Goal: Task Accomplishment & Management: Complete application form

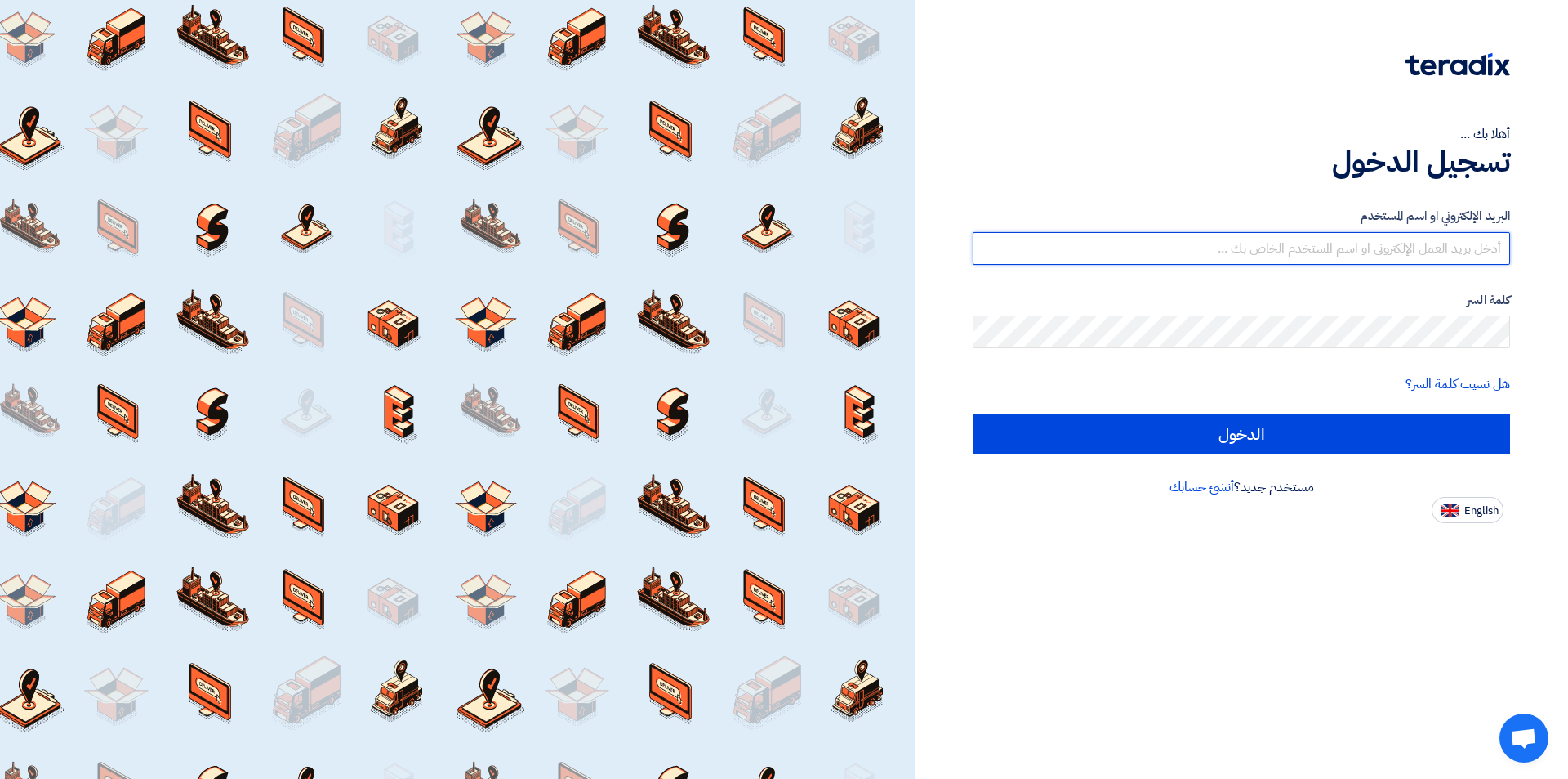
click at [1133, 235] on input "text" at bounding box center [1241, 248] width 537 height 33
type input "[EMAIL_ADDRESS][DOMAIN_NAME]"
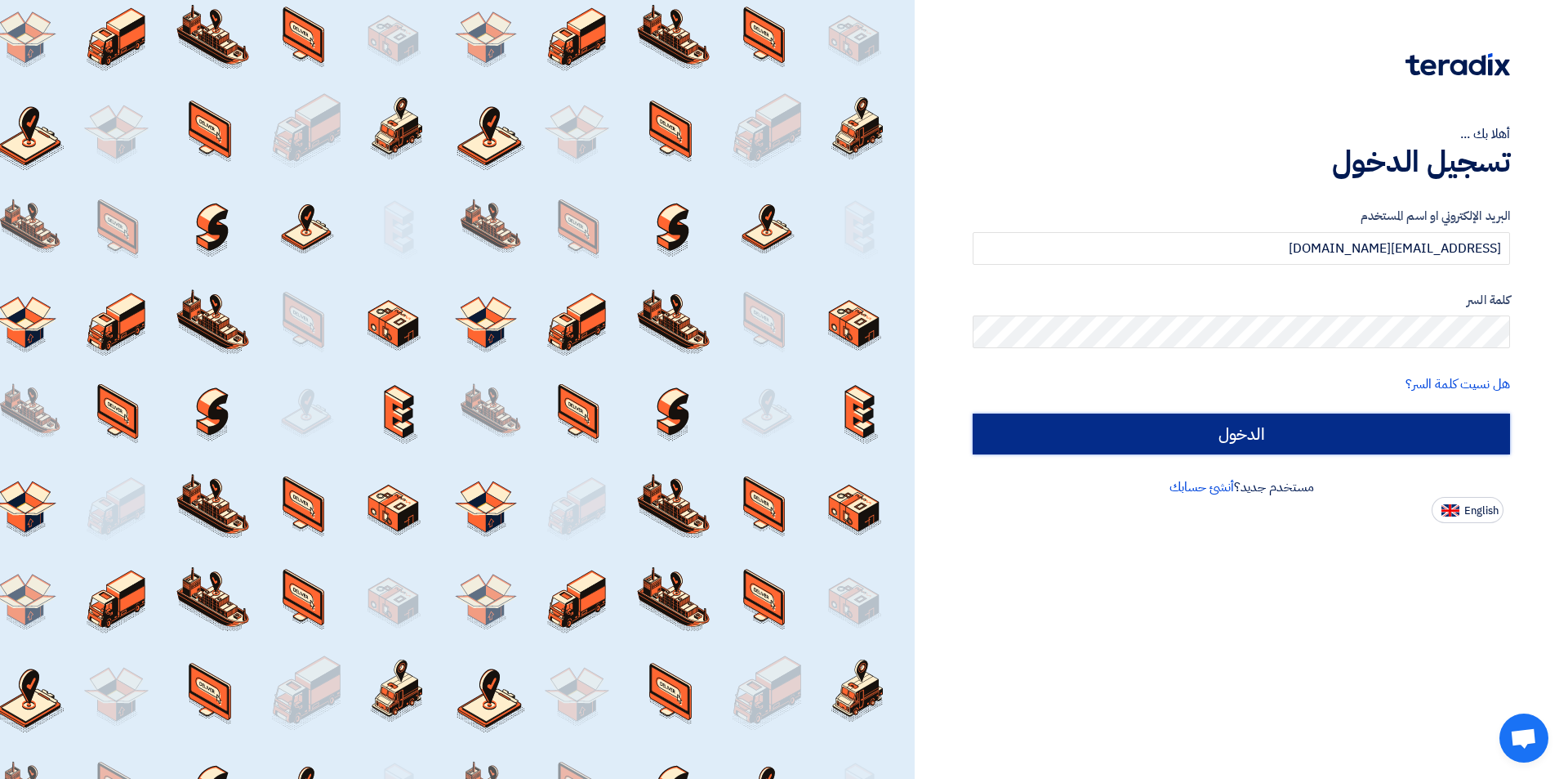
click at [1367, 444] on input "الدخول" at bounding box center [1241, 433] width 537 height 41
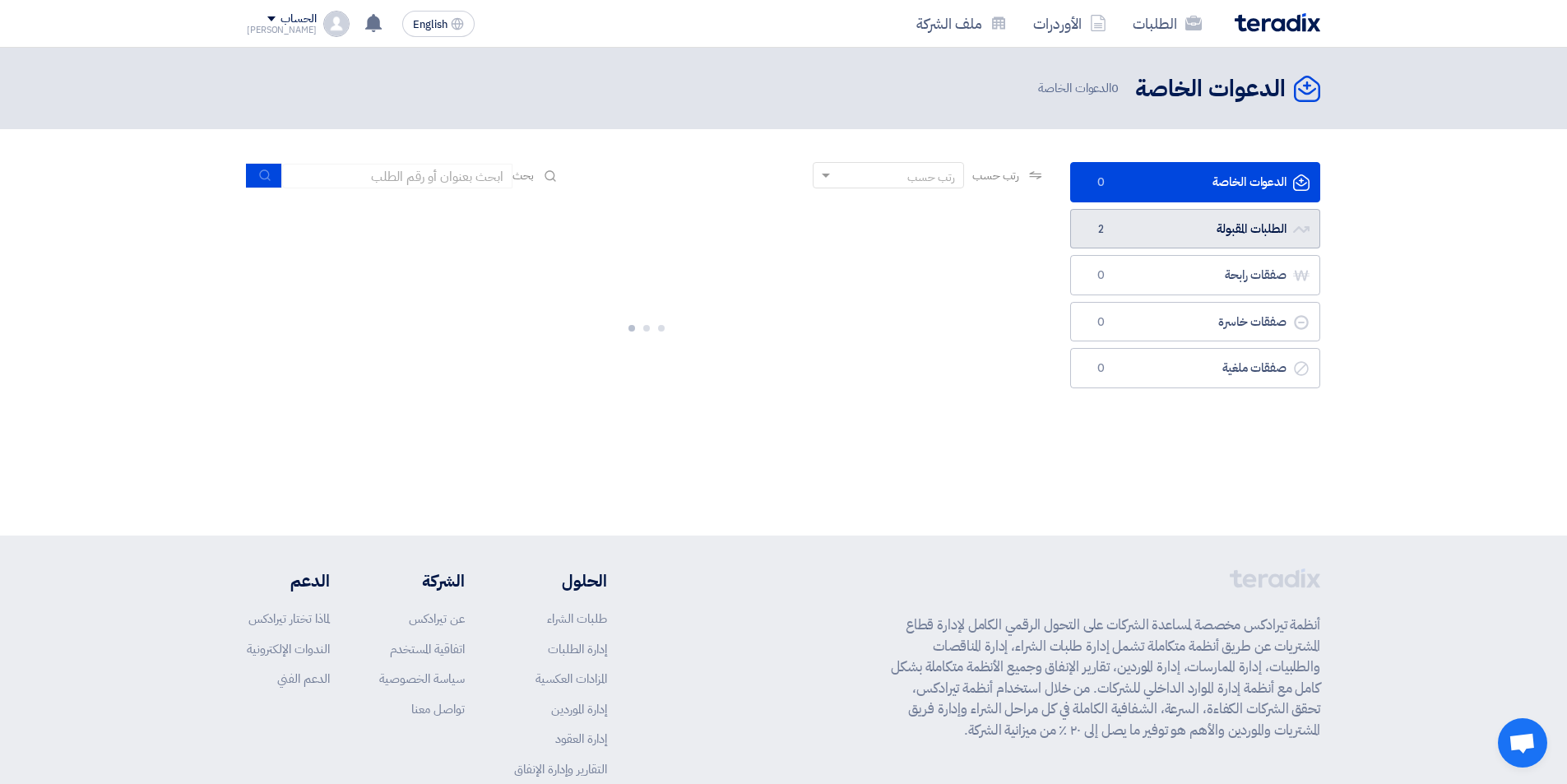
click at [1256, 225] on link "الطلبات المقبولة الطلبات المقبولة 2" at bounding box center [1195, 229] width 250 height 40
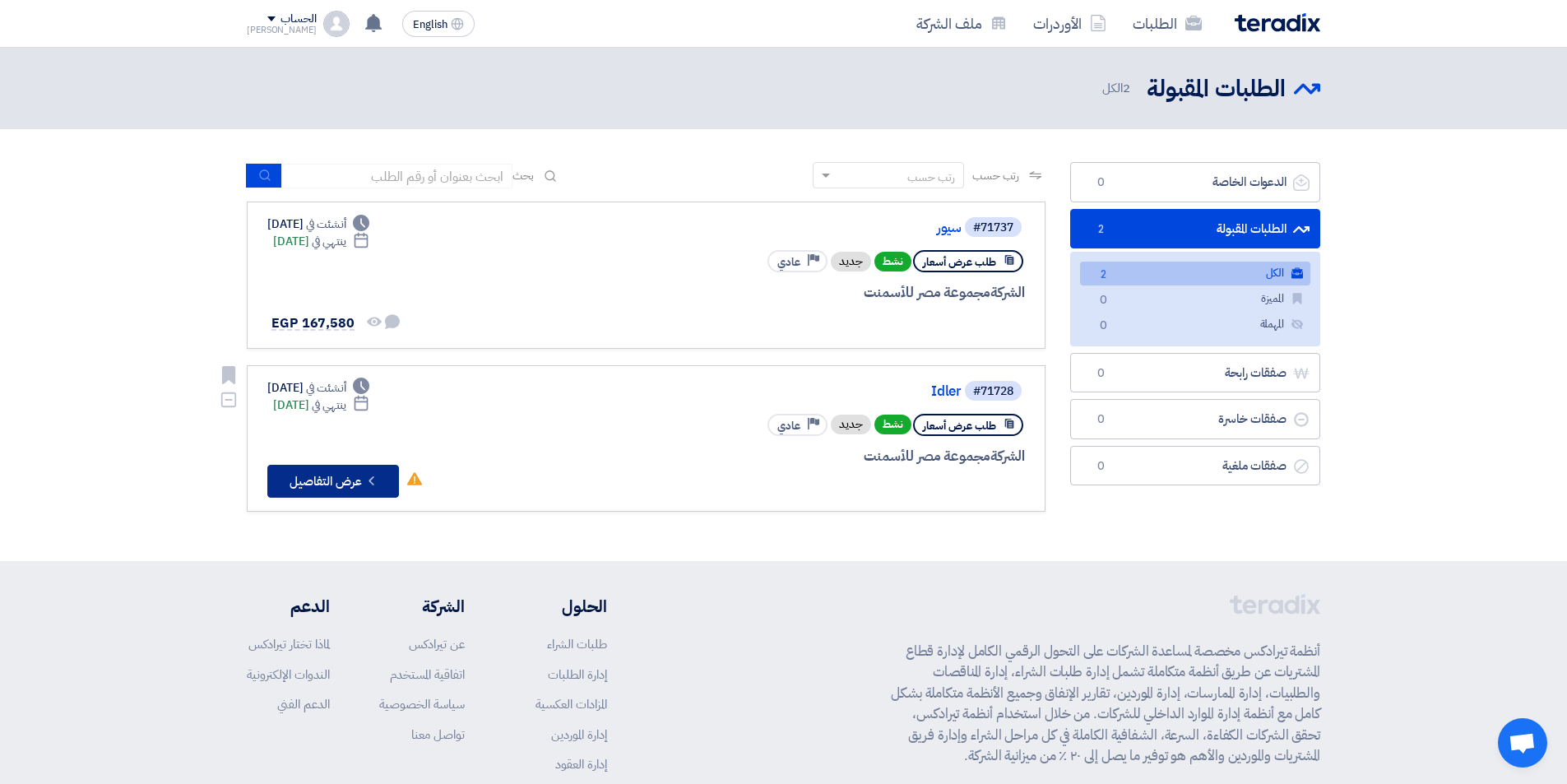
click at [372, 486] on icon "Check details" at bounding box center [371, 480] width 15 height 15
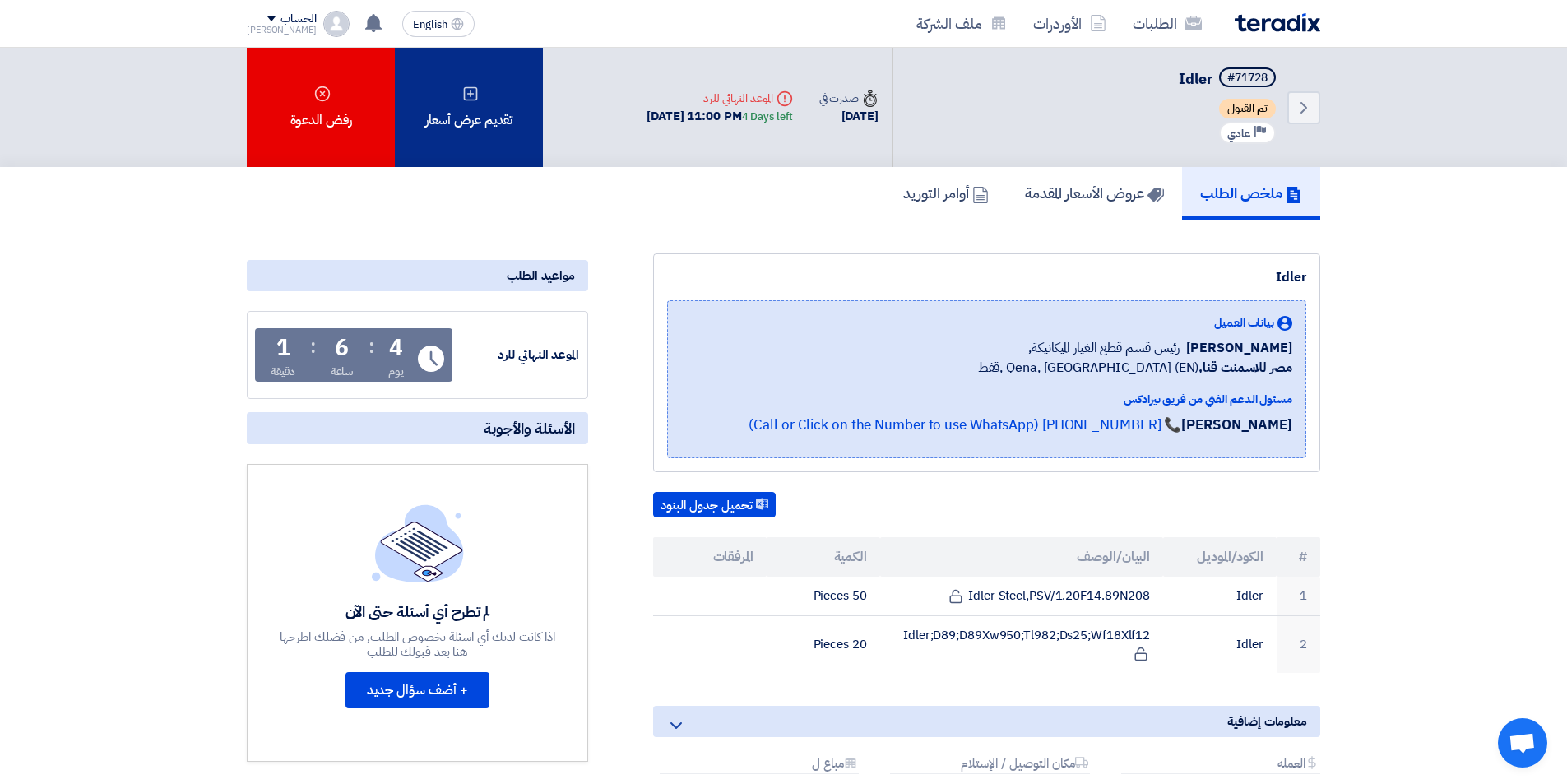
click at [471, 116] on div "تقديم عرض أسعار" at bounding box center [469, 107] width 148 height 119
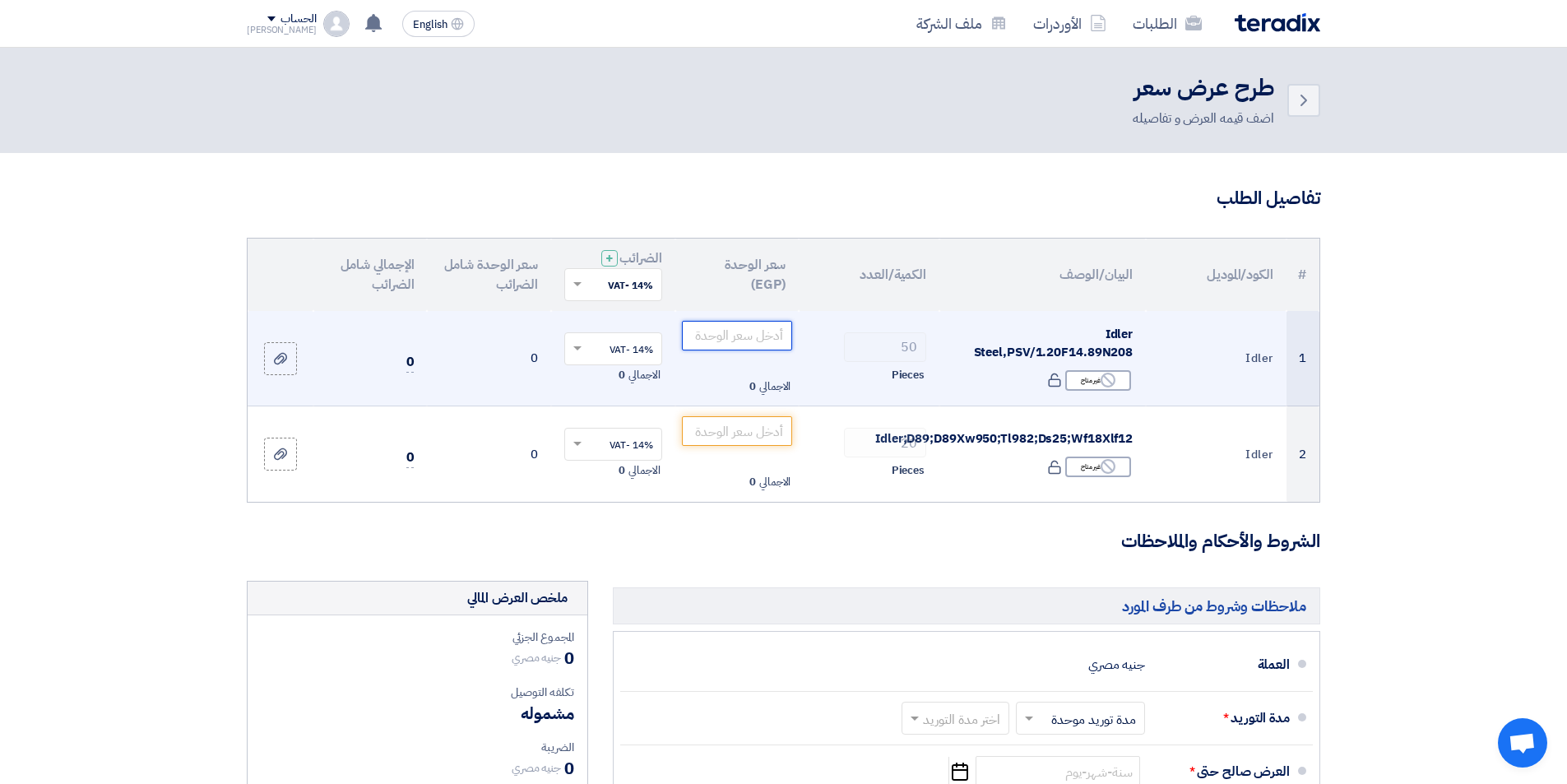
click at [761, 338] on input "number" at bounding box center [738, 335] width 111 height 30
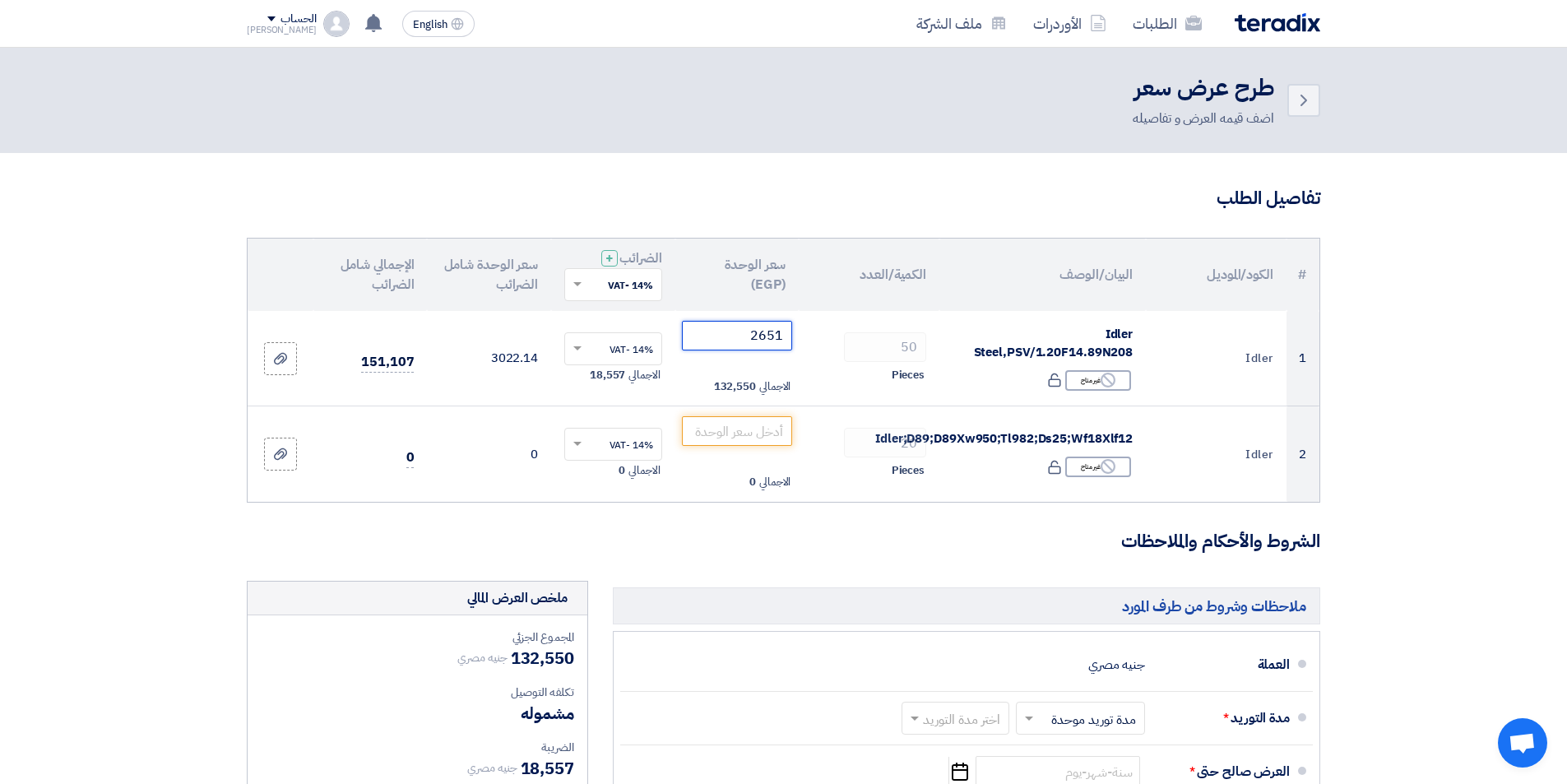
type input "265"
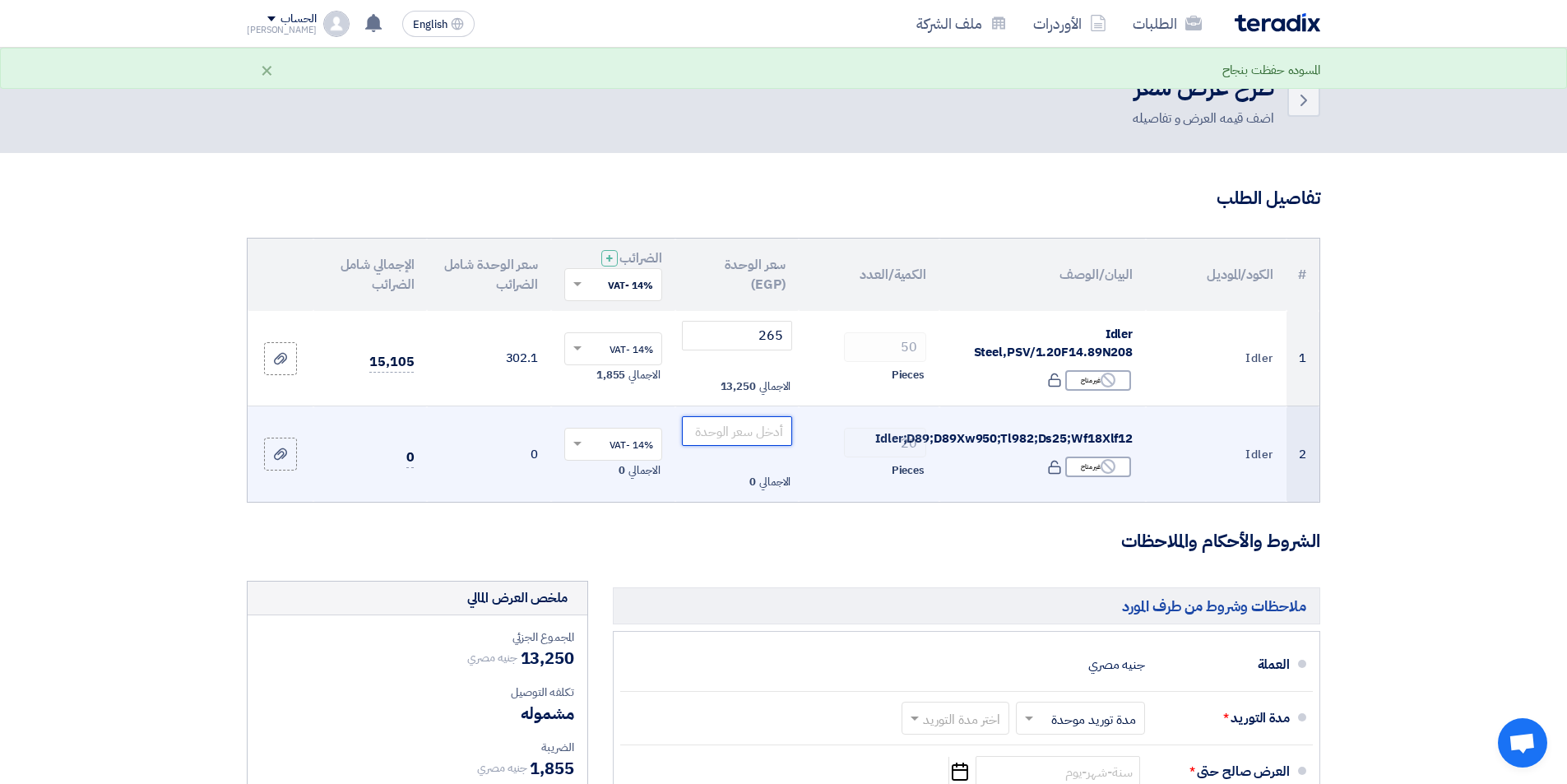
click at [716, 430] on input "number" at bounding box center [738, 430] width 111 height 30
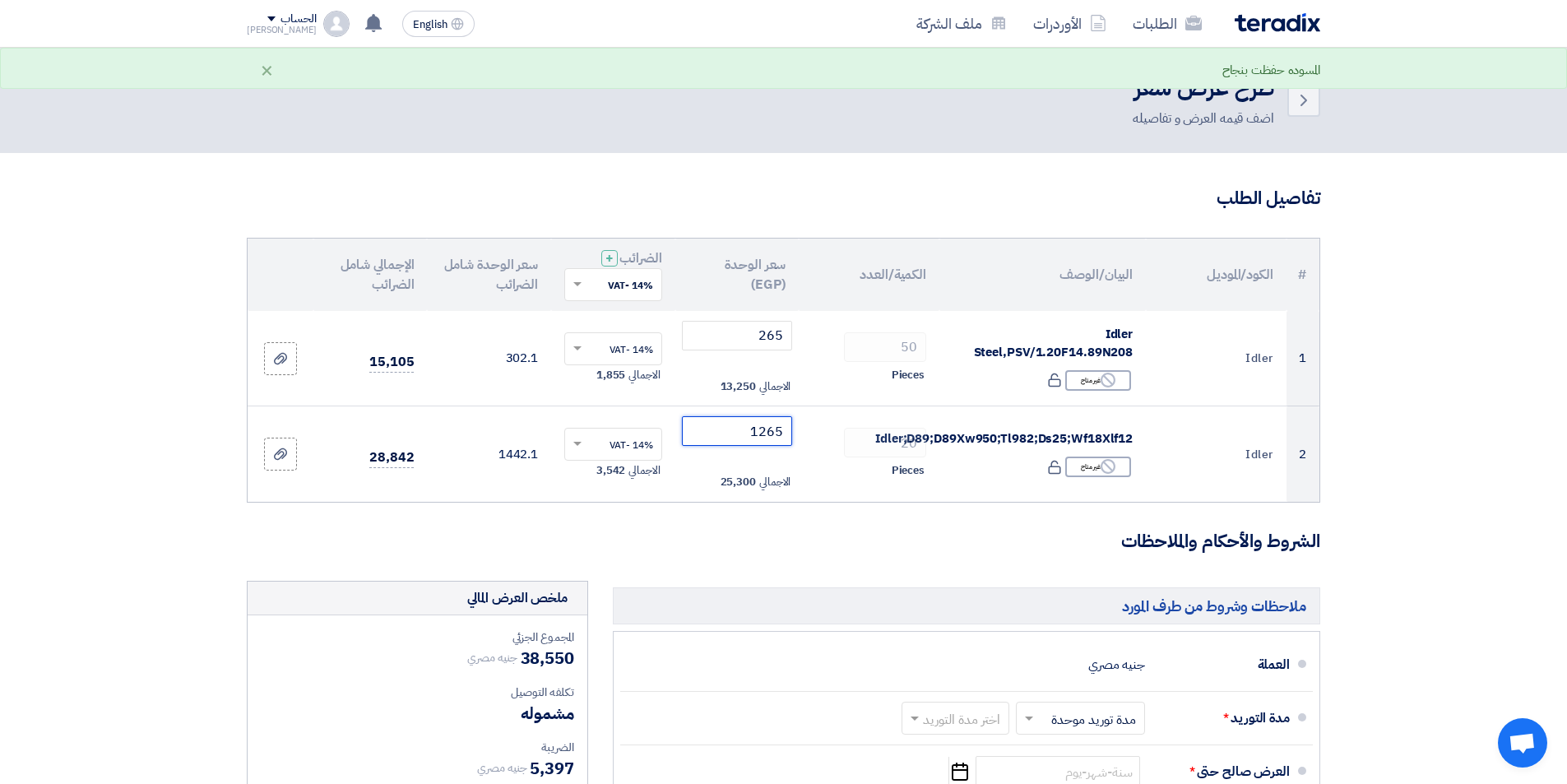
type input "1265"
click at [682, 537] on h3 "الشروط والأحكام والملاحظات" at bounding box center [784, 542] width 1074 height 26
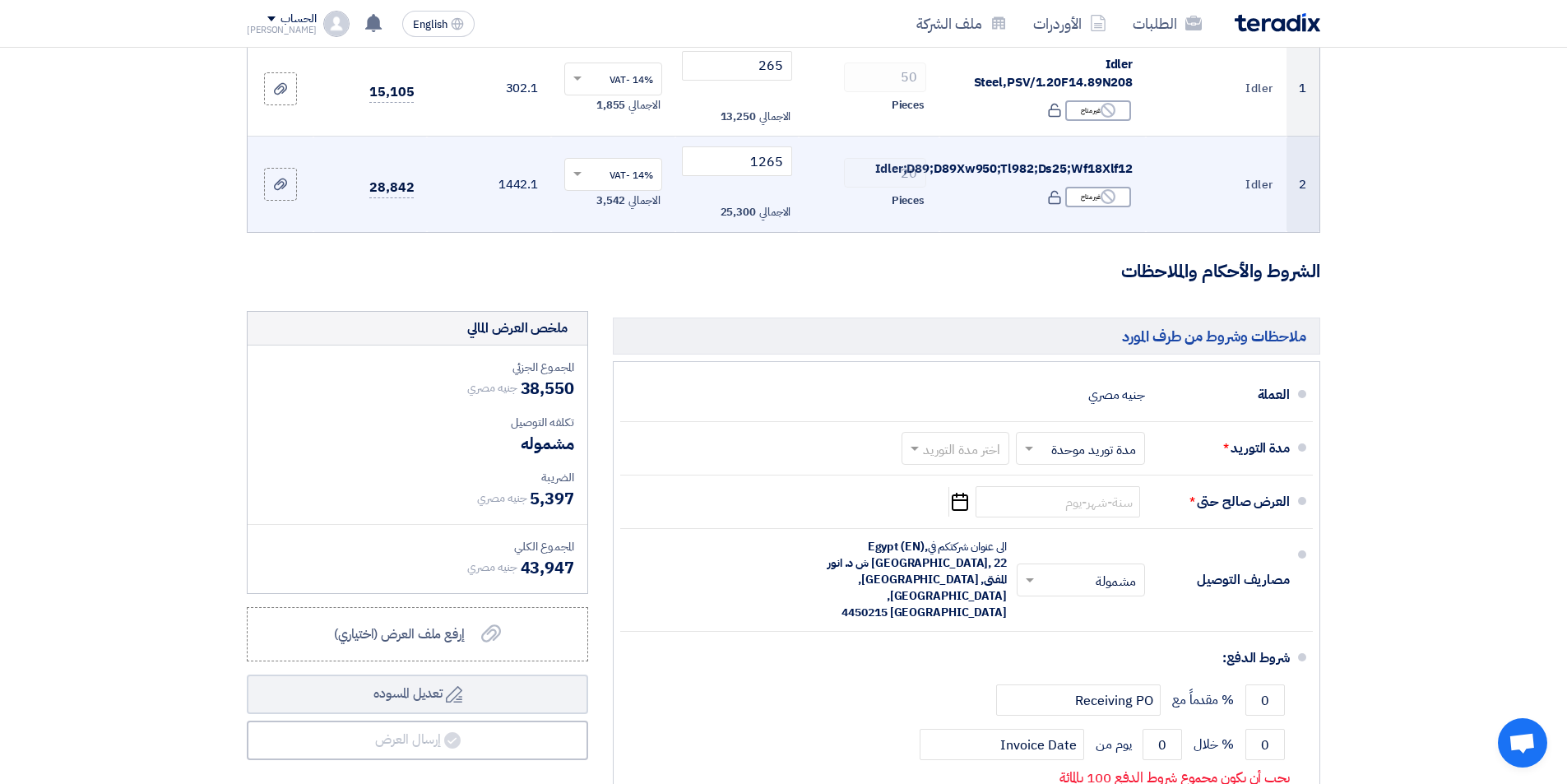
scroll to position [274, 0]
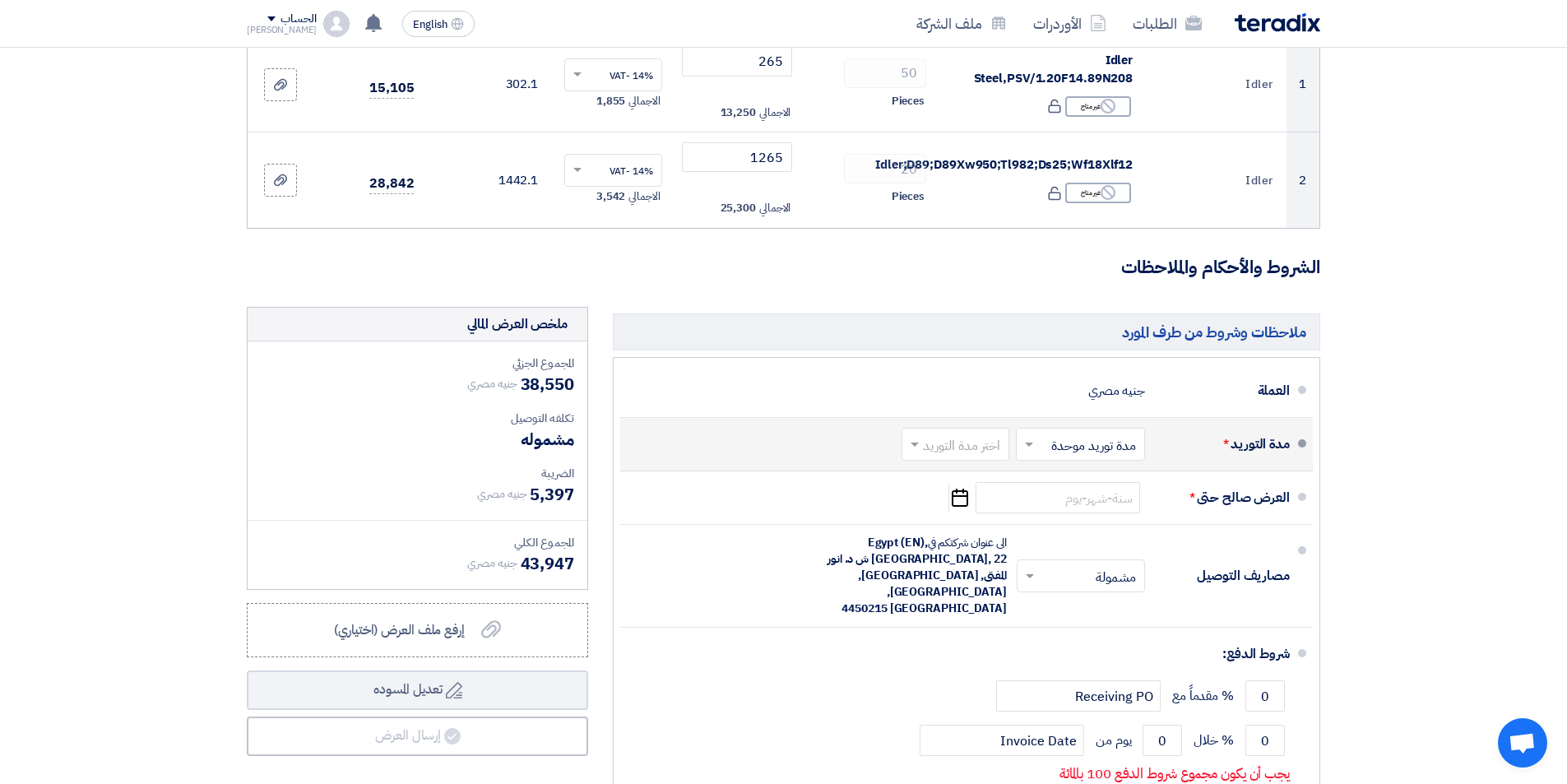
click at [1071, 449] on input "text" at bounding box center [1077, 446] width 121 height 24
click at [1086, 506] on span "مدة توريد موحدة" at bounding box center [1097, 509] width 87 height 20
click at [998, 450] on input "text" at bounding box center [952, 446] width 100 height 24
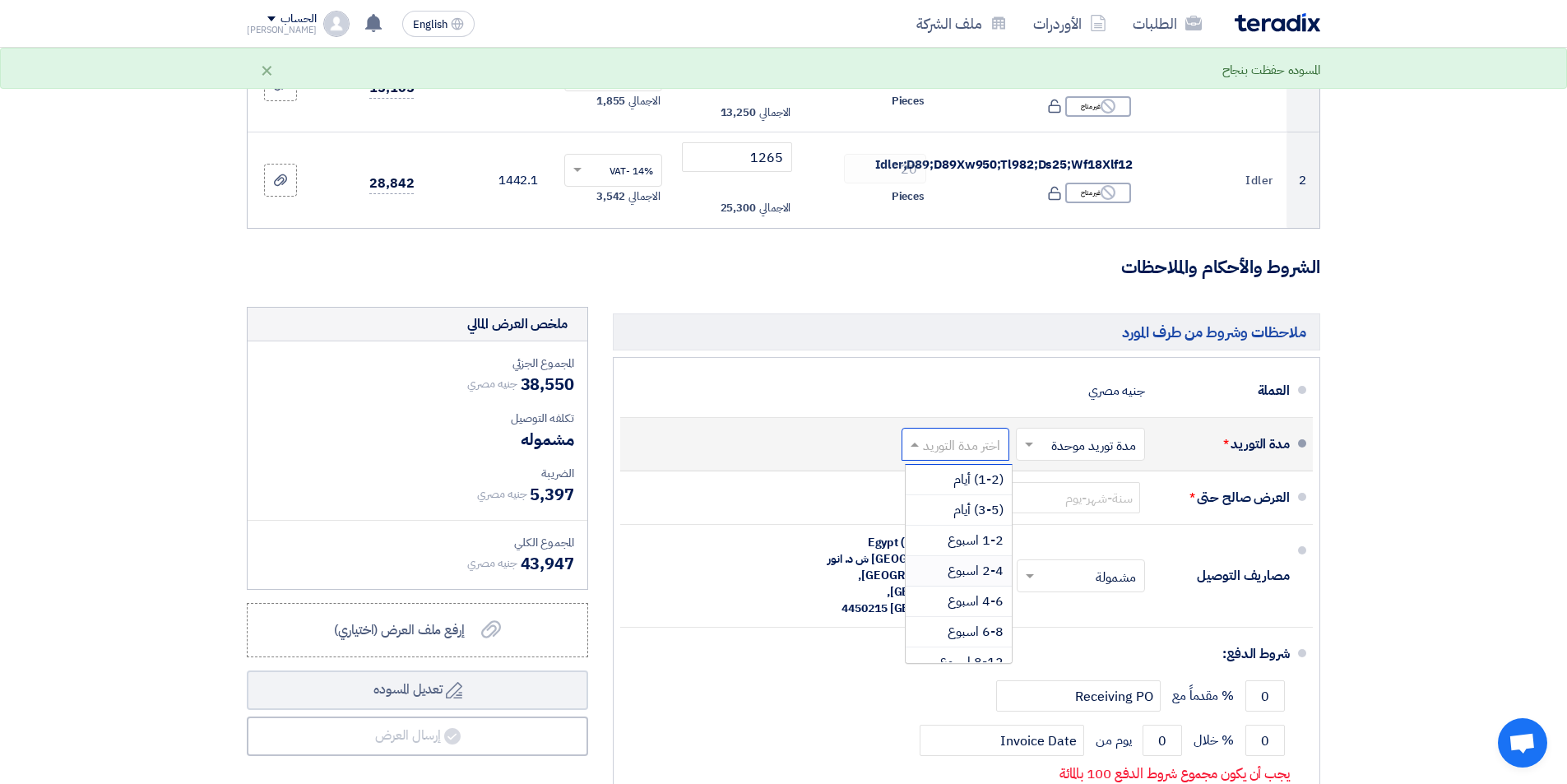
click at [996, 576] on span "2-4 اسبوع" at bounding box center [976, 571] width 56 height 20
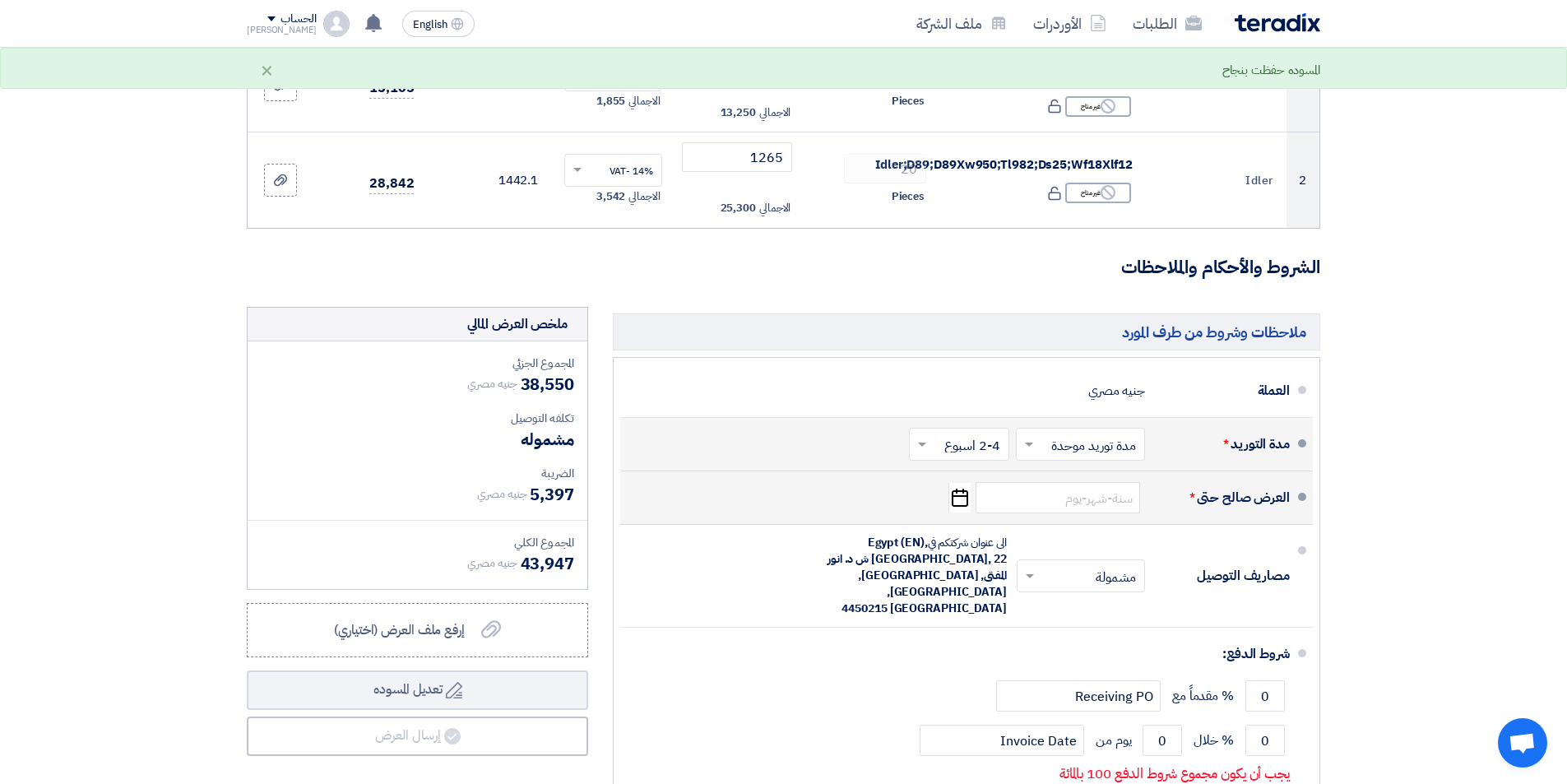
click at [958, 497] on use "button" at bounding box center [960, 497] width 16 height 18
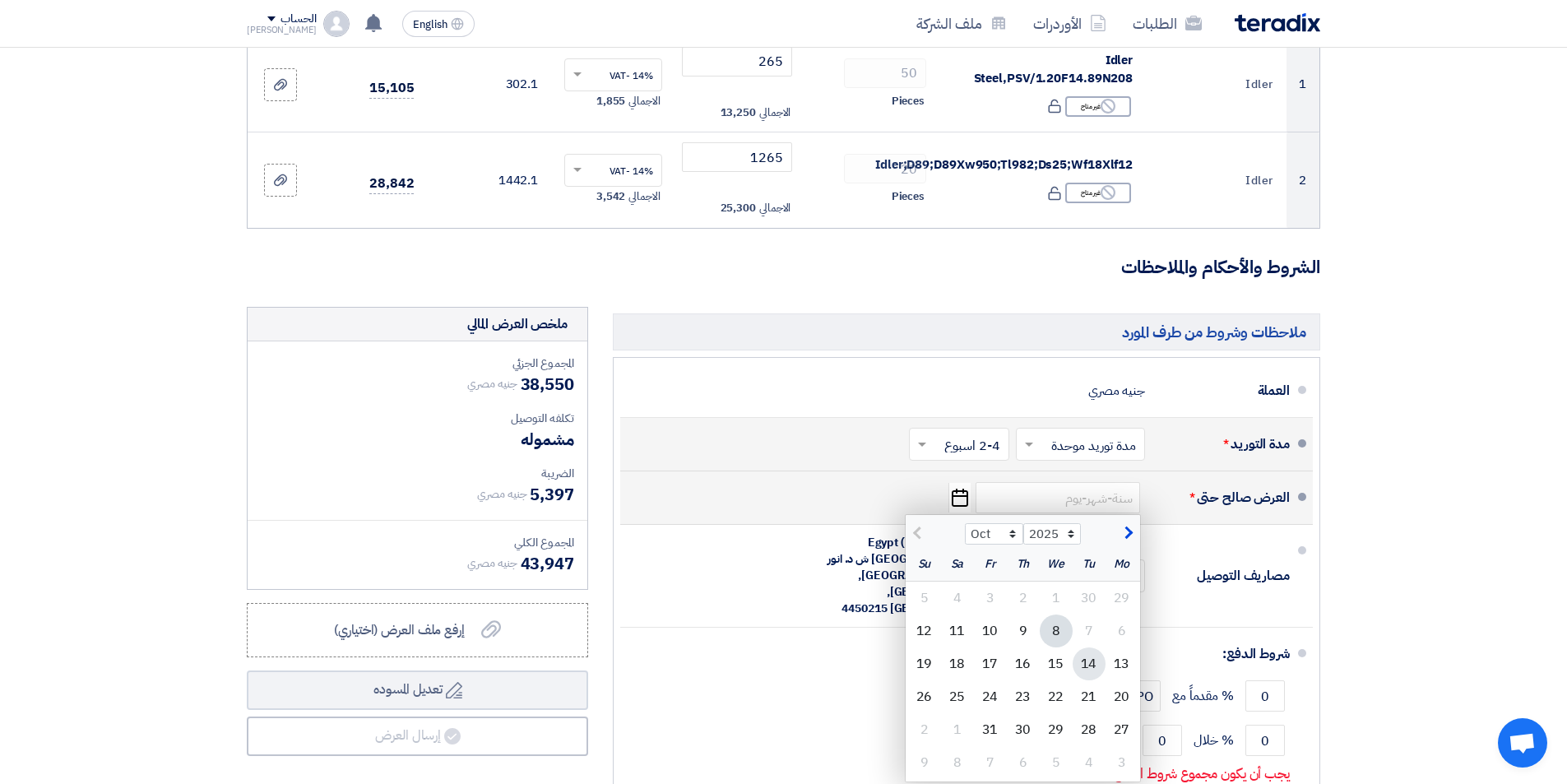
click at [1089, 660] on div "14" at bounding box center [1089, 663] width 33 height 33
type input "[DATE]"
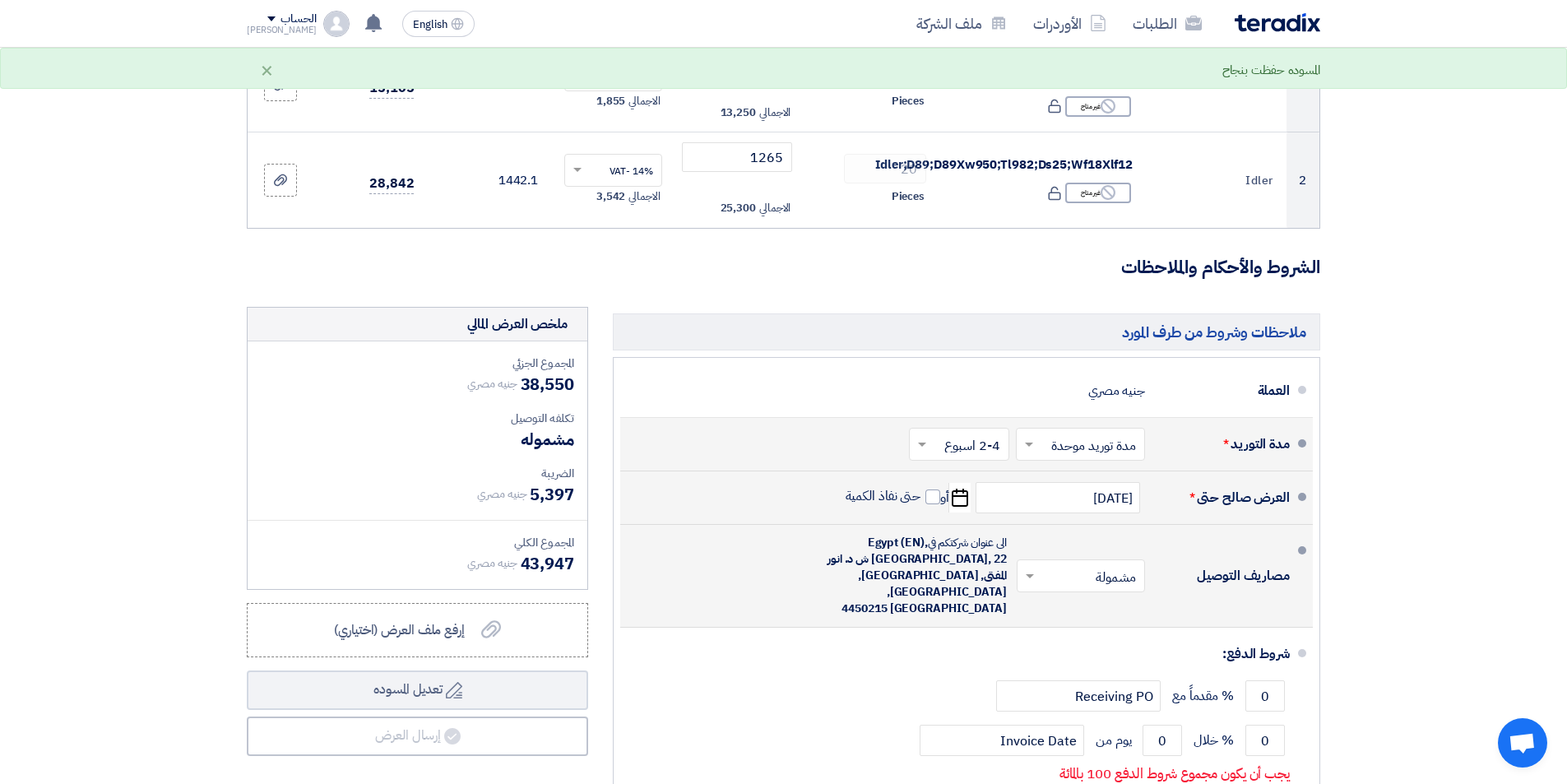
click at [1085, 572] on input "text" at bounding box center [1077, 577] width 120 height 24
click at [1110, 638] on span "غير مشمولة" at bounding box center [1111, 641] width 58 height 20
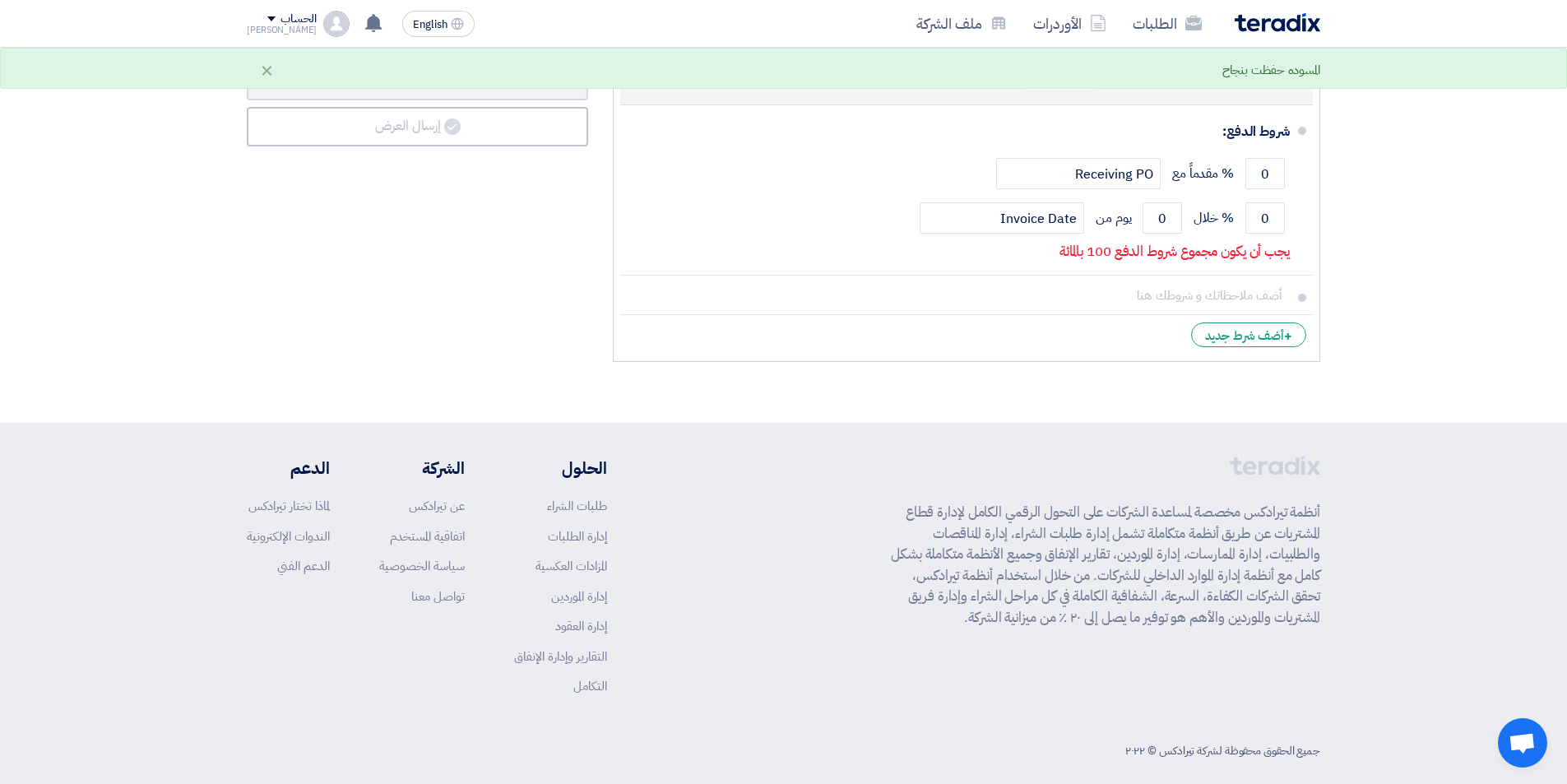
scroll to position [335, 0]
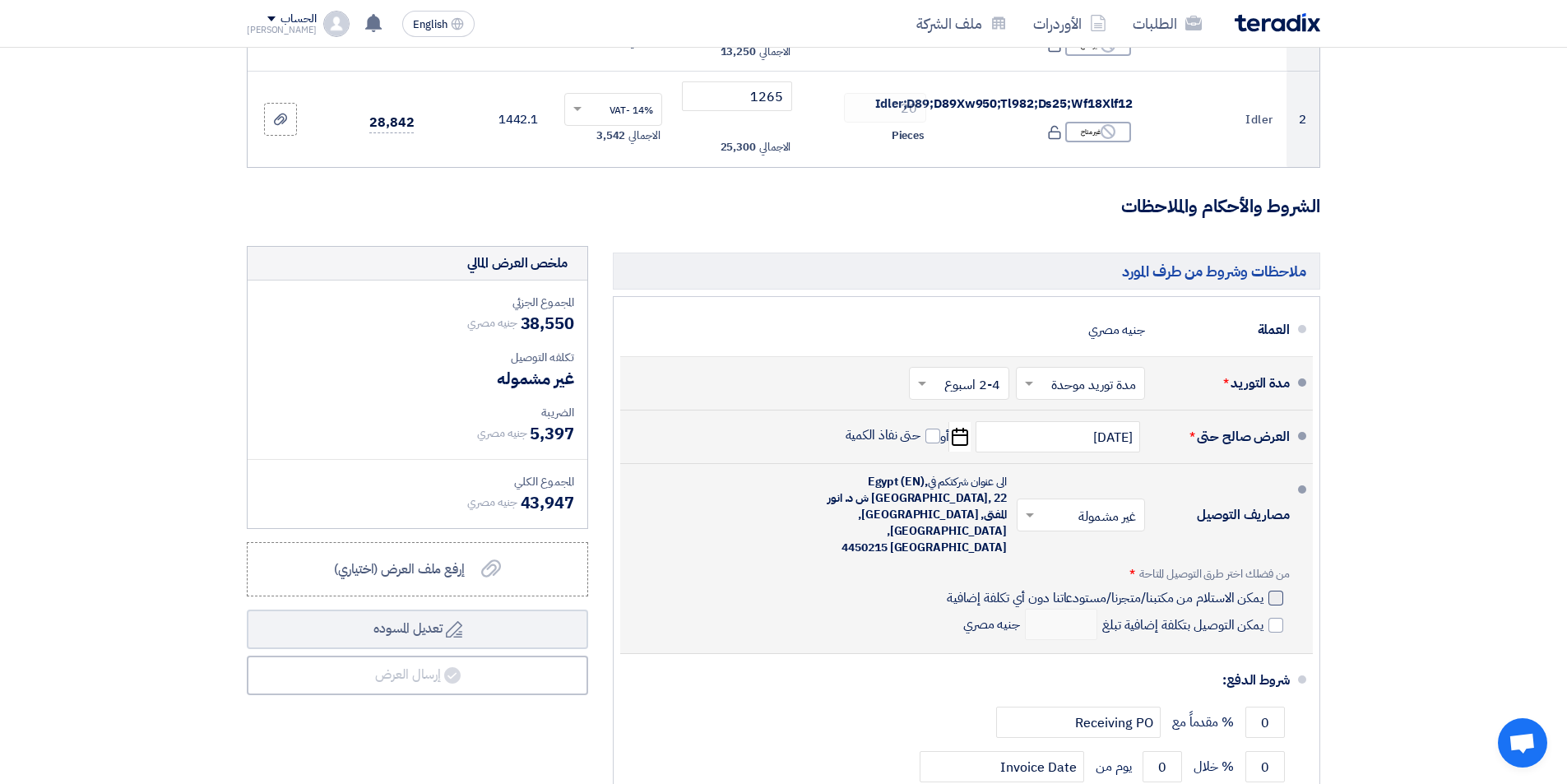
click at [1275, 590] on div at bounding box center [1275, 597] width 14 height 14
click at [1263, 588] on input "يمكن الاستلام من مكتبنا/متجرنا/مستودعاتنا دون أي تكلفة إضافية" at bounding box center [1103, 604] width 320 height 31
checkbox input "true"
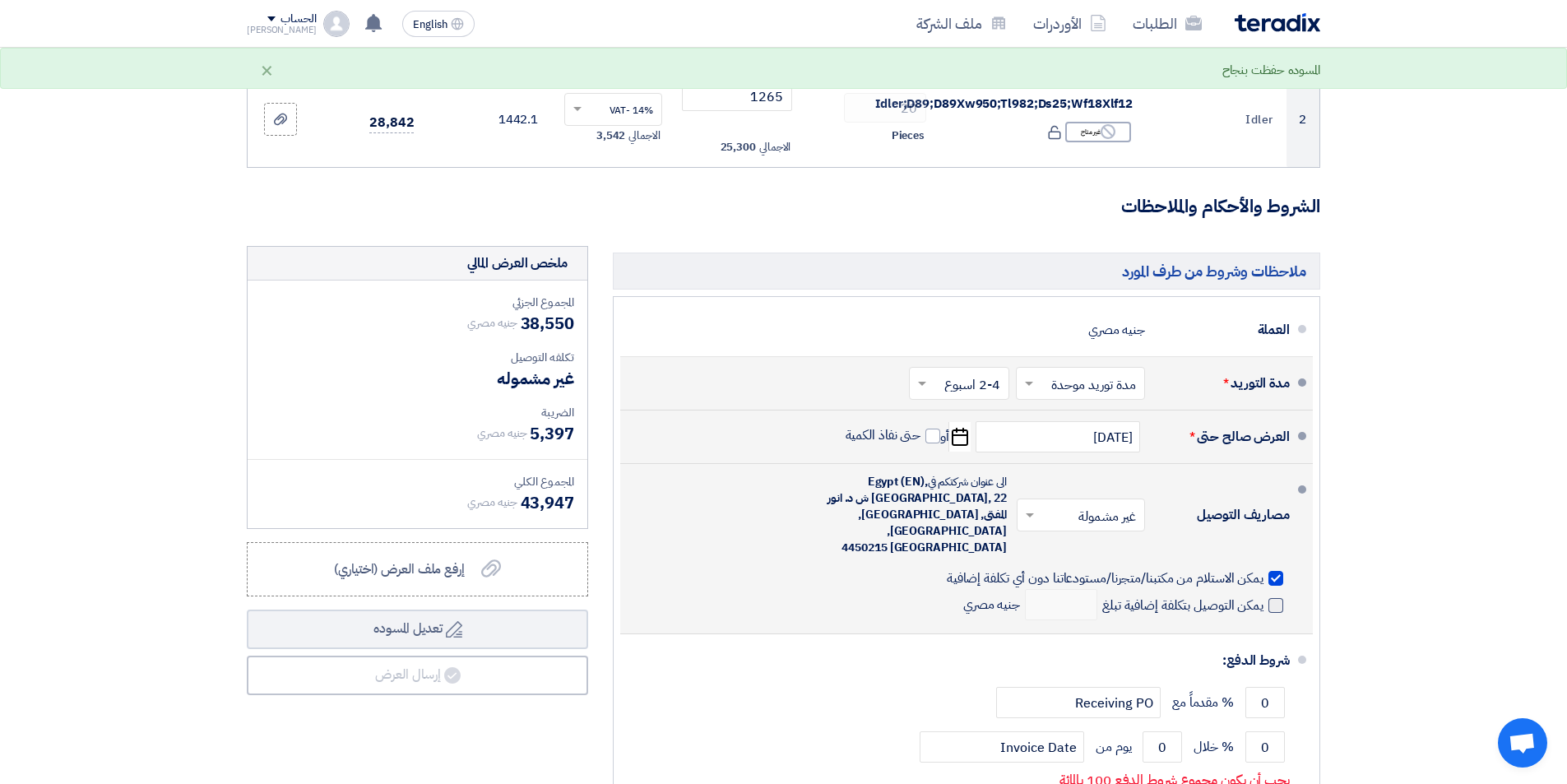
click at [1274, 598] on span at bounding box center [1275, 605] width 14 height 14
click at [1263, 596] on input "يمكن التوصيل بتكلفة إضافية تبلغ" at bounding box center [1181, 611] width 164 height 31
click at [1053, 594] on input "number" at bounding box center [1061, 604] width 72 height 31
click at [1276, 598] on span at bounding box center [1275, 605] width 14 height 14
click at [1263, 596] on input "يمكن التوصيل بتكلفة إضافية تبلغ" at bounding box center [1181, 611] width 164 height 31
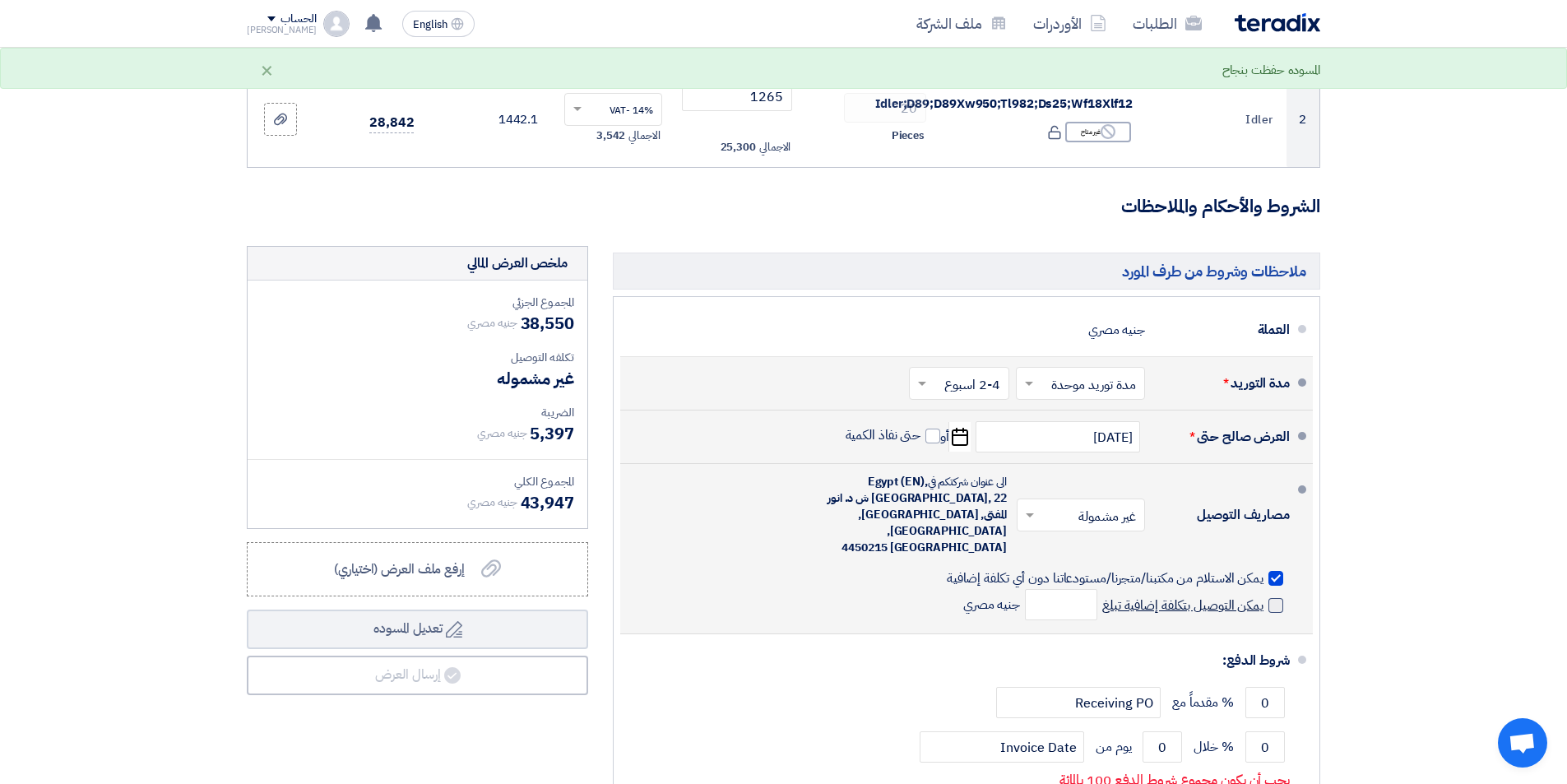
checkbox input "false"
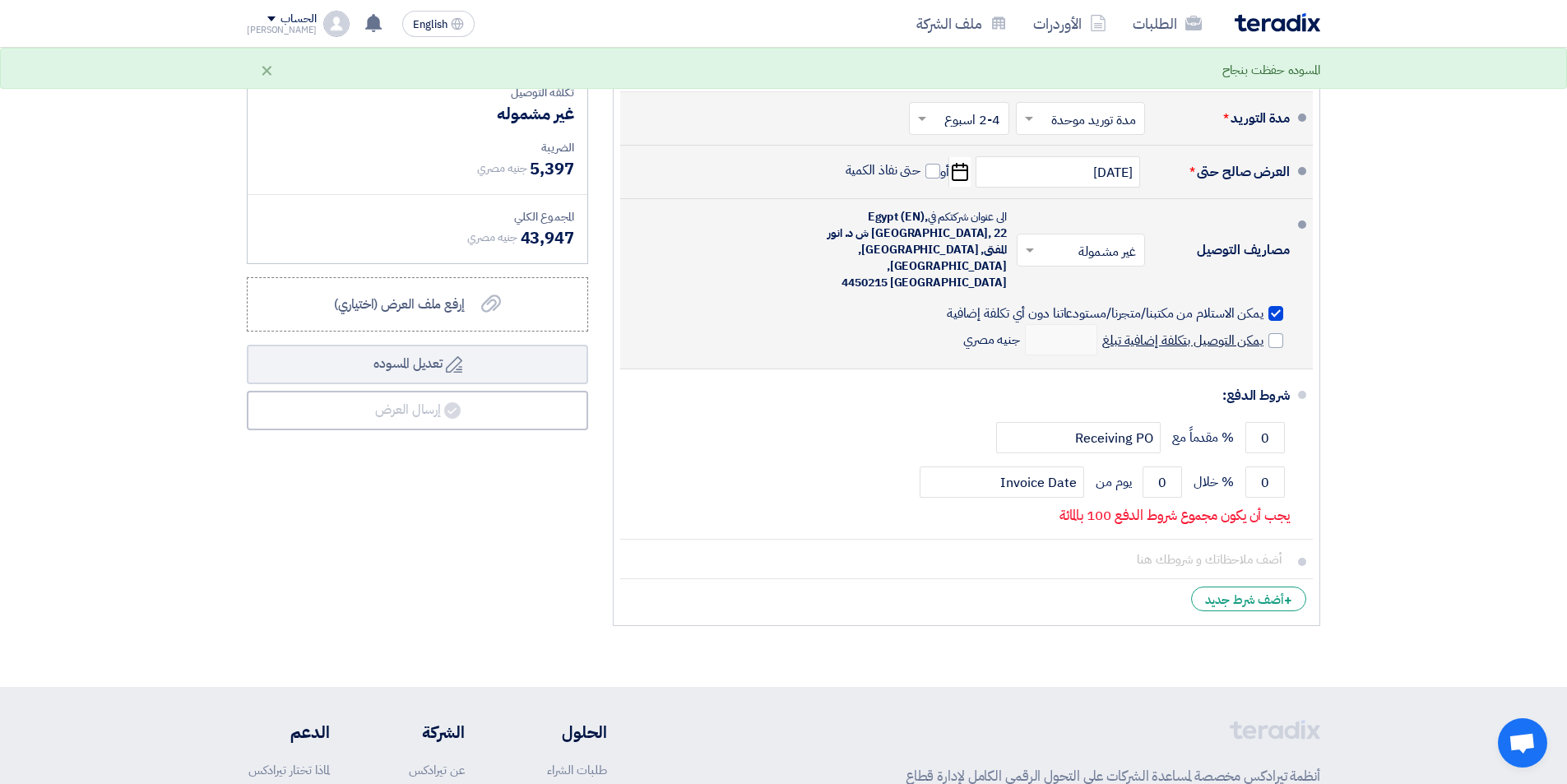
scroll to position [610, 0]
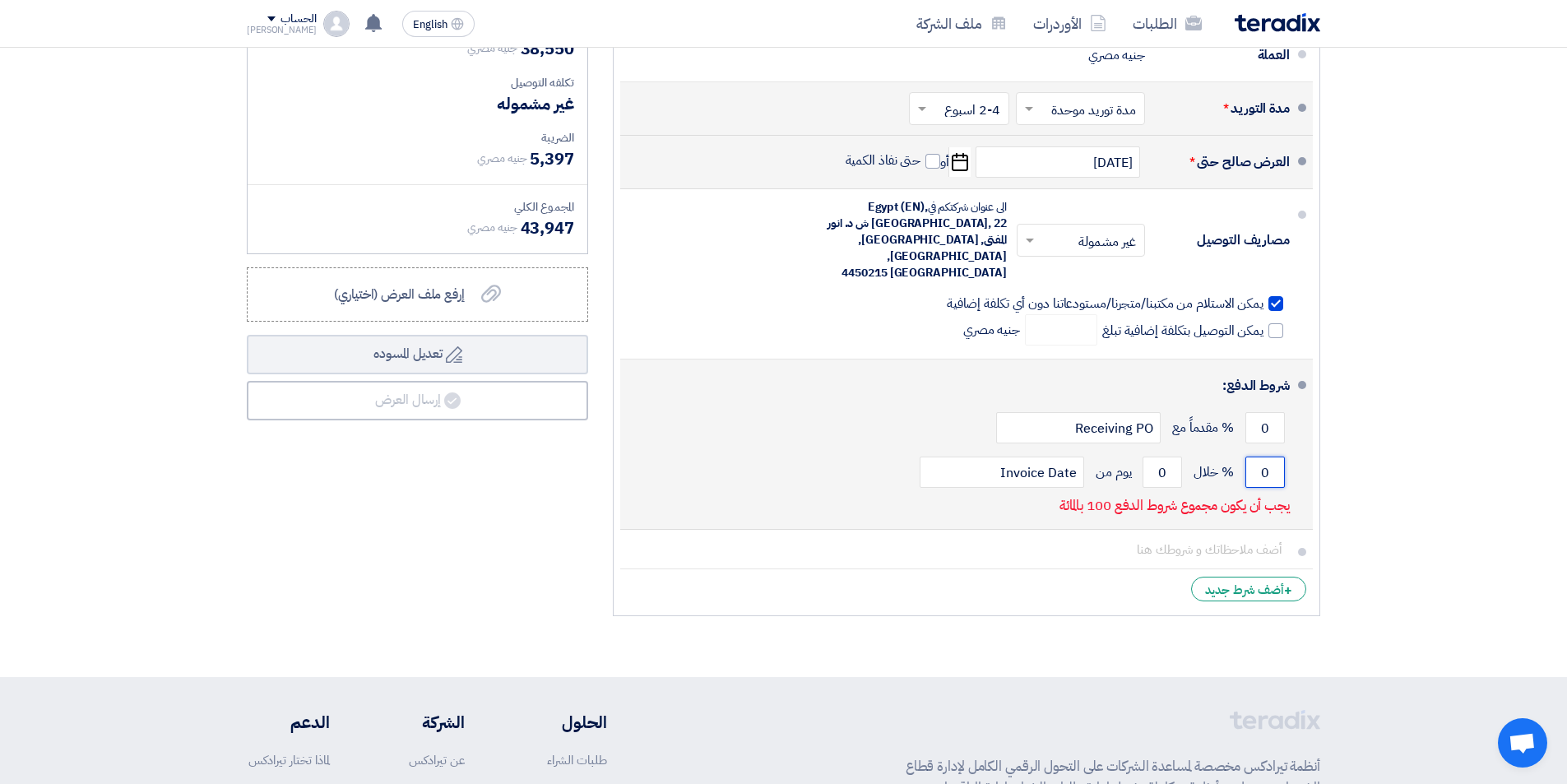
drag, startPoint x: 1277, startPoint y: 462, endPoint x: 1245, endPoint y: 457, distance: 32.4
click at [1249, 460] on input "0" at bounding box center [1265, 472] width 39 height 31
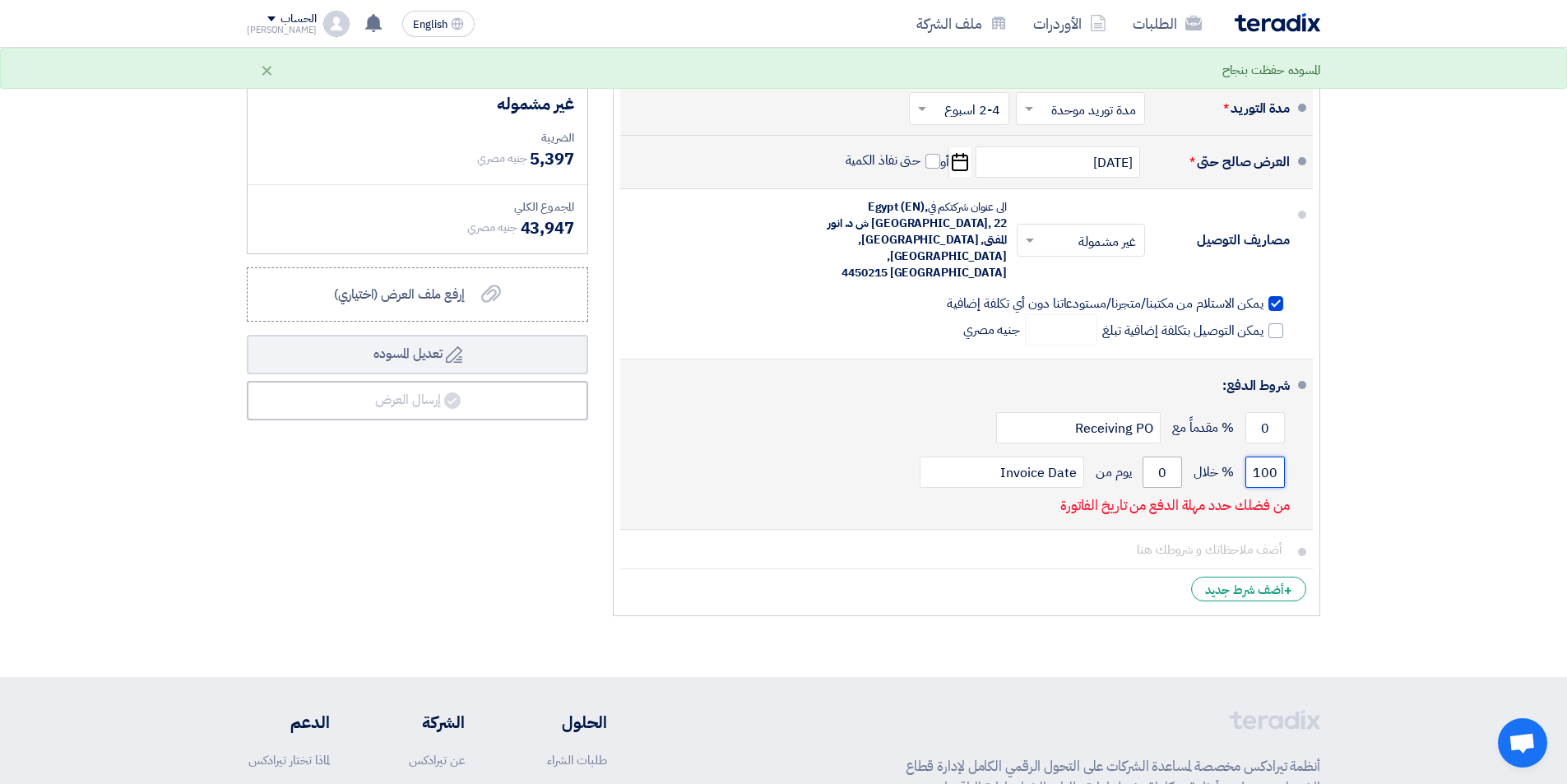
type input "100"
drag, startPoint x: 1172, startPoint y: 456, endPoint x: 1140, endPoint y: 454, distance: 32.1
click at [1140, 454] on div "100 % خلال 0 يوم من Invoice Date" at bounding box center [962, 472] width 657 height 44
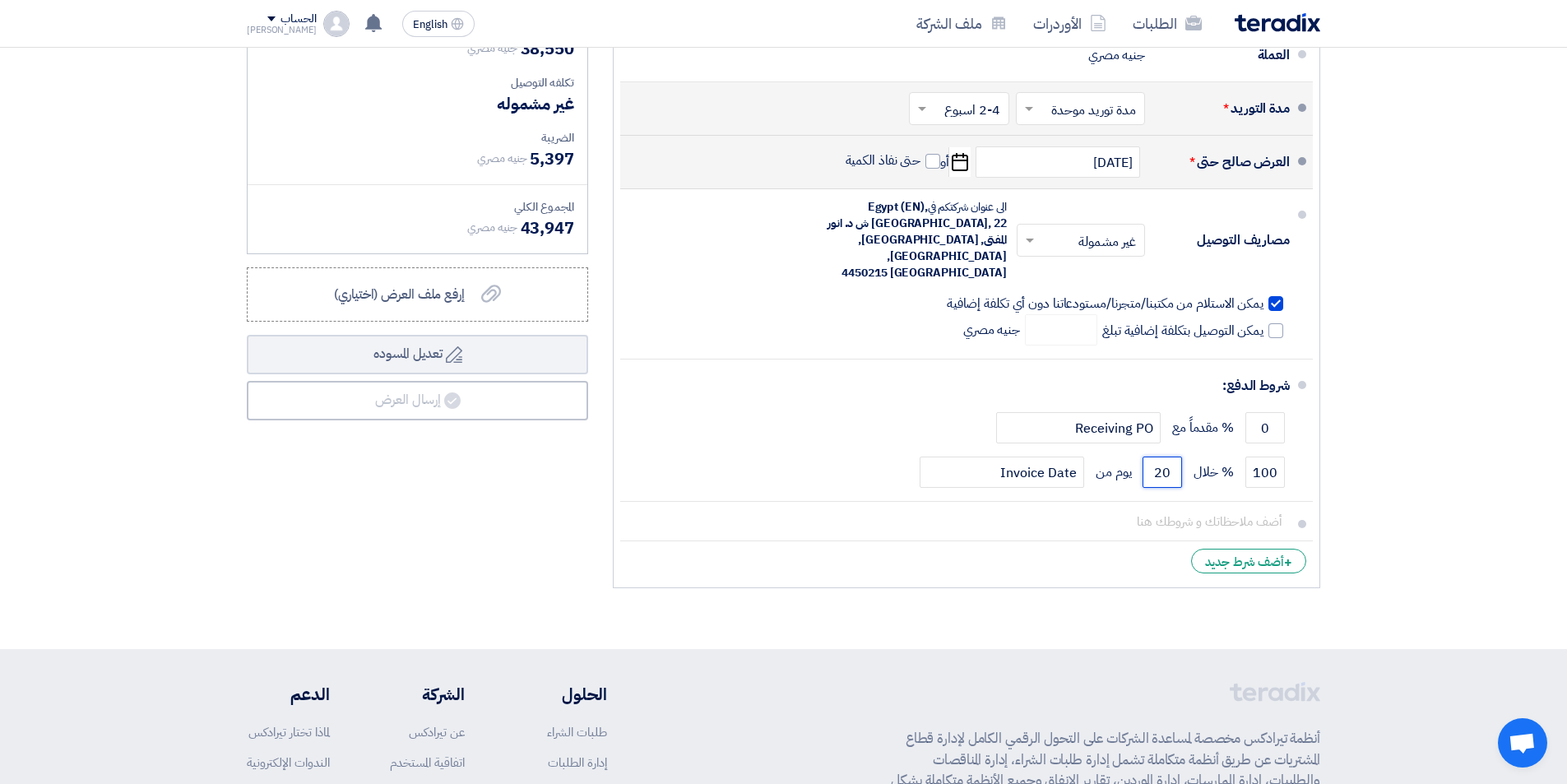
scroll to position [335, 0]
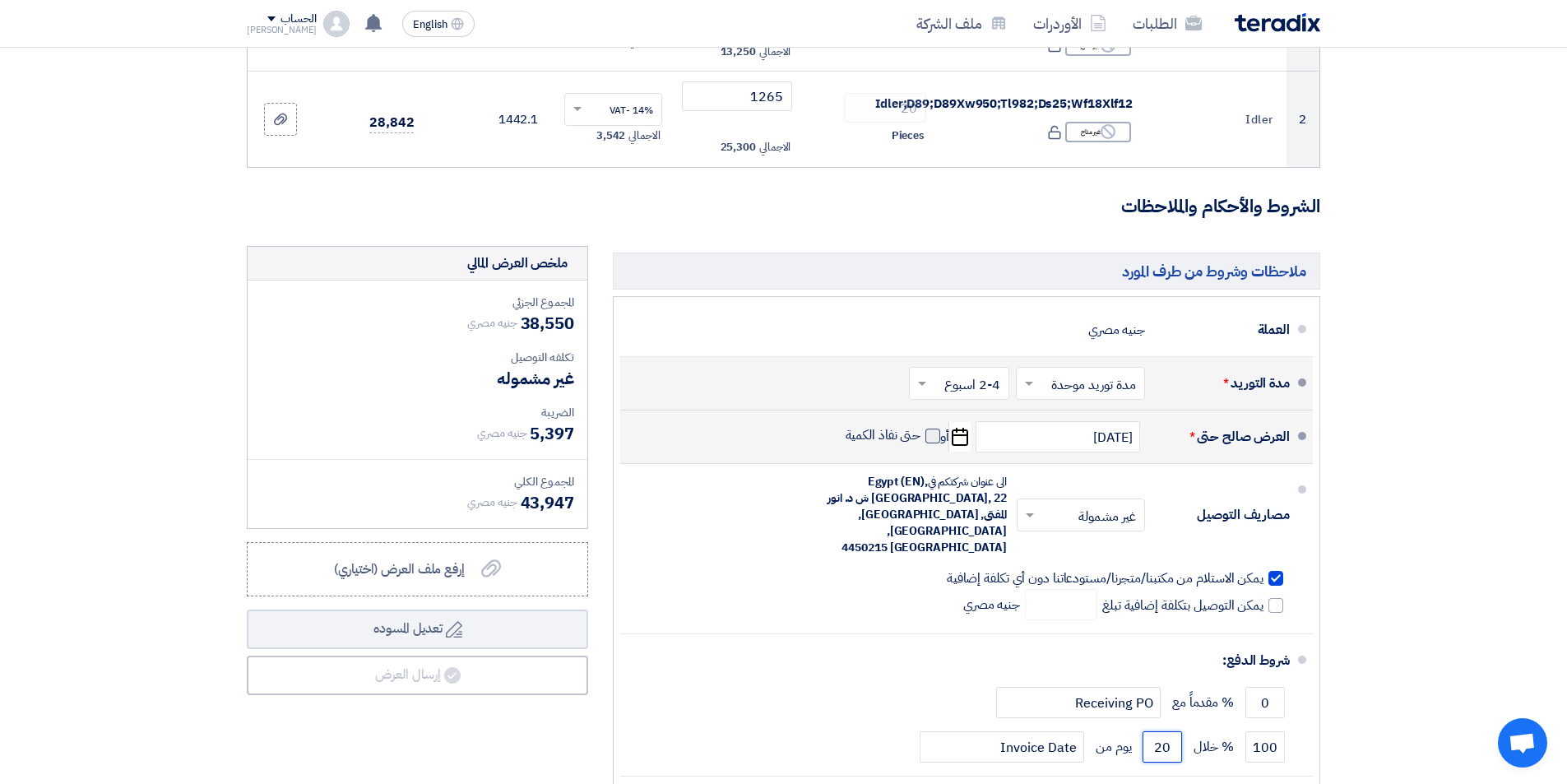
type input "20"
click at [932, 439] on span at bounding box center [932, 435] width 14 height 14
click at [921, 439] on input "حتى نفاذ الكمية" at bounding box center [881, 442] width 79 height 31
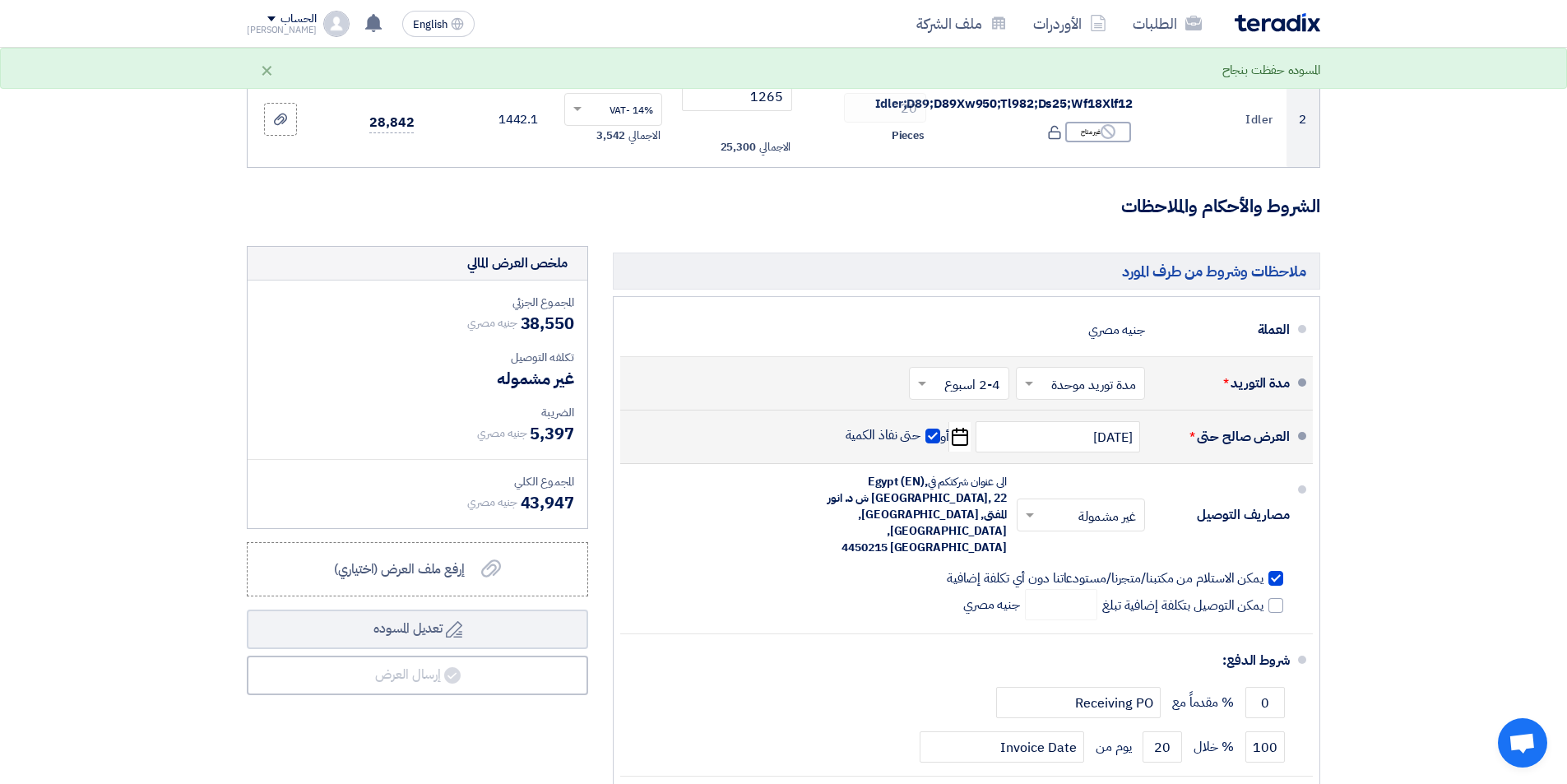
click at [936, 433] on span at bounding box center [932, 435] width 14 height 14
click at [921, 433] on input "حتى نفاذ الكمية" at bounding box center [881, 442] width 79 height 31
checkbox input "false"
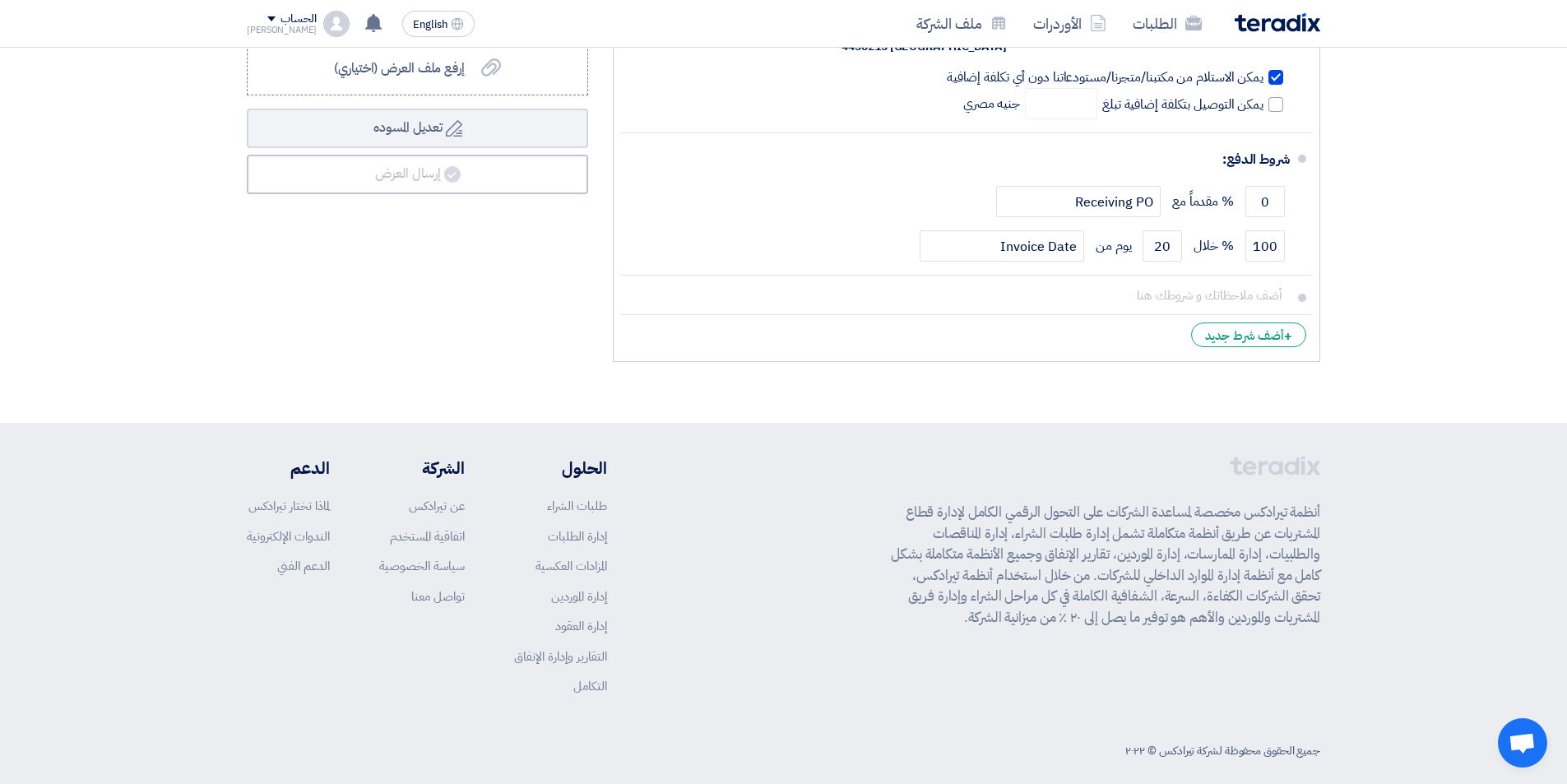
scroll to position [562, 0]
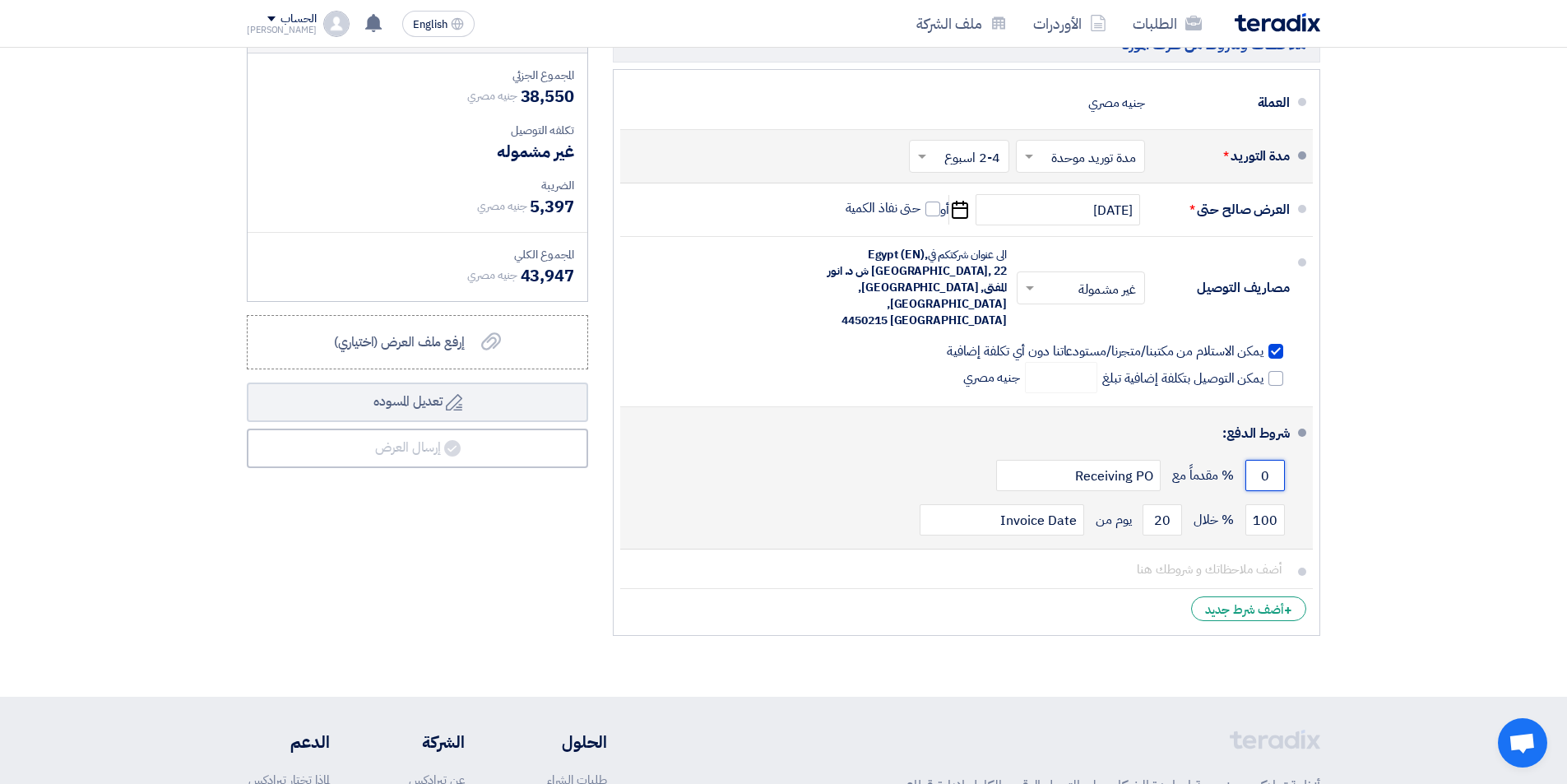
drag, startPoint x: 1285, startPoint y: 465, endPoint x: 1251, endPoint y: 467, distance: 34.1
click at [1251, 467] on div "0 % مقدماً مع Receiving PO" at bounding box center [962, 475] width 657 height 44
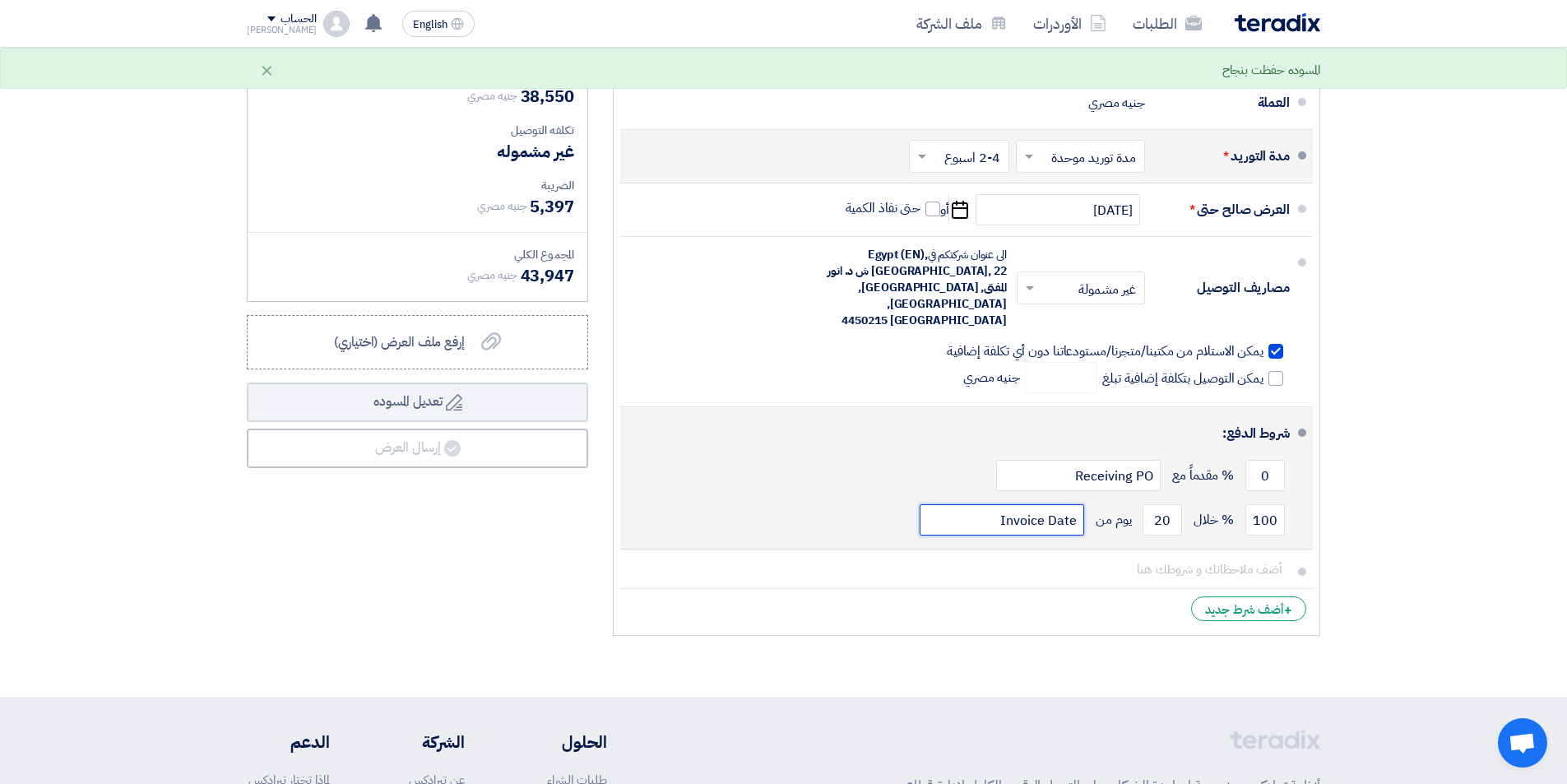
click at [1079, 504] on input "Invoice Date" at bounding box center [1001, 520] width 164 height 31
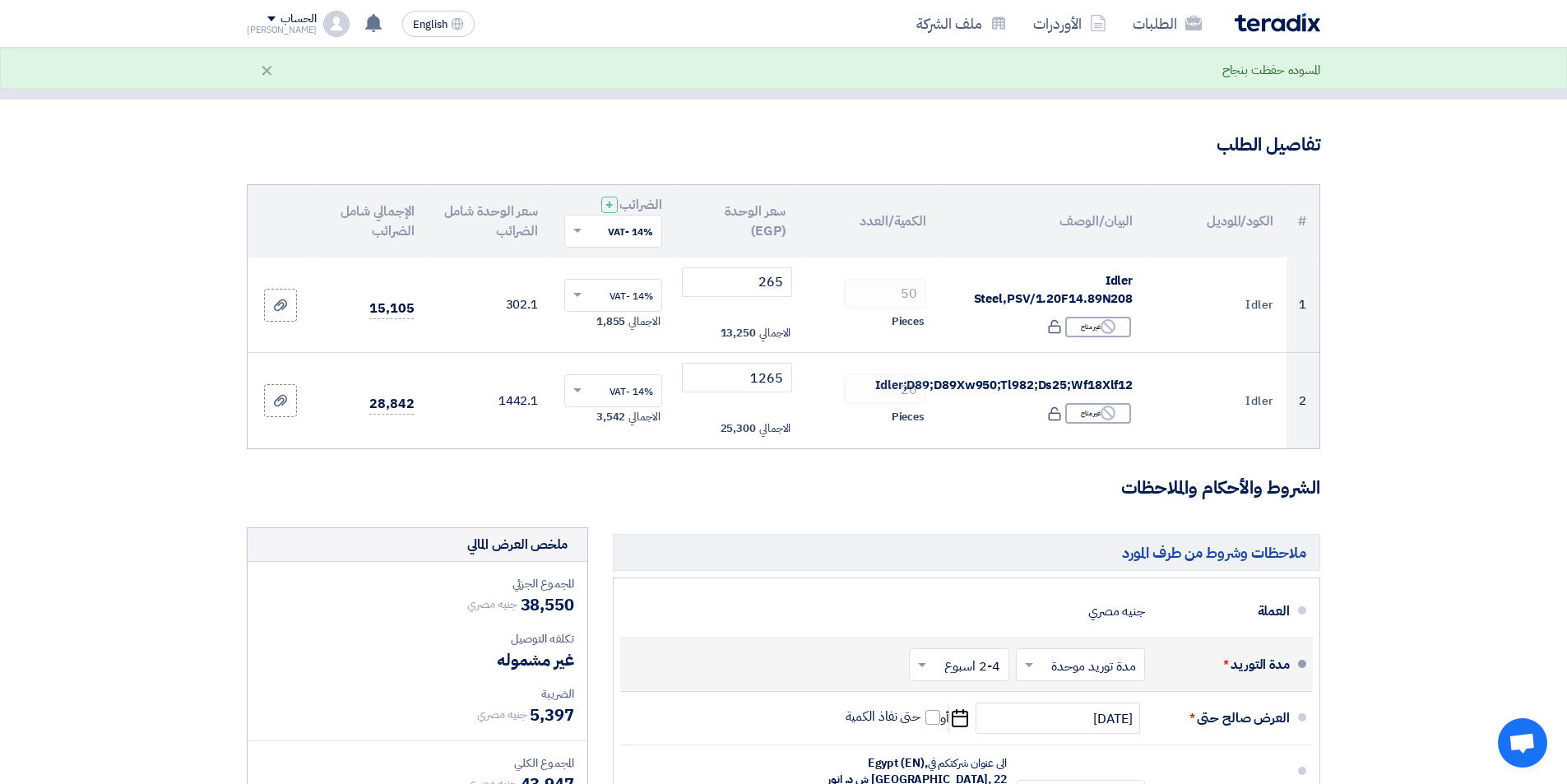
scroll to position [13, 0]
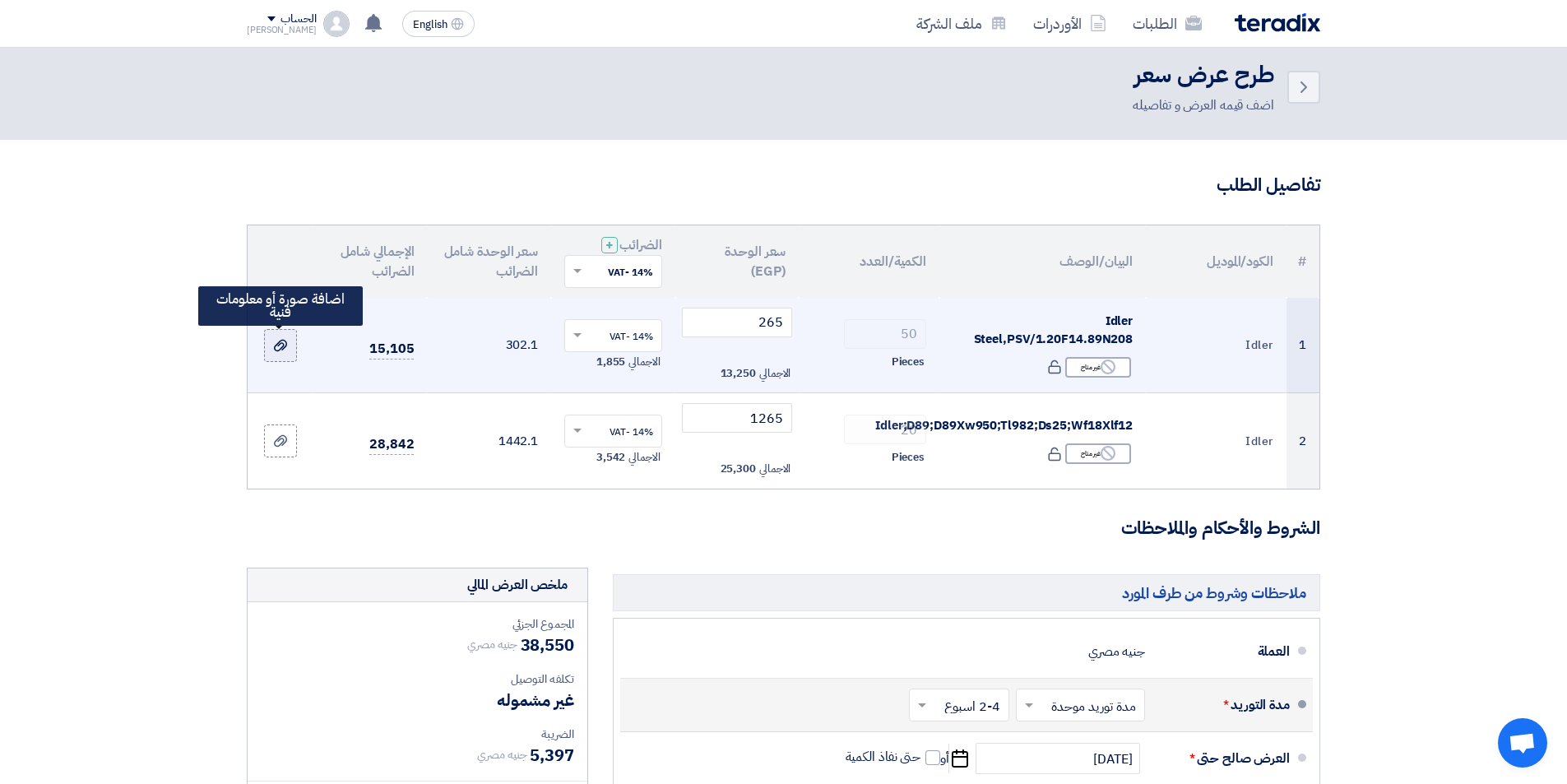
click at [282, 348] on use at bounding box center [280, 345] width 13 height 12
click at [0, 0] on input "file" at bounding box center [0, 0] width 0 height 0
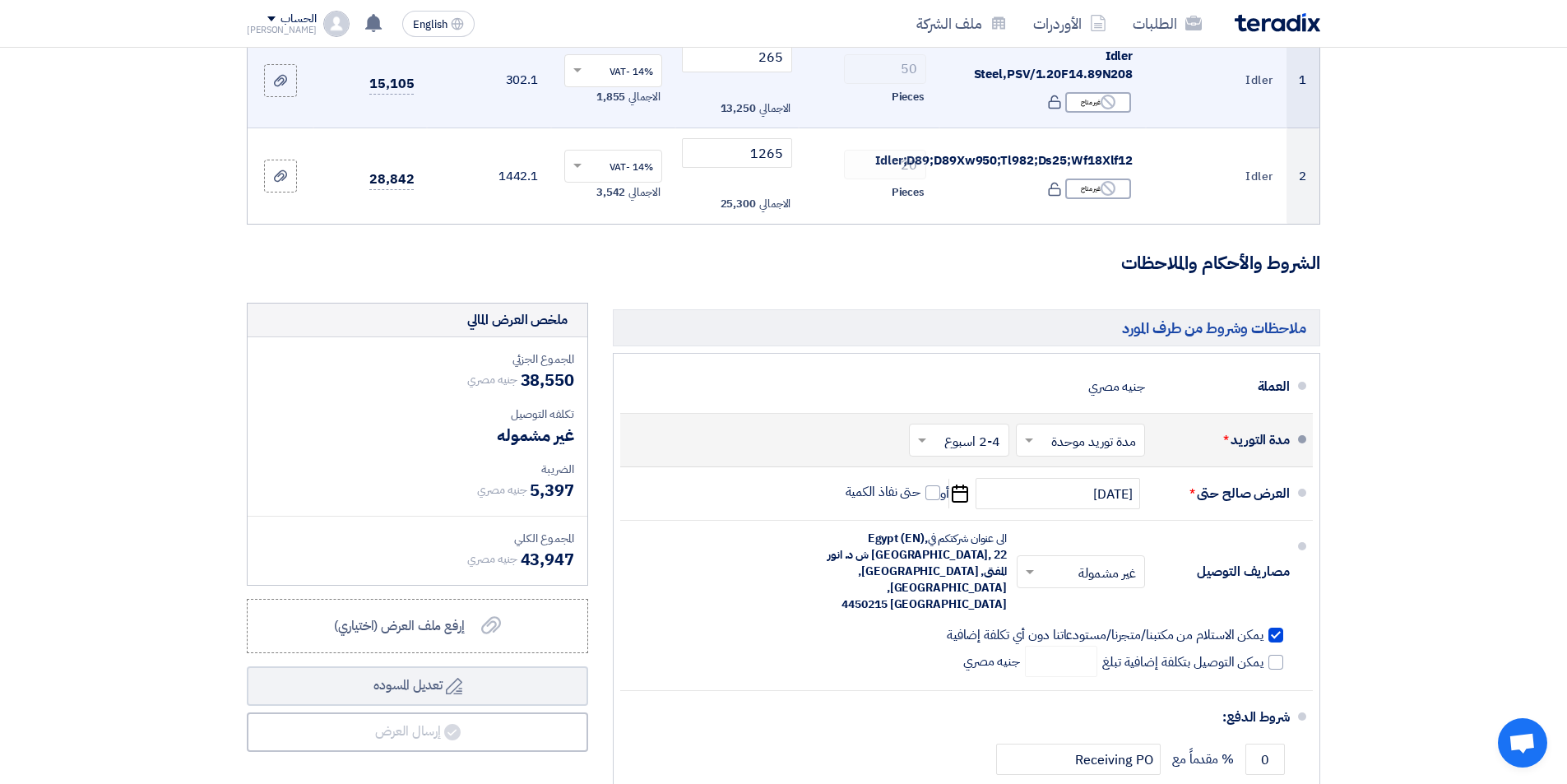
scroll to position [287, 0]
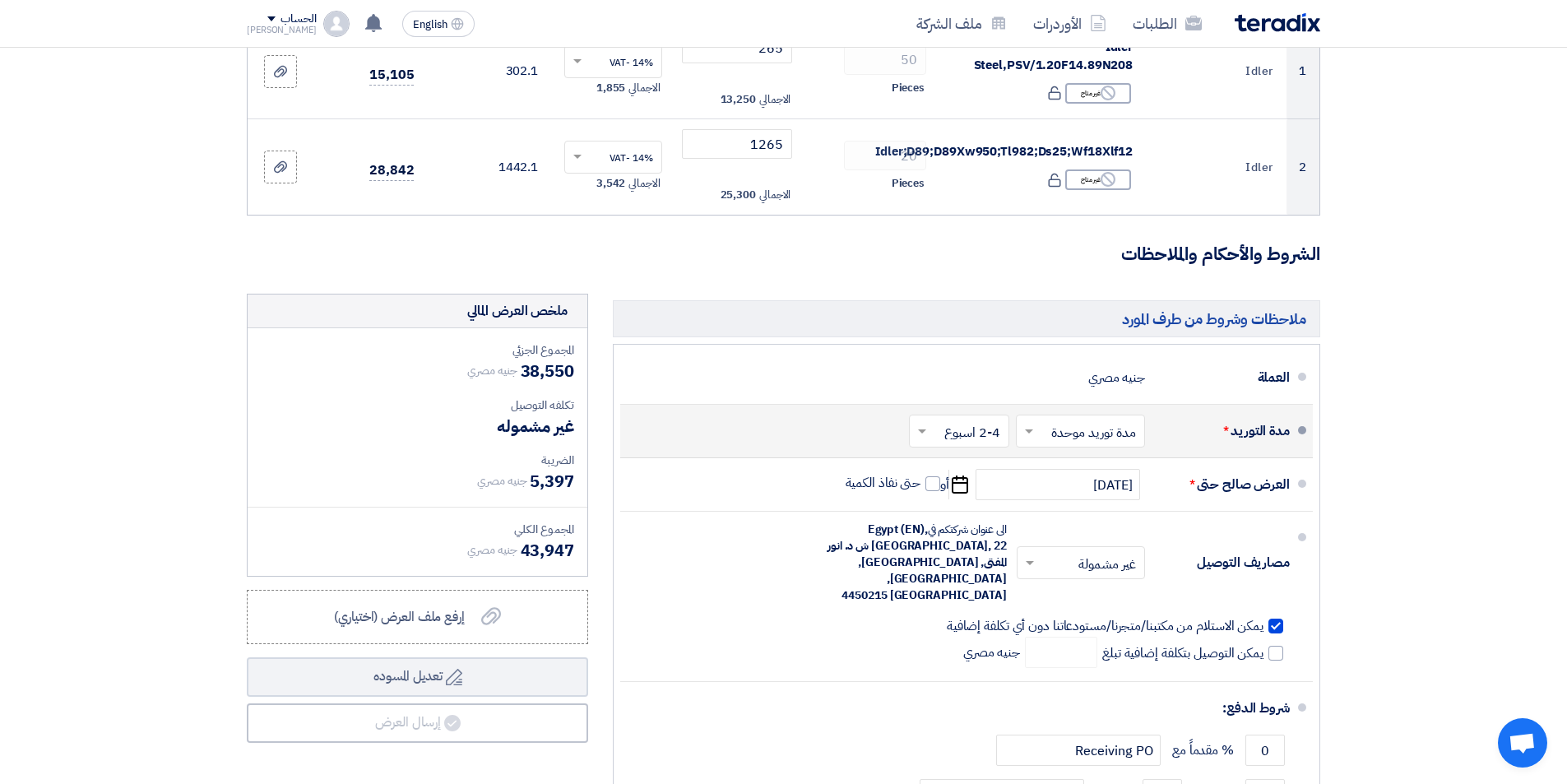
click at [961, 427] on input "text" at bounding box center [956, 433] width 92 height 24
click at [988, 557] on span "2-4 اسبوع" at bounding box center [975, 557] width 57 height 20
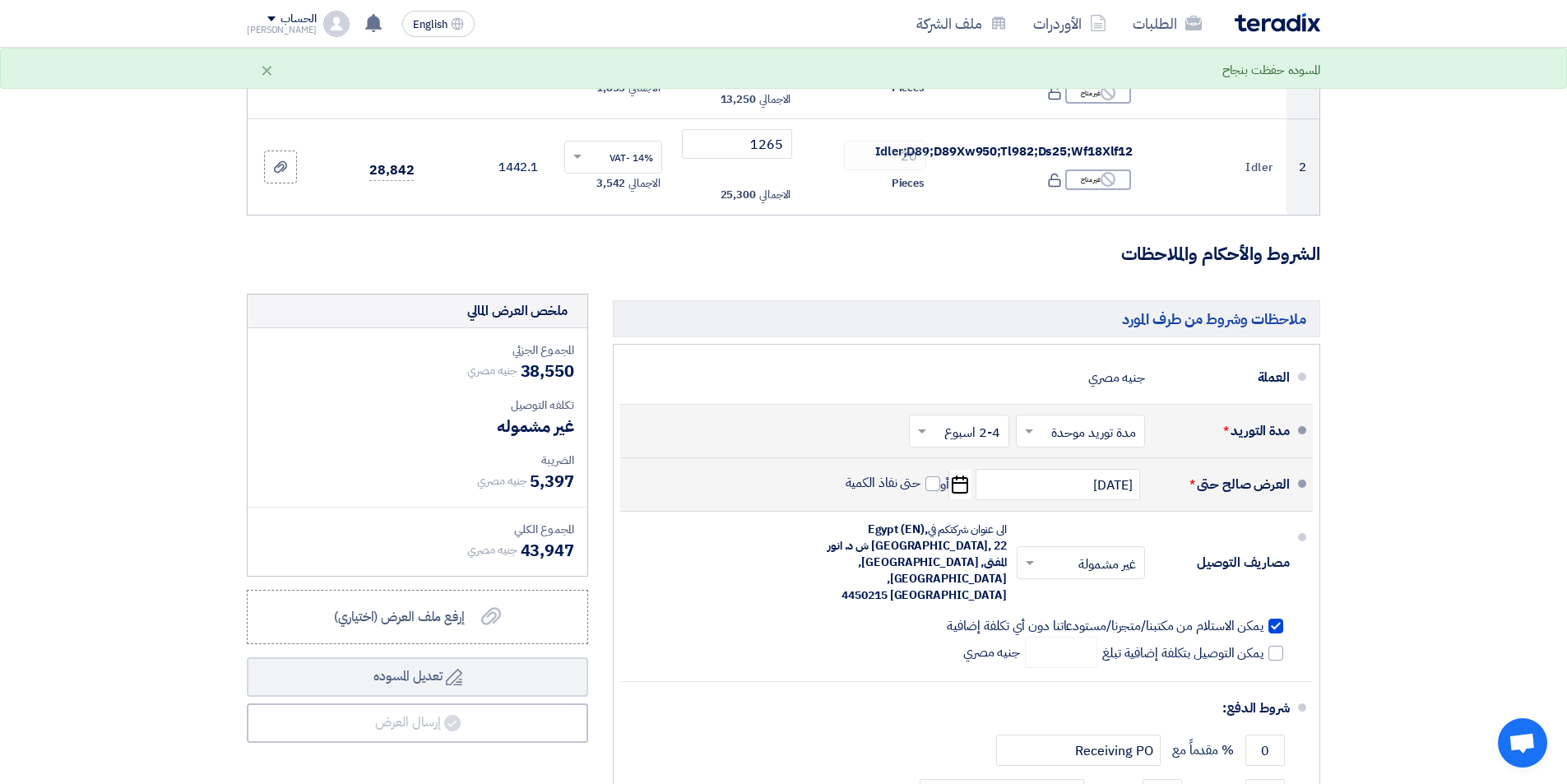
click at [958, 491] on icon "Pick a date" at bounding box center [960, 484] width 22 height 30
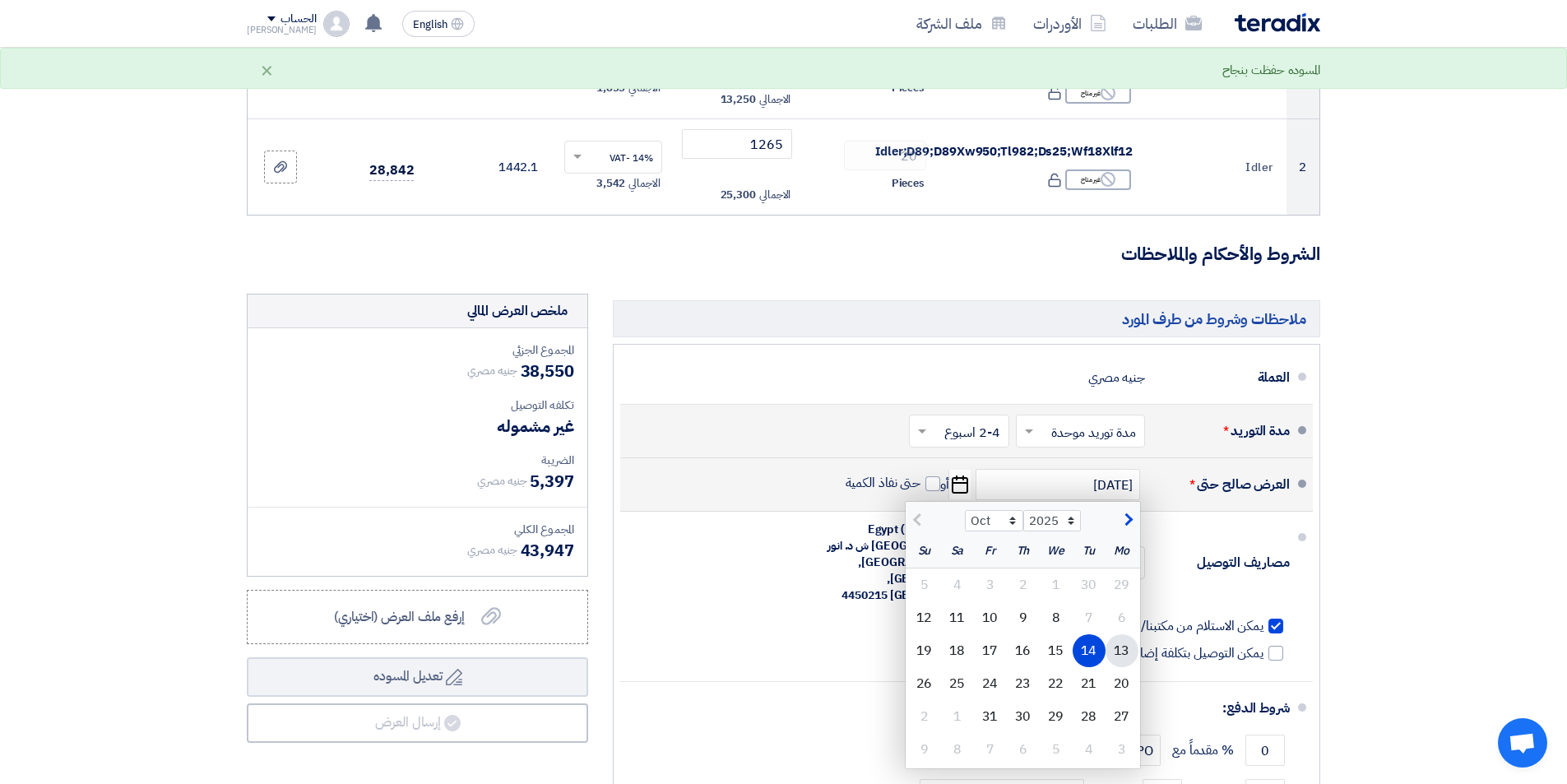
click at [1111, 645] on div "13" at bounding box center [1122, 650] width 33 height 33
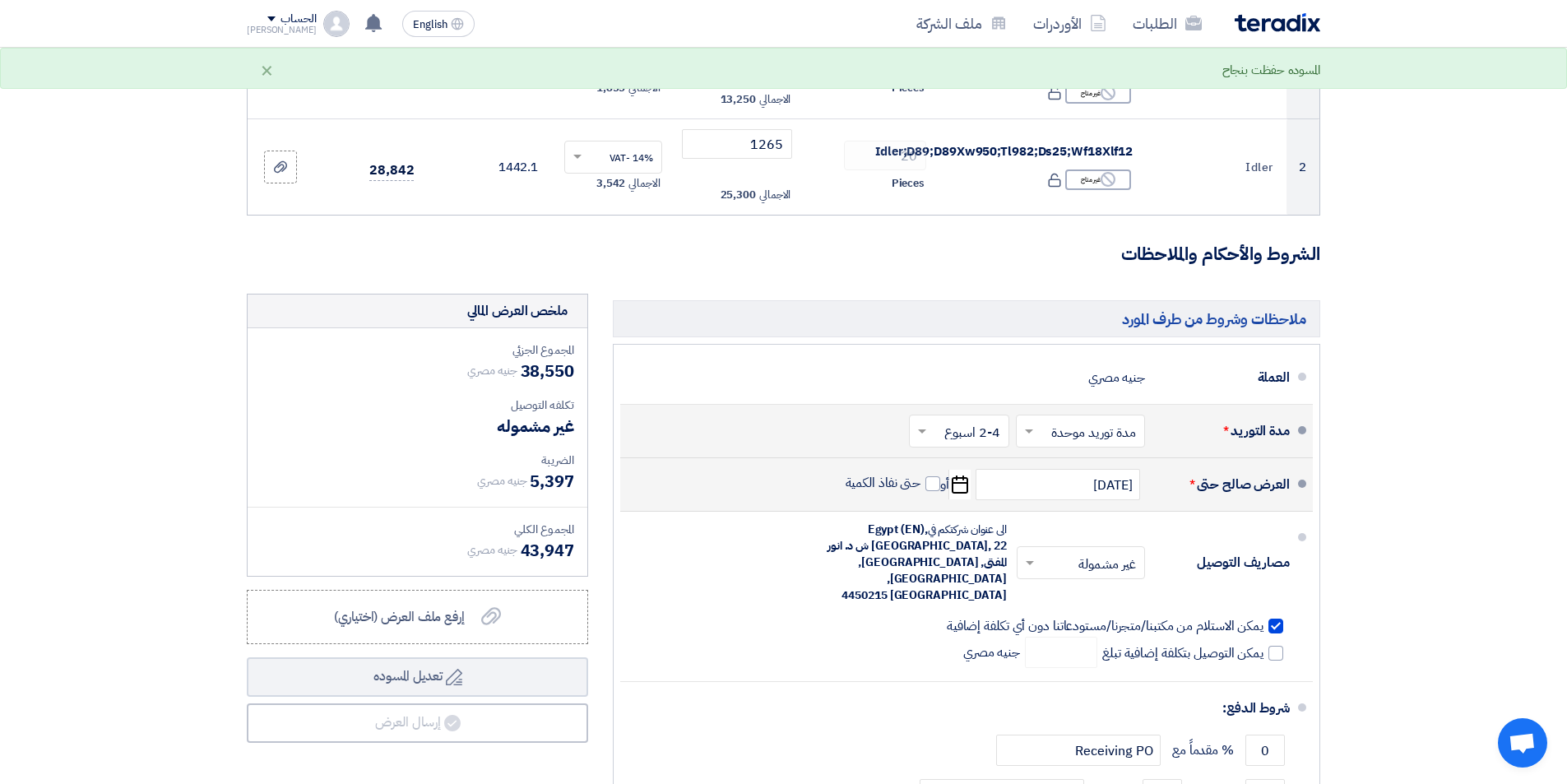
click at [964, 488] on icon "Pick a date" at bounding box center [960, 484] width 22 height 30
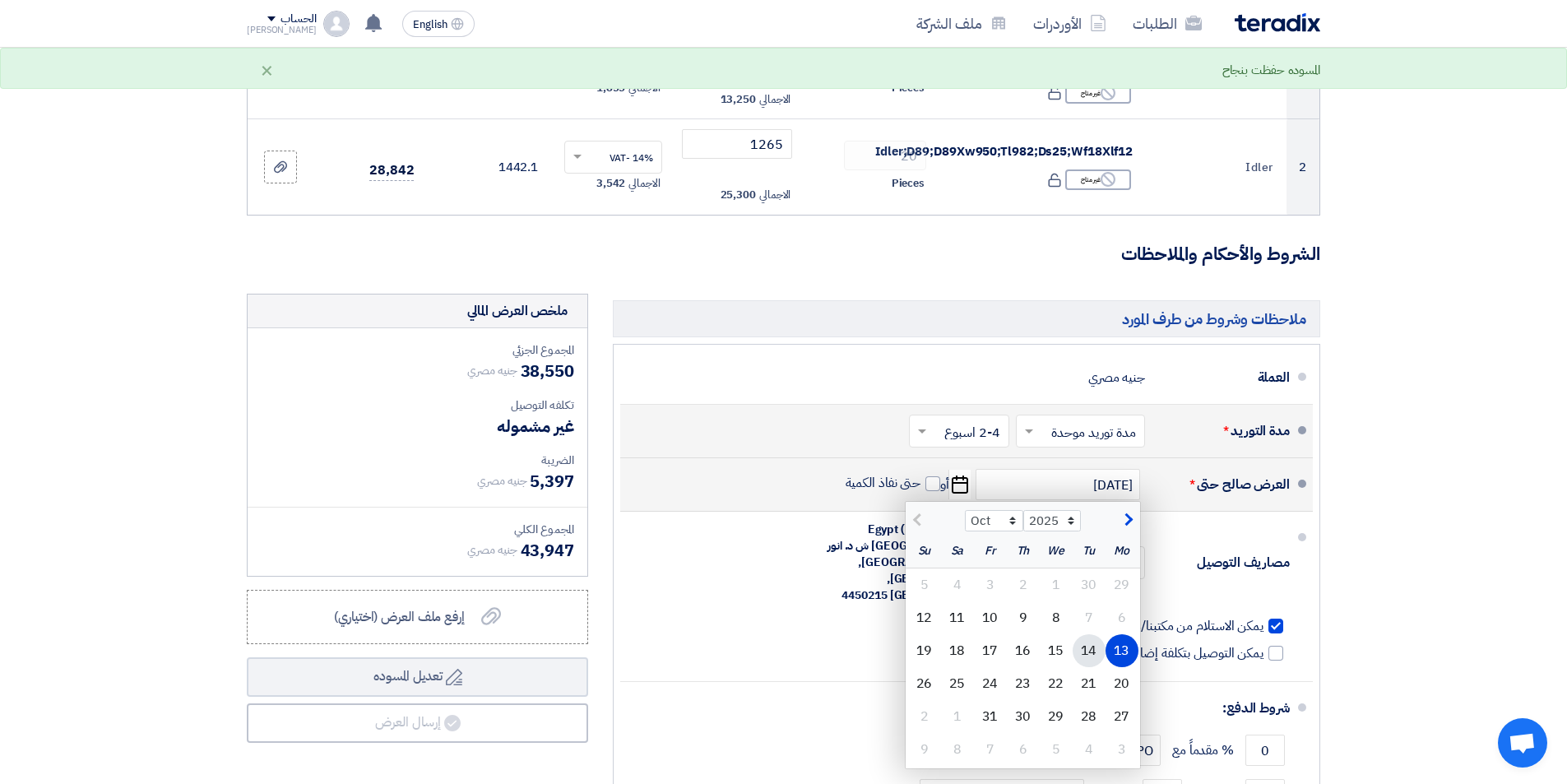
click at [1083, 645] on div "14" at bounding box center [1089, 650] width 33 height 33
type input "[DATE]"
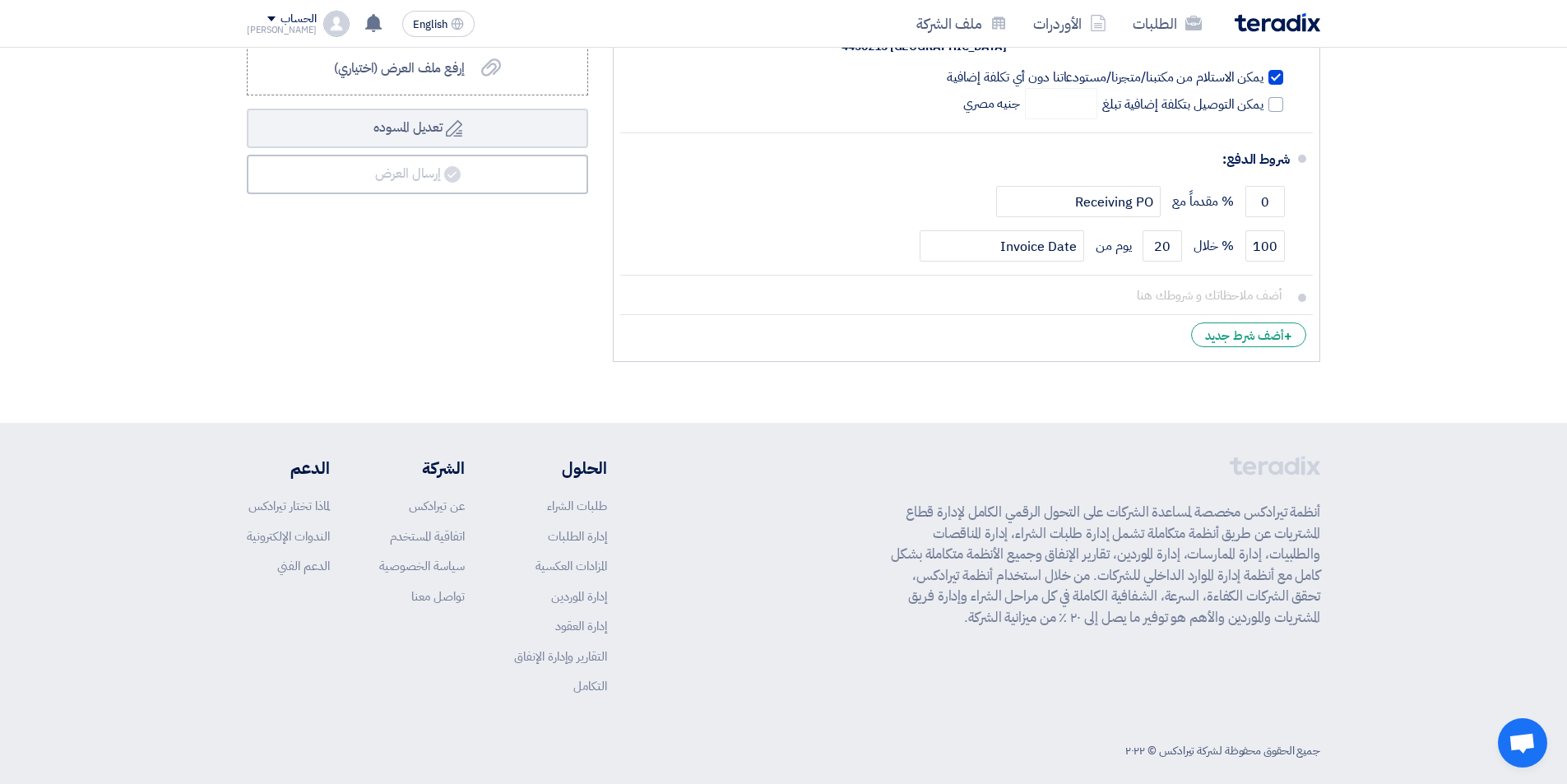
scroll to position [562, 0]
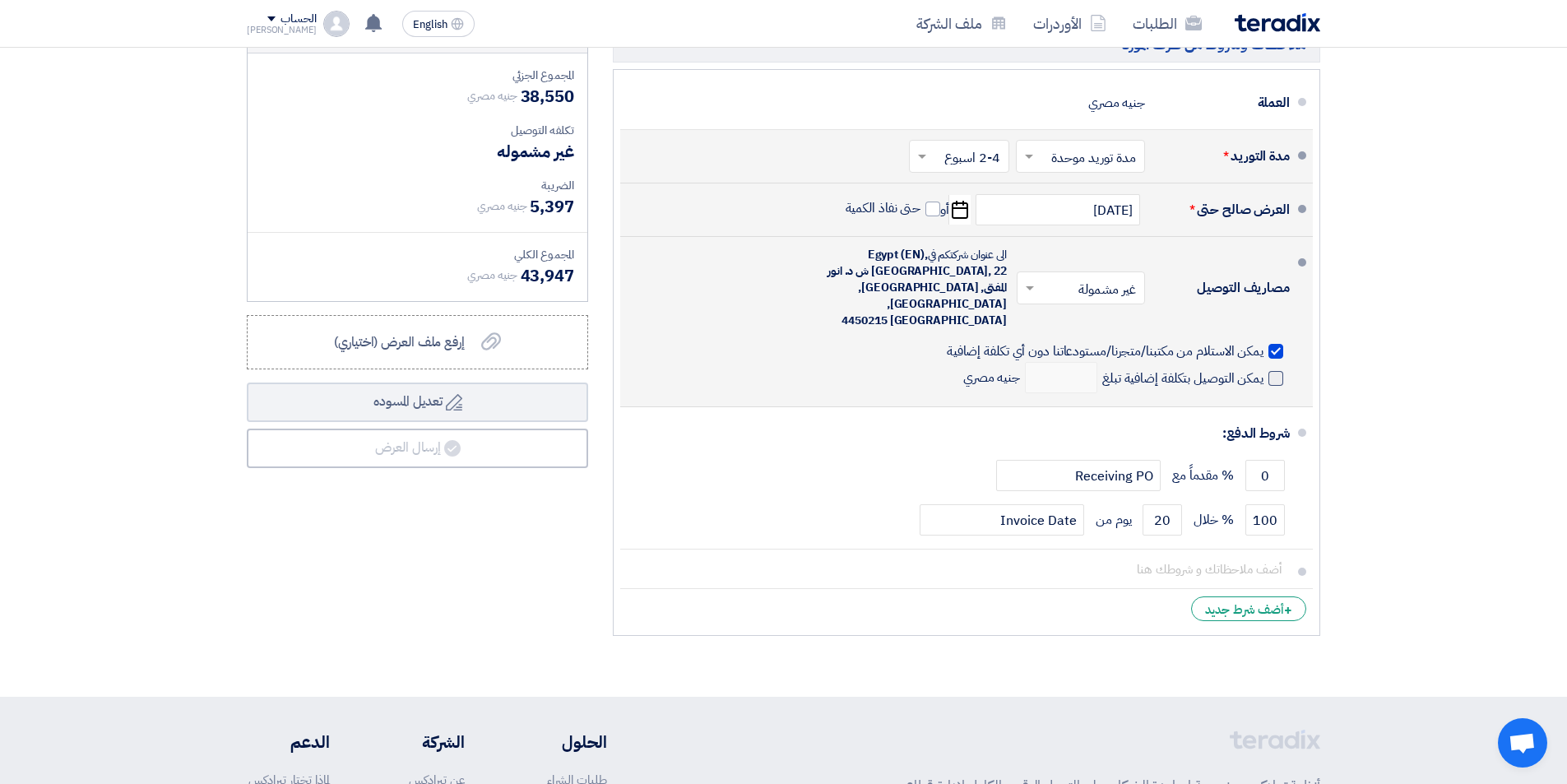
click at [1273, 371] on span at bounding box center [1275, 378] width 14 height 14
click at [1263, 369] on input "يمكن التوصيل بتكلفة إضافية تبلغ" at bounding box center [1181, 384] width 164 height 31
click at [1280, 371] on span at bounding box center [1275, 378] width 14 height 14
click at [1263, 369] on input "يمكن التوصيل بتكلفة إضافية تبلغ" at bounding box center [1181, 384] width 164 height 31
checkbox input "false"
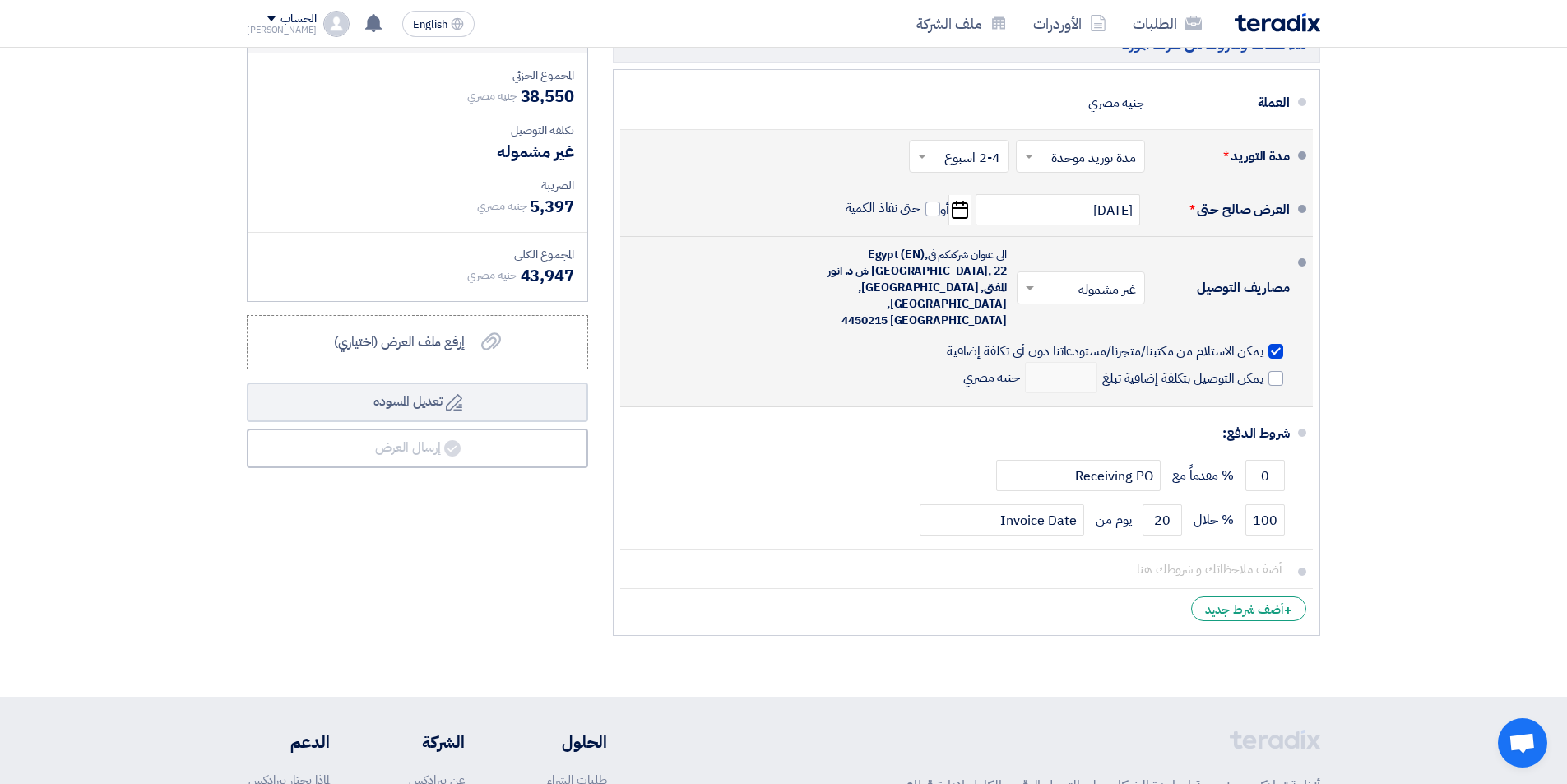
click at [1277, 344] on div at bounding box center [1275, 350] width 14 height 14
click at [1263, 342] on input "يمكن الاستلام من مكتبنا/متجرنا/مستودعاتنا دون أي تكلفة إضافية" at bounding box center [1103, 357] width 320 height 31
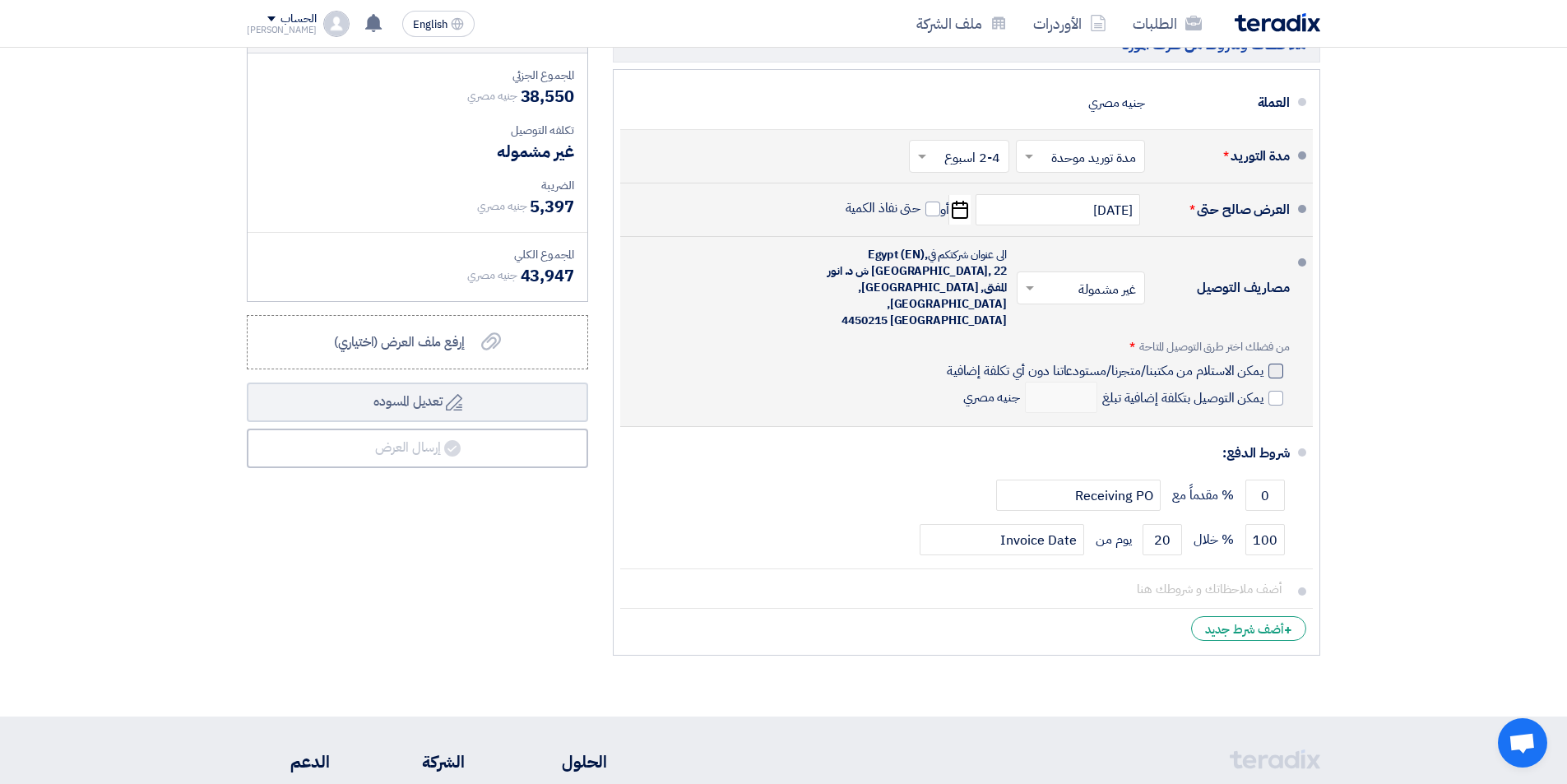
click at [1277, 363] on div at bounding box center [1275, 370] width 14 height 14
click at [1263, 362] on input "يمكن الاستلام من مكتبنا/متجرنا/مستودعاتنا دون أي تكلفة إضافية" at bounding box center [1103, 378] width 320 height 31
checkbox input "true"
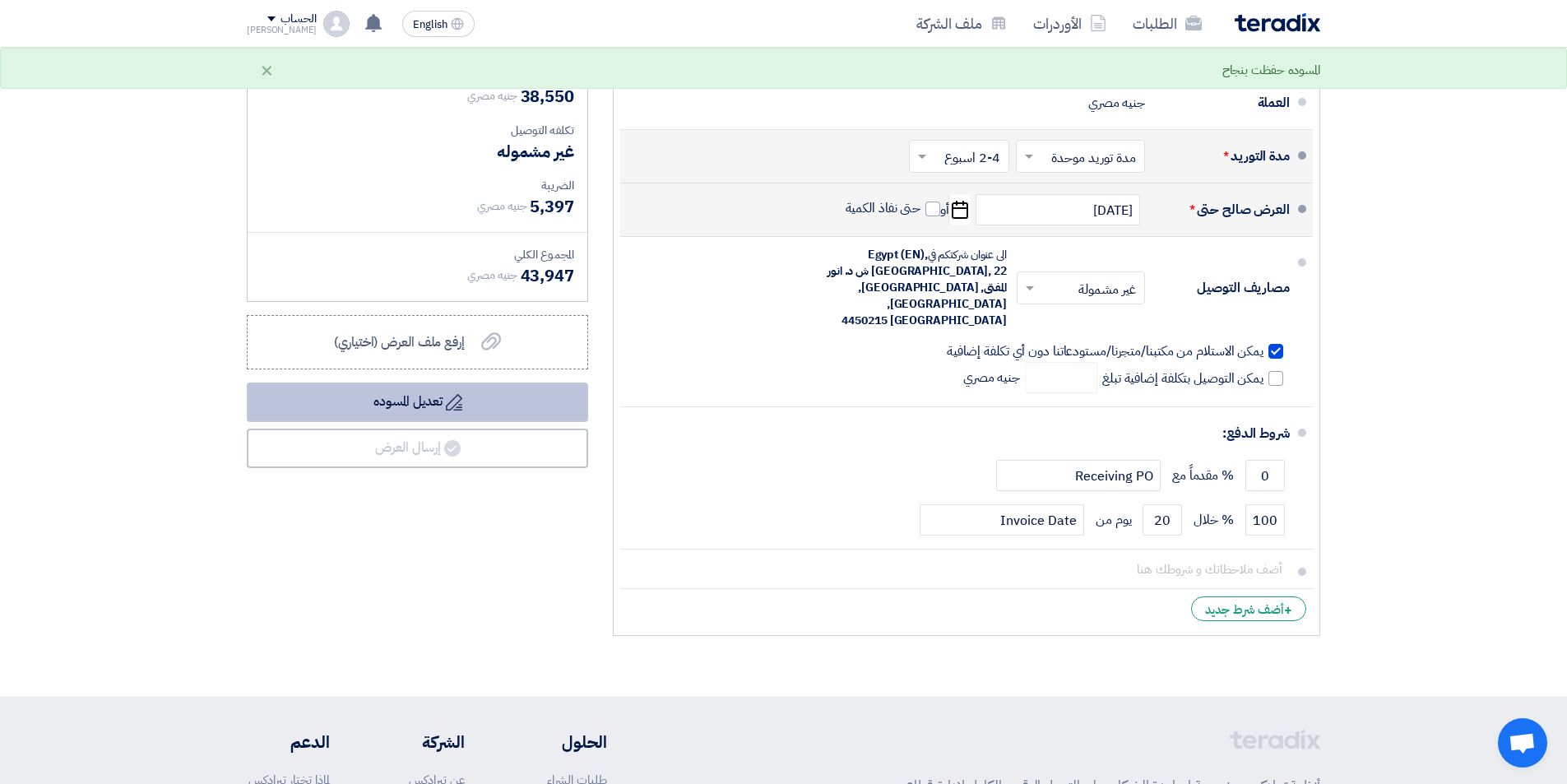
click at [459, 411] on button "Draft تعديل المسوده" at bounding box center [417, 402] width 341 height 39
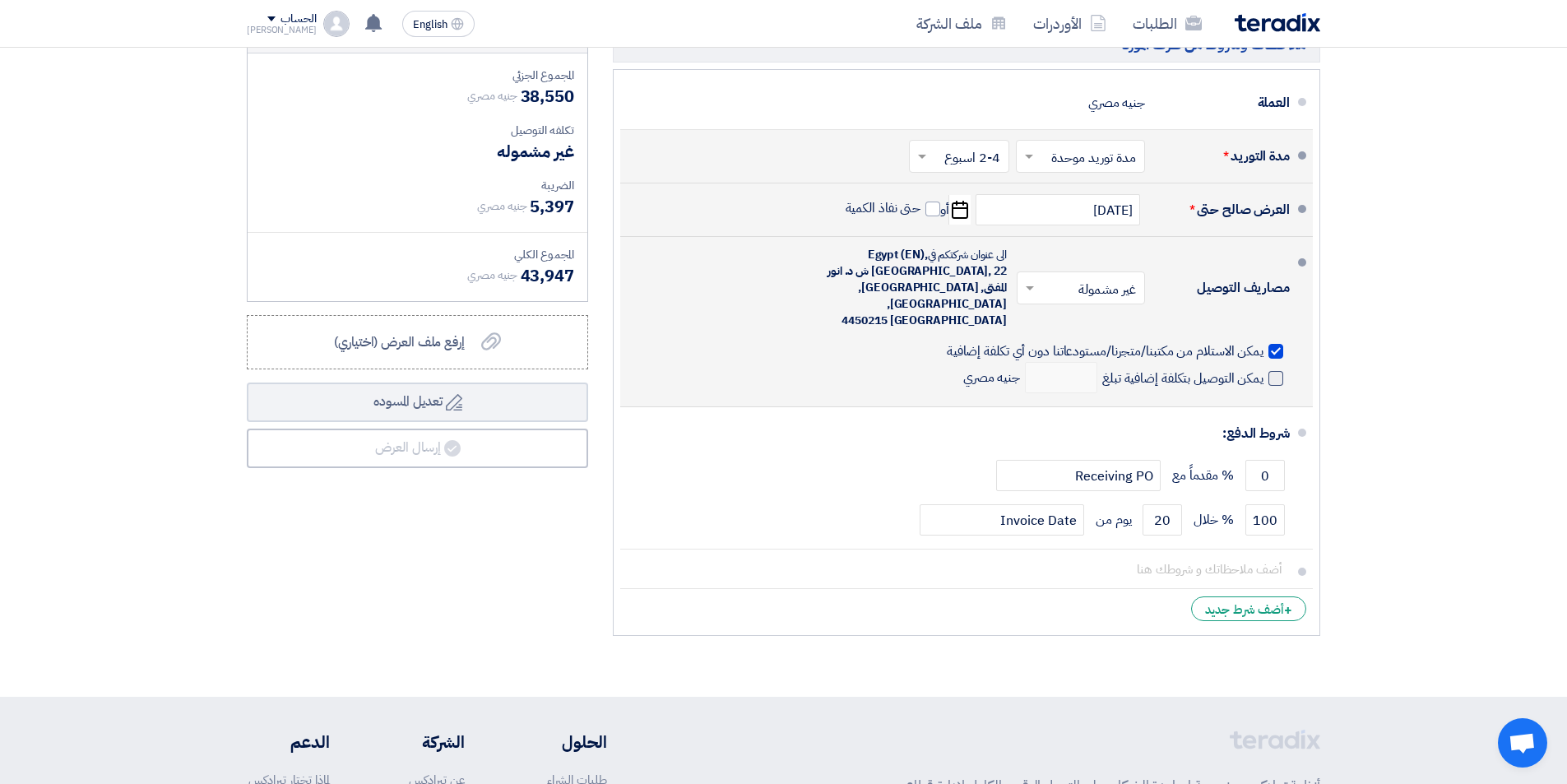
click at [1276, 371] on span at bounding box center [1275, 378] width 14 height 14
click at [1263, 369] on input "يمكن التوصيل بتكلفة إضافية تبلغ" at bounding box center [1181, 384] width 164 height 31
checkbox input "true"
click at [1047, 366] on input "number" at bounding box center [1061, 378] width 72 height 31
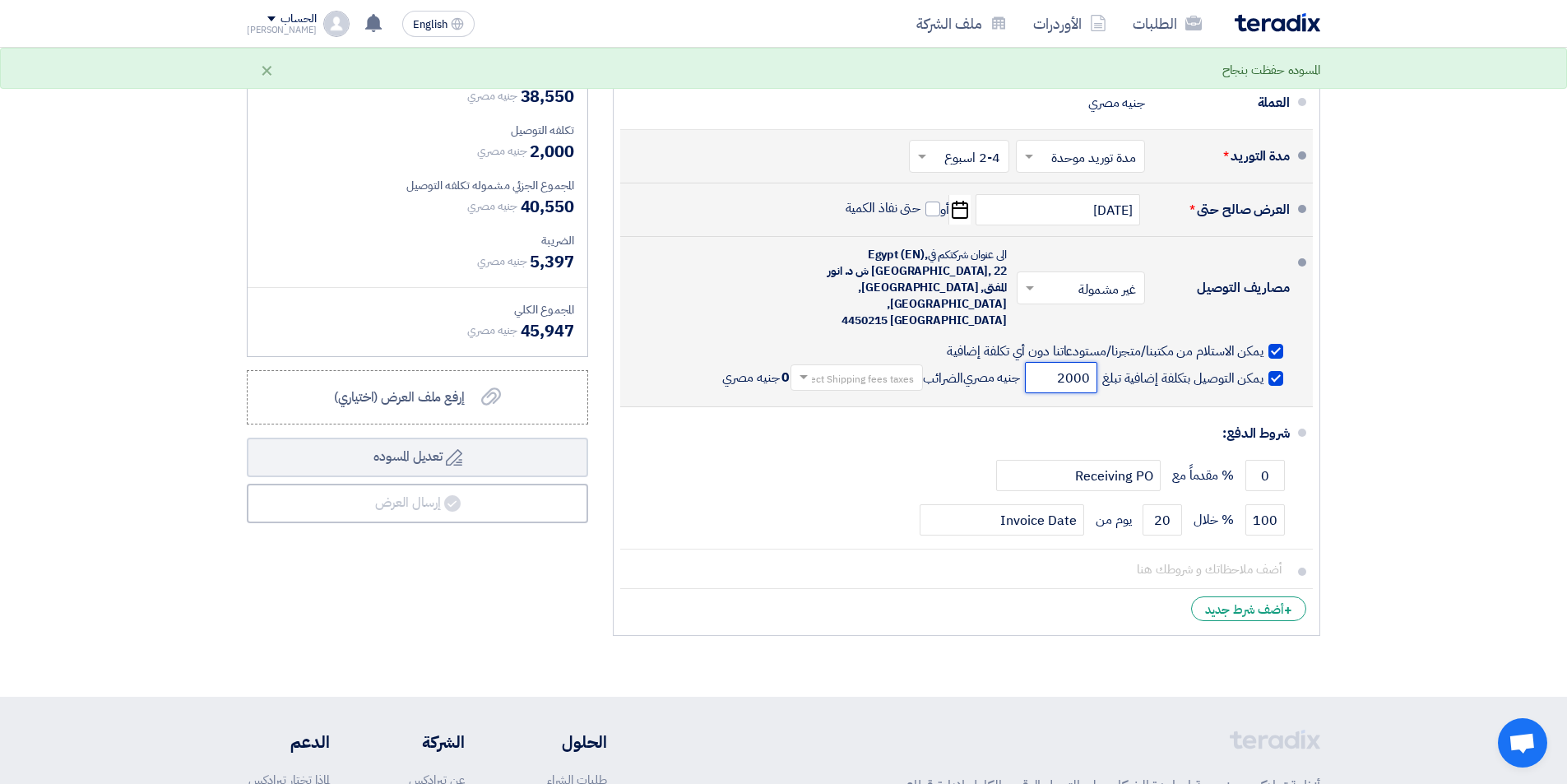
type input "2000"
click at [863, 367] on input "text" at bounding box center [853, 379] width 124 height 24
click at [849, 390] on div "14% -VAT" at bounding box center [857, 406] width 131 height 31
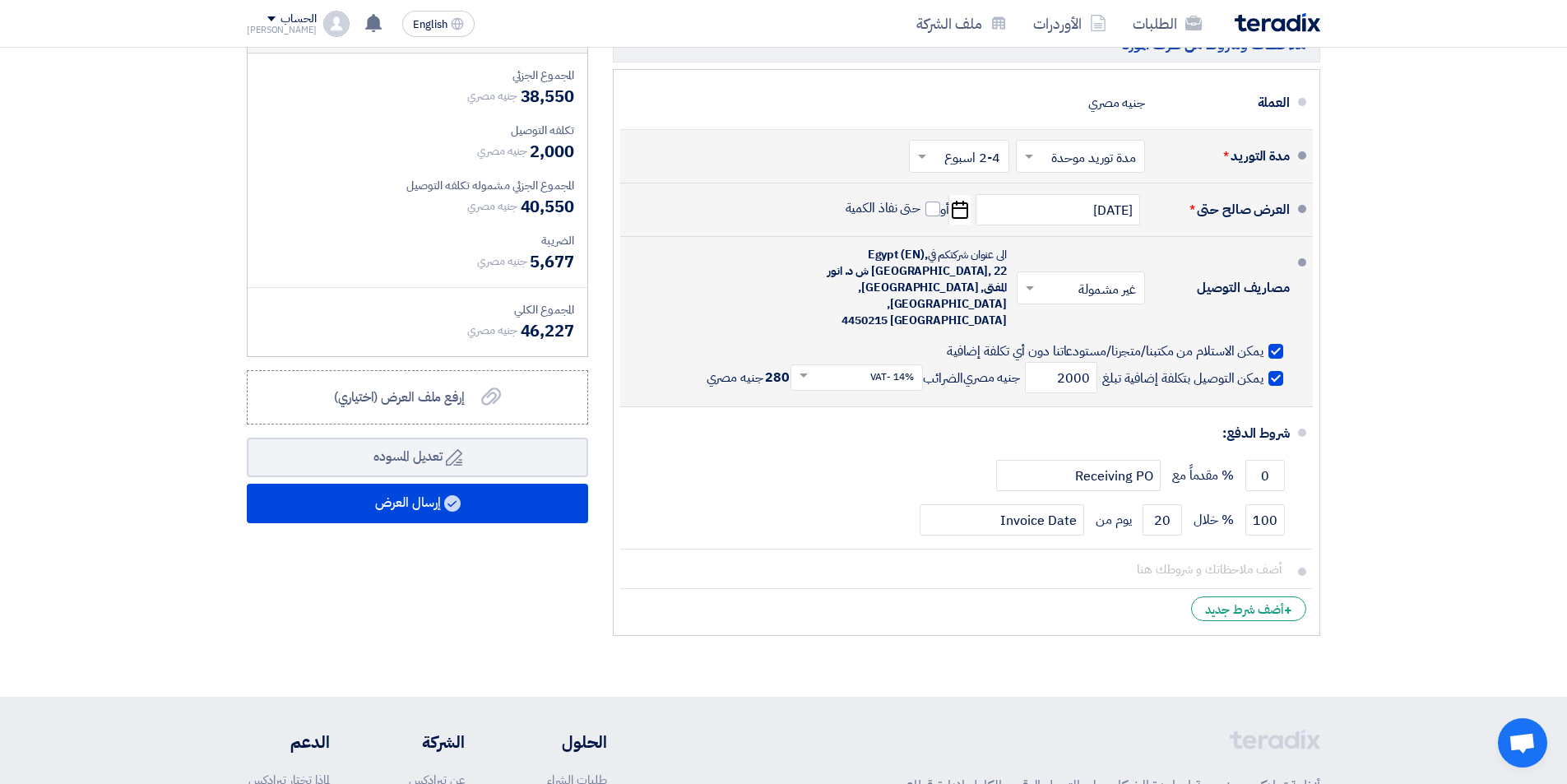
click at [1279, 371] on span at bounding box center [1275, 378] width 14 height 14
click at [1263, 369] on input "يمكن التوصيل بتكلفة إضافية تبلغ" at bounding box center [1181, 384] width 164 height 31
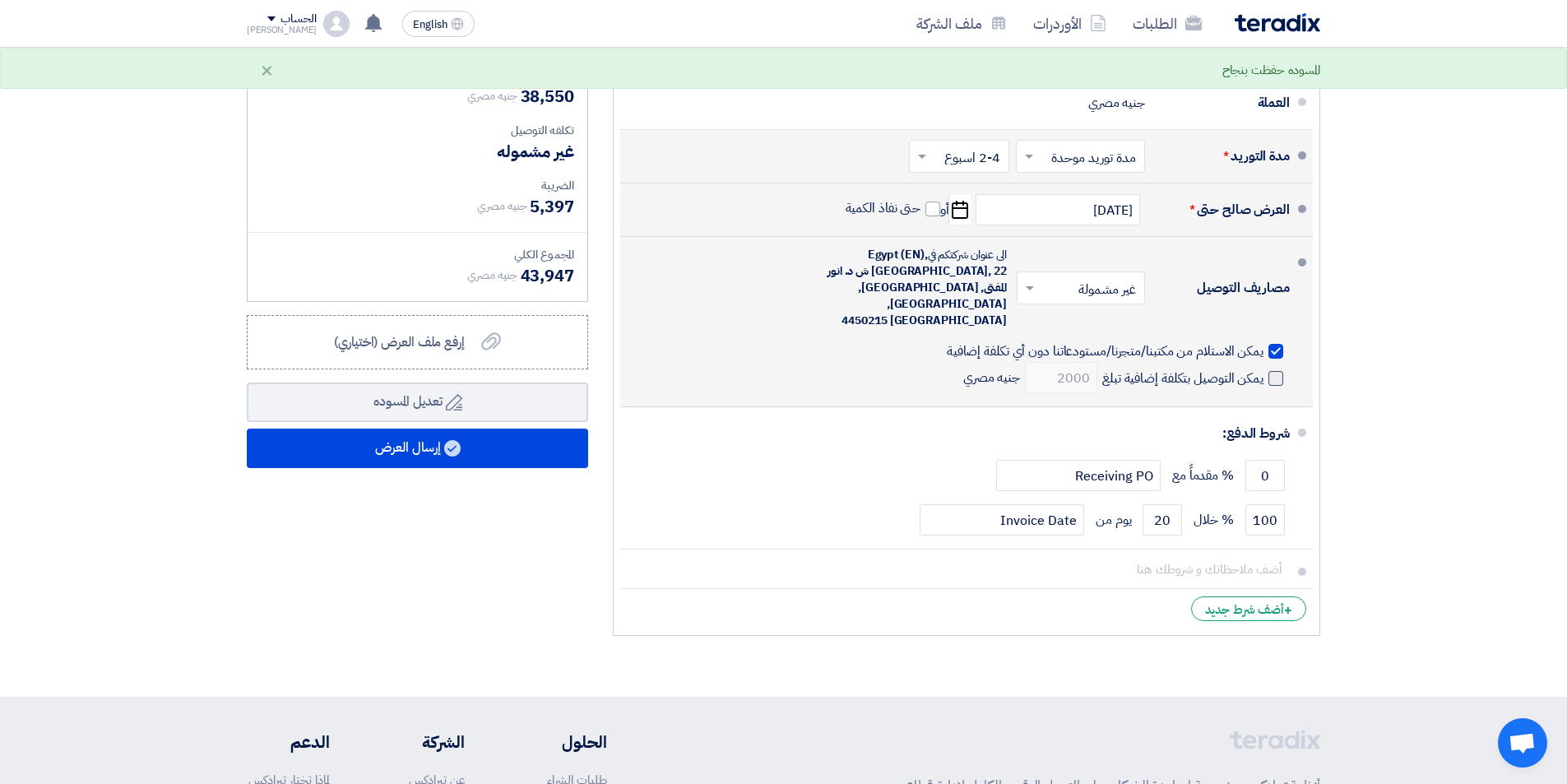
click at [1276, 371] on span at bounding box center [1275, 378] width 14 height 14
click at [1263, 369] on input "يمكن التوصيل بتكلفة إضافية تبلغ" at bounding box center [1181, 384] width 164 height 31
checkbox input "true"
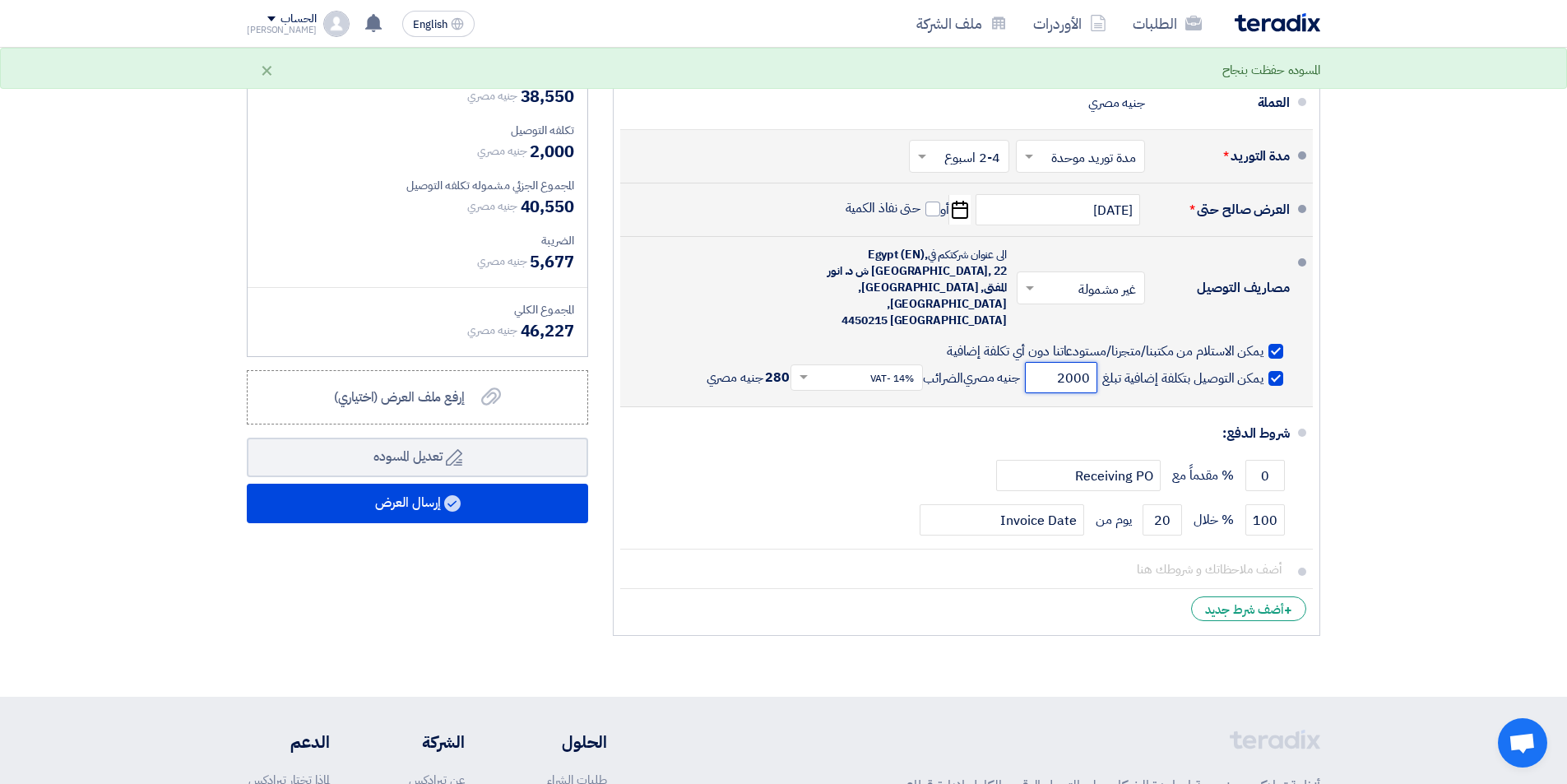
drag, startPoint x: 1042, startPoint y: 372, endPoint x: 1131, endPoint y: 372, distance: 89.0
click at [1131, 372] on div "يمكن التوصيل بتكلفة إضافية تبلغ 2000 جنيه مصري [DEMOGRAPHIC_DATA] Select Shippi…" at bounding box center [999, 378] width 584 height 31
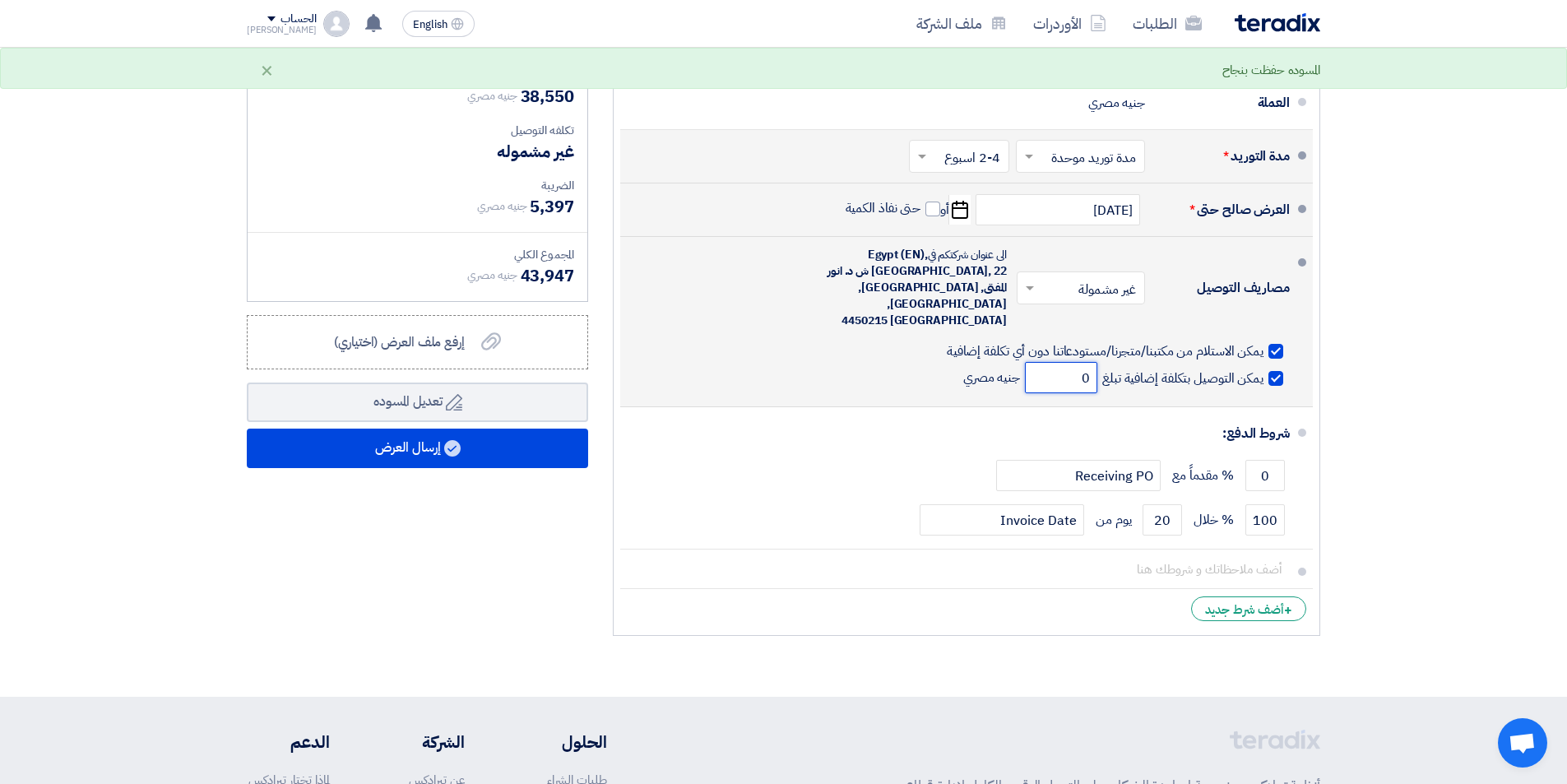
type input "0"
click at [1263, 370] on span "يمكن التوصيل بتكلفة إضافية تبلغ" at bounding box center [1183, 378] width 162 height 16
click at [1263, 369] on input "يمكن التوصيل بتكلفة إضافية تبلغ" at bounding box center [1181, 384] width 164 height 31
checkbox input "false"
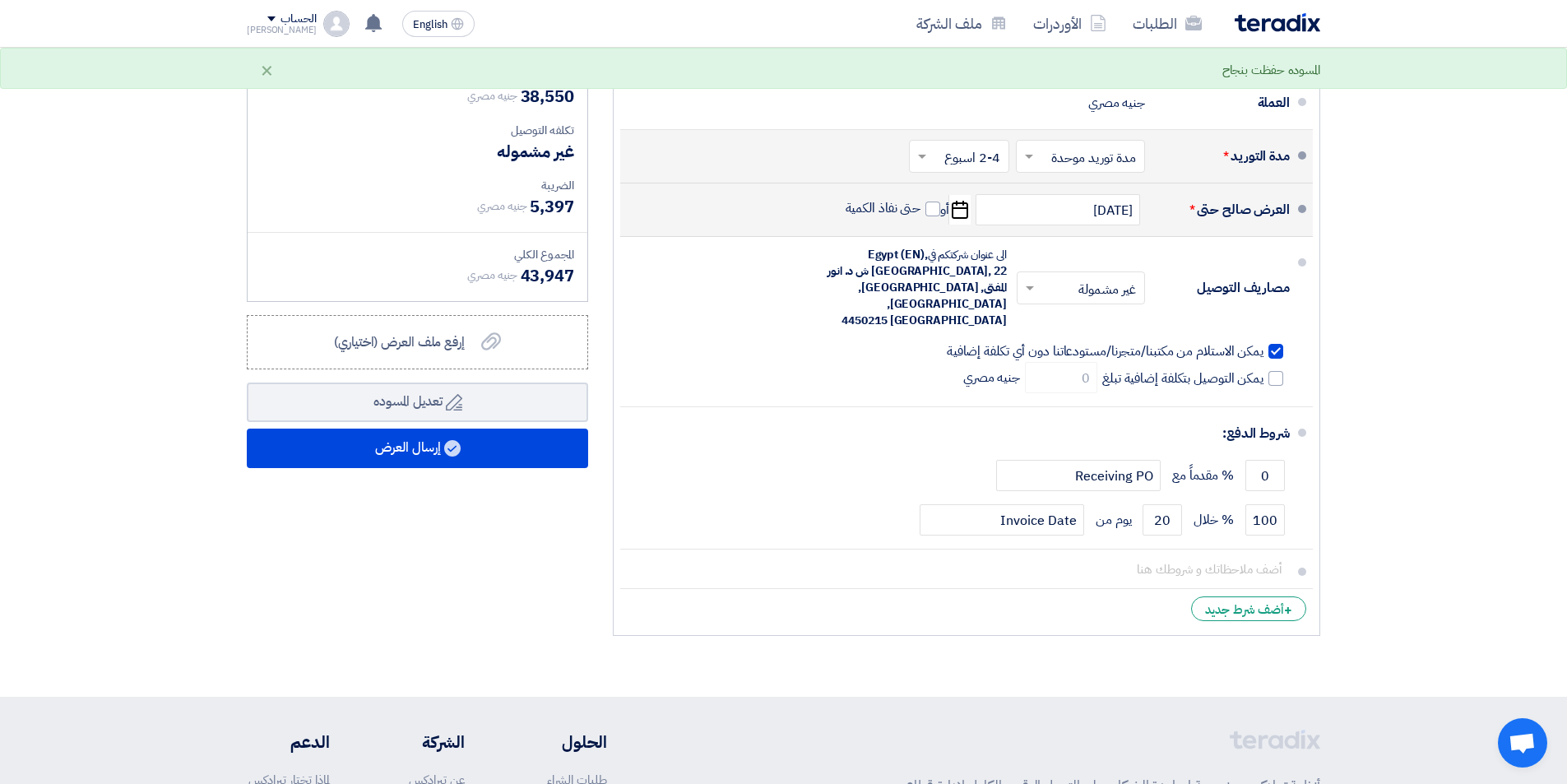
click at [1336, 347] on section "تفاصيل الطلب # الكود/الموديل البيان/الوصف الكمية/العدد سعر الوحدة (EGP) الضرائب…" at bounding box center [784, 144] width 1567 height 1105
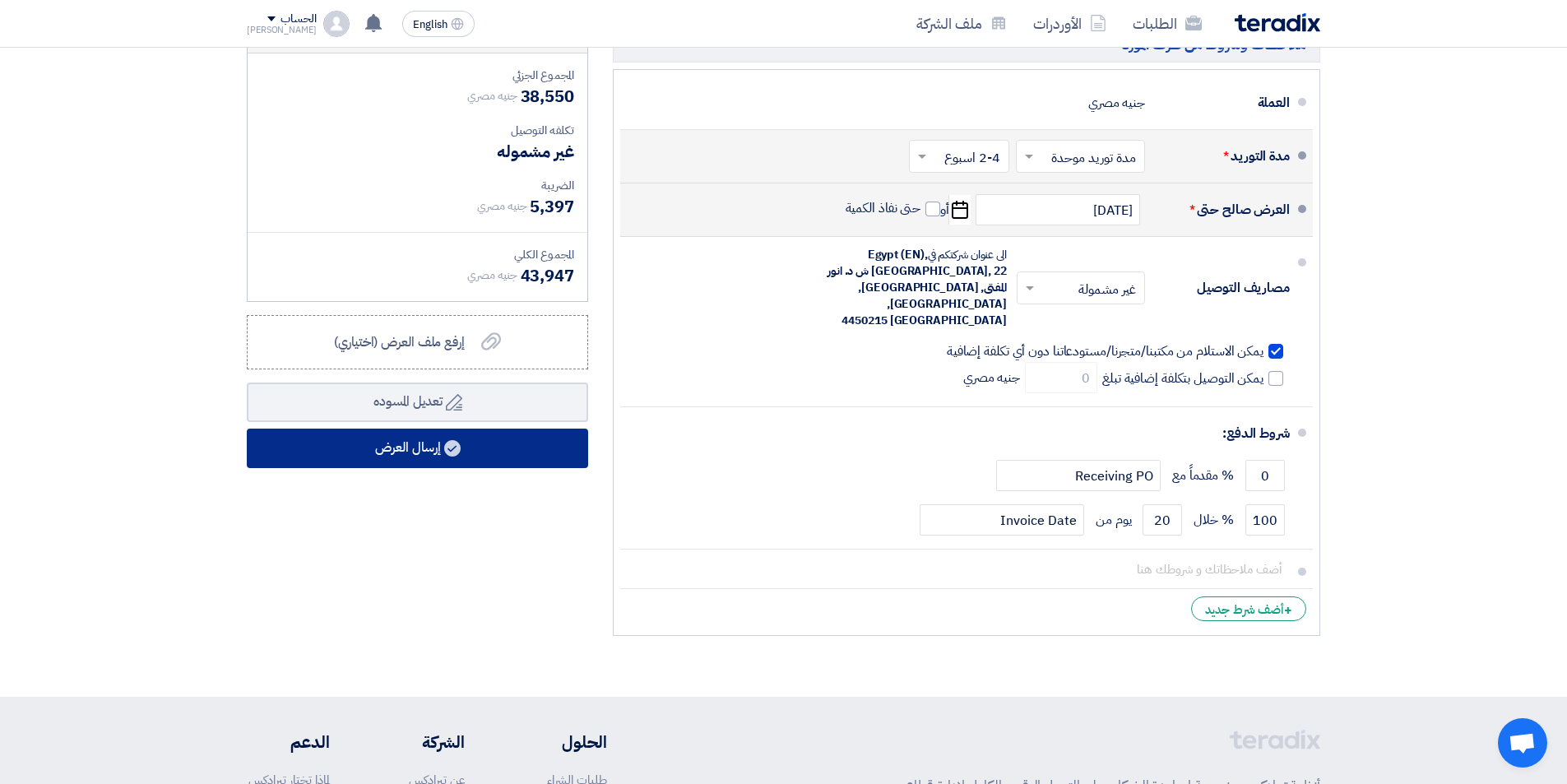
click at [429, 447] on button "إرسال العرض" at bounding box center [417, 448] width 341 height 39
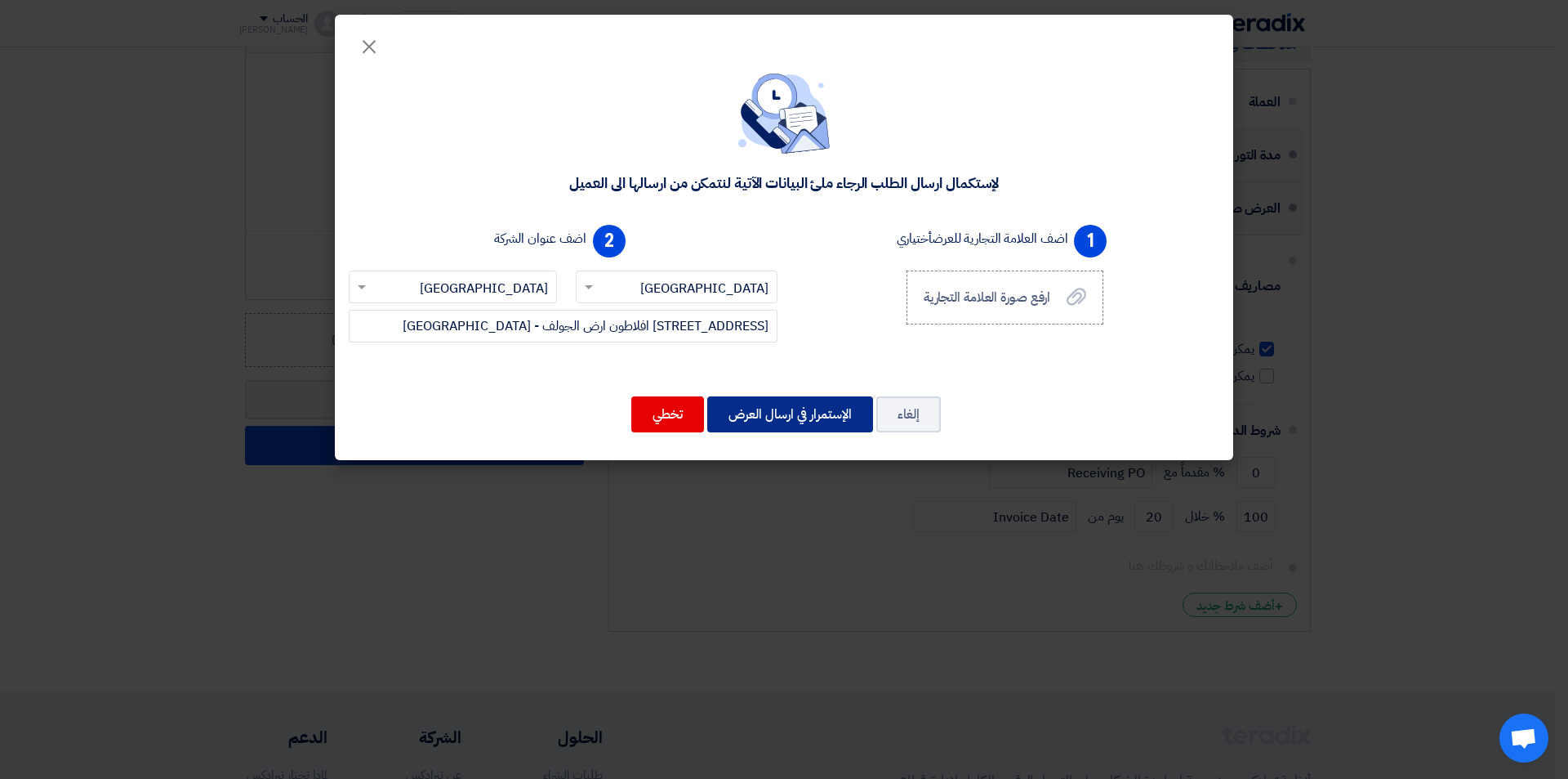
click at [806, 424] on button "الإستمرار في ارسال العرض" at bounding box center [790, 414] width 165 height 36
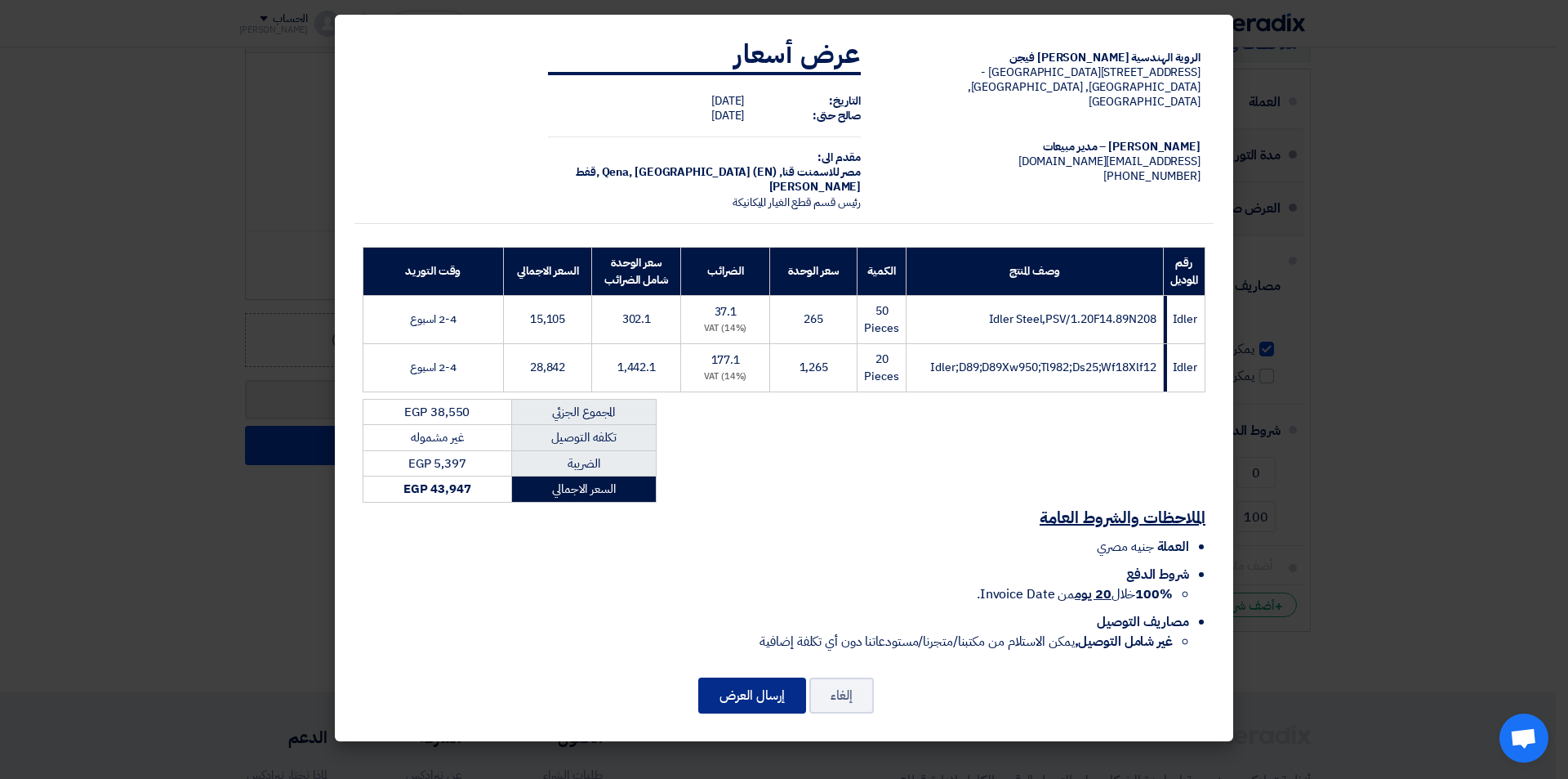
click at [773, 705] on button "إرسال العرض" at bounding box center [752, 695] width 108 height 36
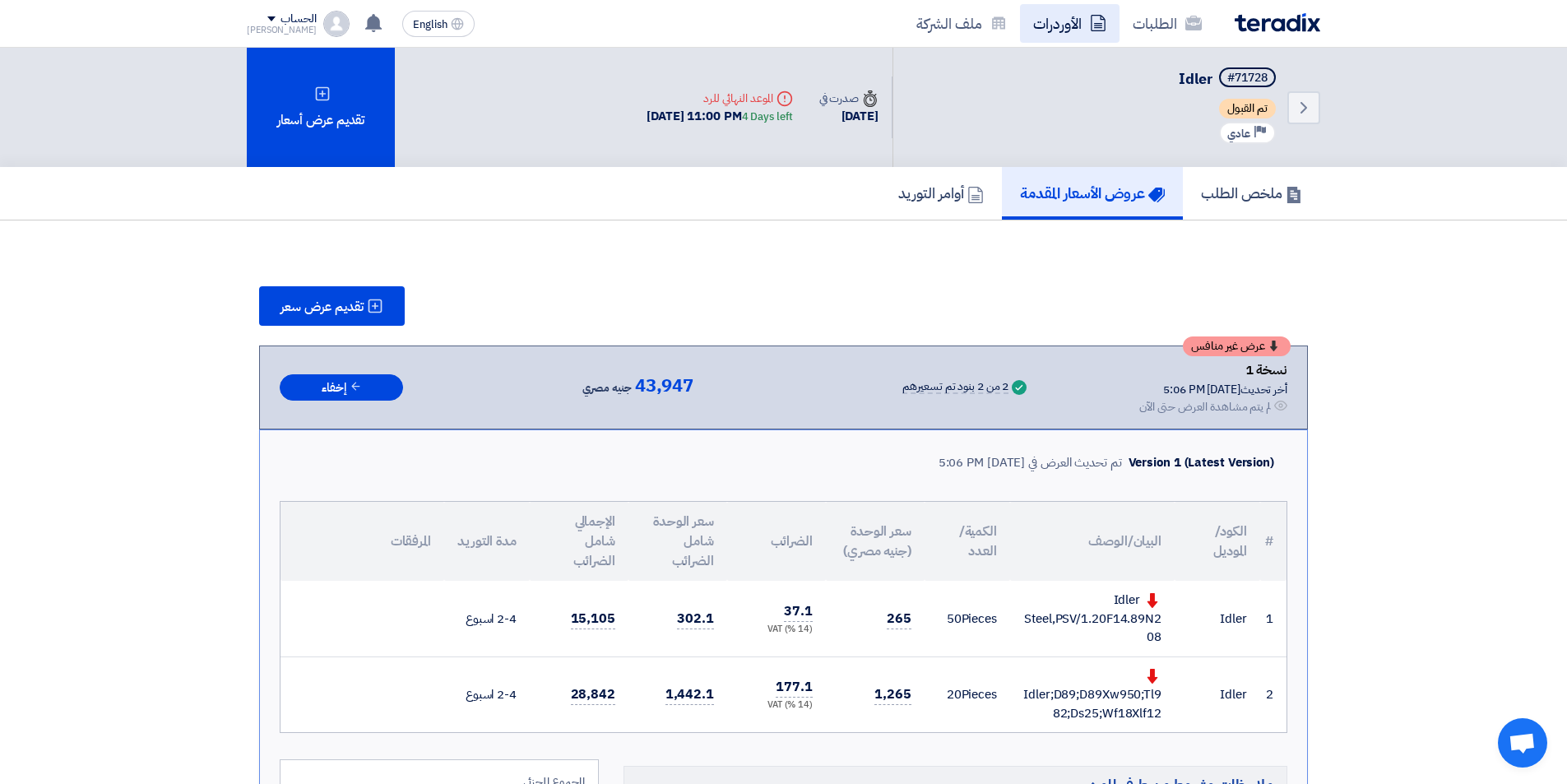
click at [1088, 31] on link "الأوردرات" at bounding box center [1069, 23] width 100 height 38
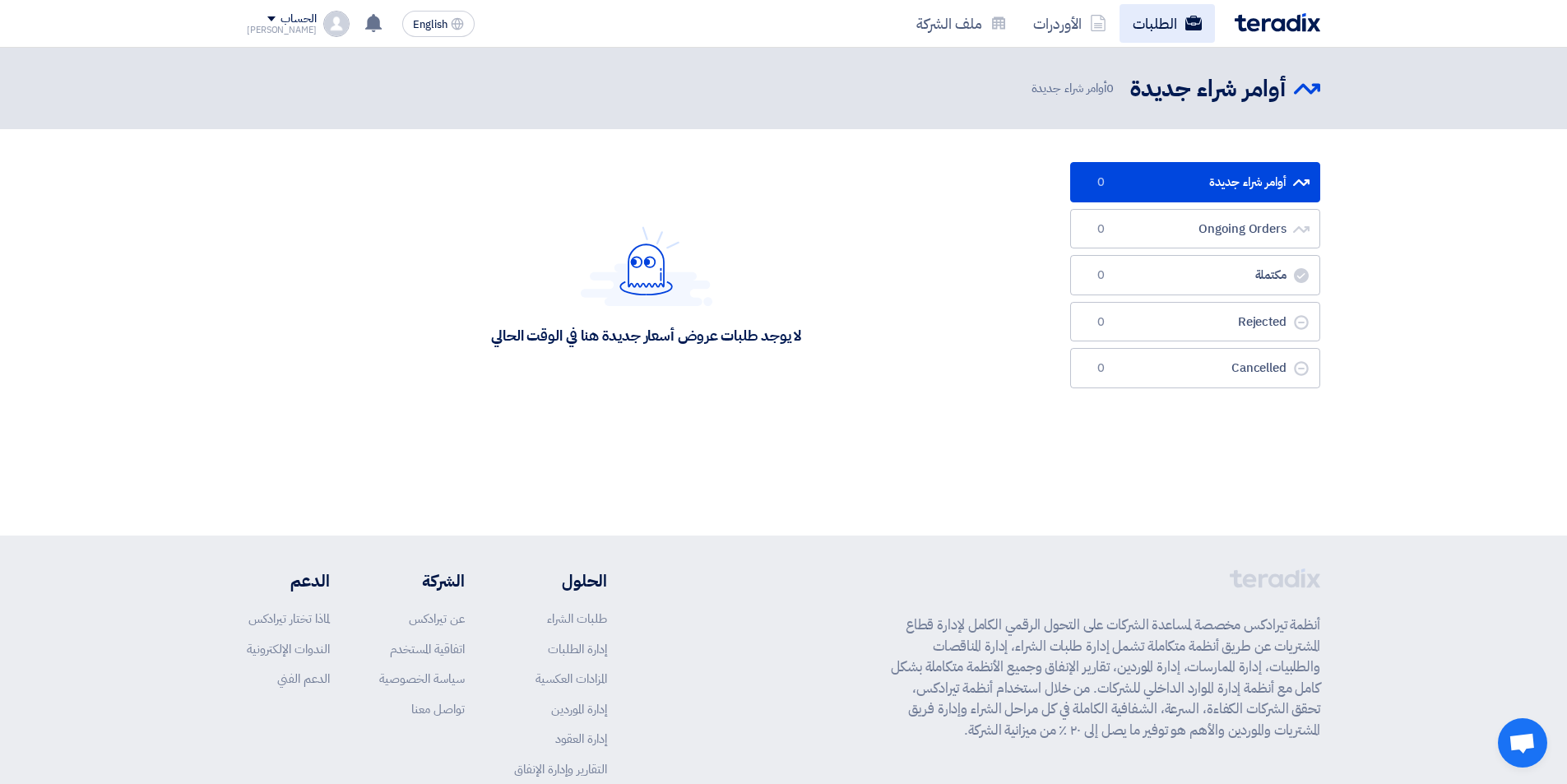
click at [1183, 28] on link "الطلبات" at bounding box center [1167, 23] width 95 height 38
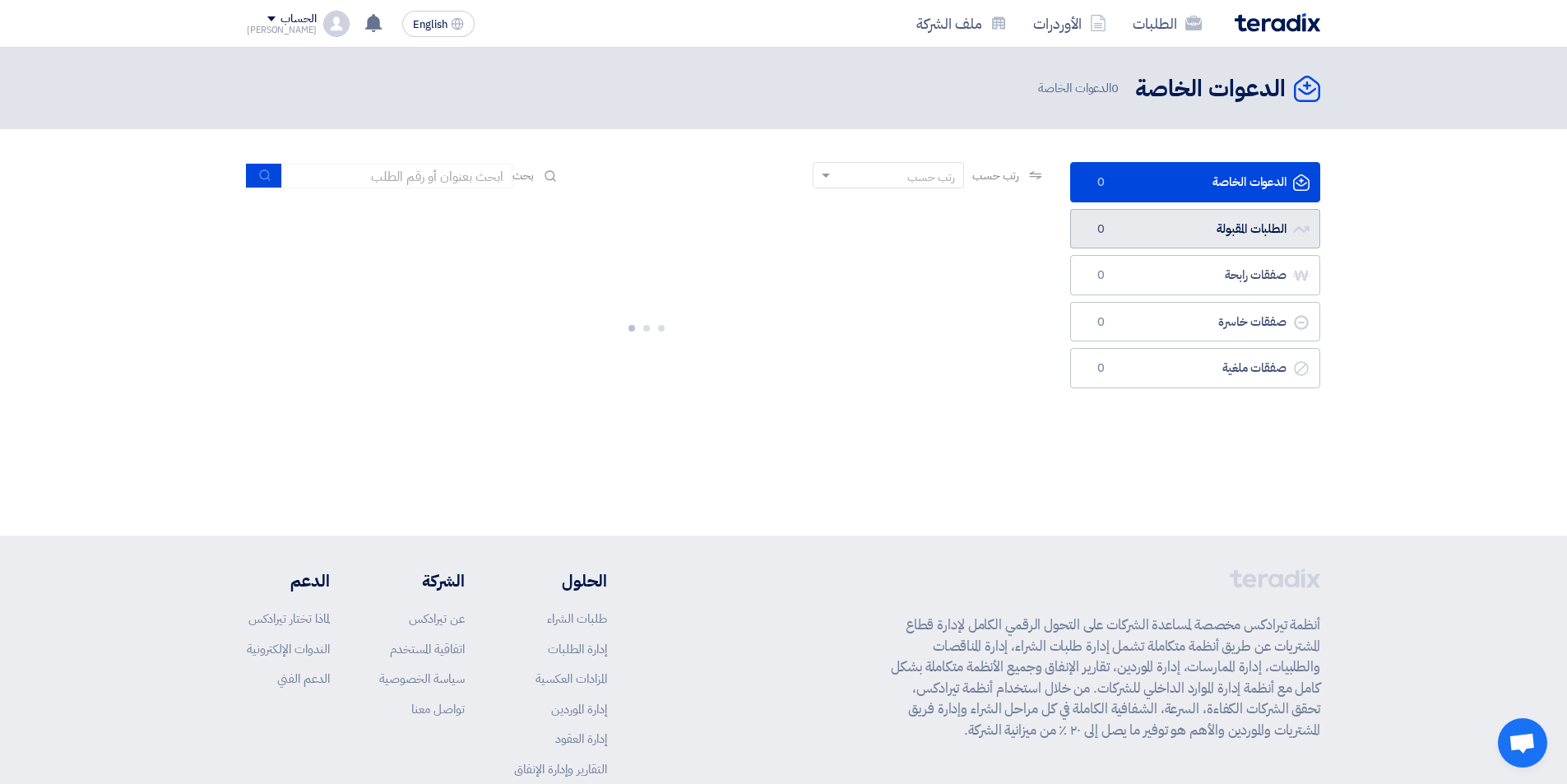
click at [1228, 223] on link "الطلبات المقبولة الطلبات المقبولة 0" at bounding box center [1195, 229] width 250 height 40
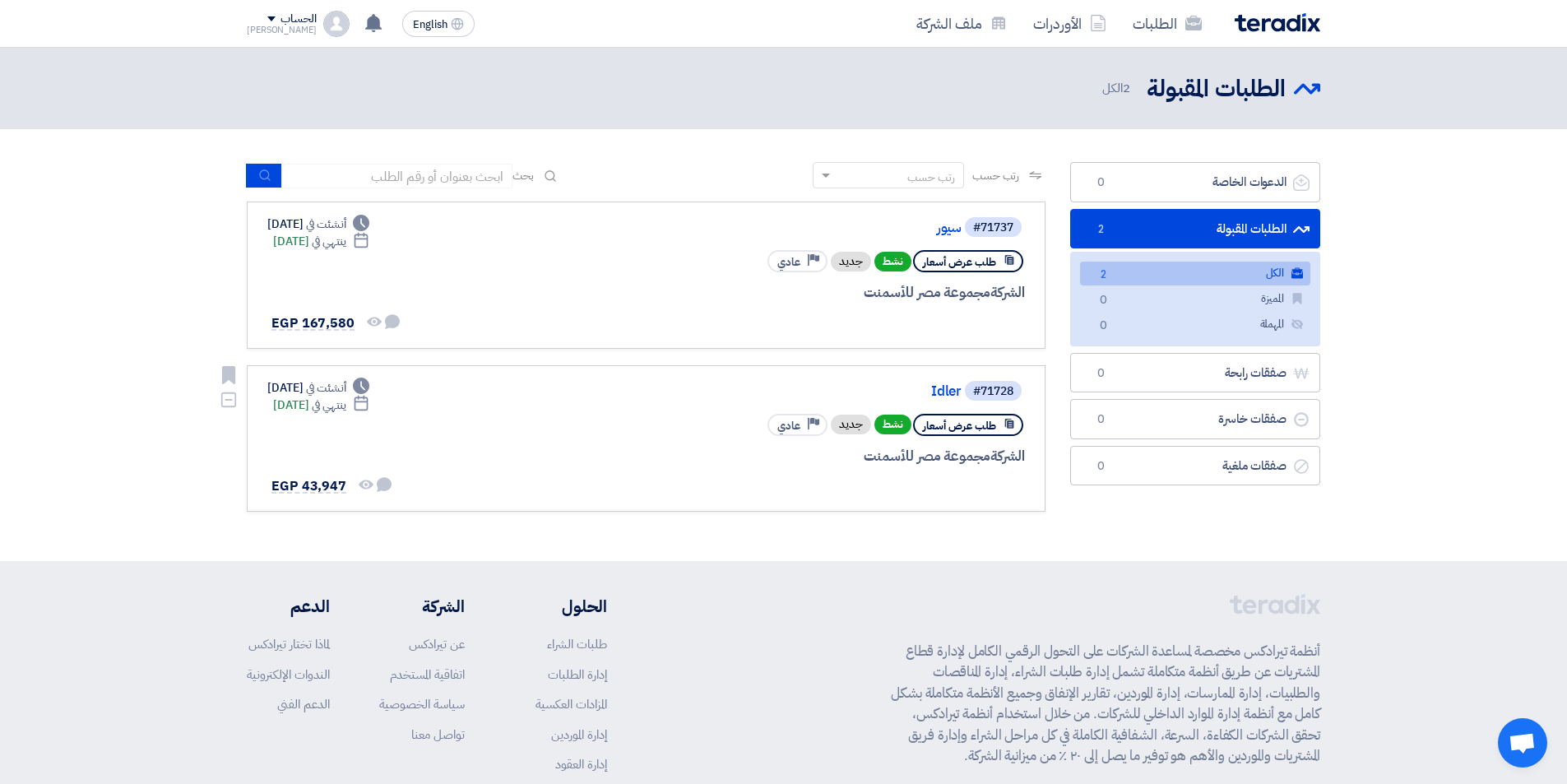
click at [594, 440] on div "#71728 Idler طلب عرض أسعار نشط جديد Priority عادي الشركة مجموعة مصر للأسمنت Dea…" at bounding box center [646, 439] width 758 height 119
click at [940, 401] on div "#71728 Idler" at bounding box center [827, 390] width 396 height 23
click at [943, 394] on link "Idler" at bounding box center [797, 391] width 329 height 14
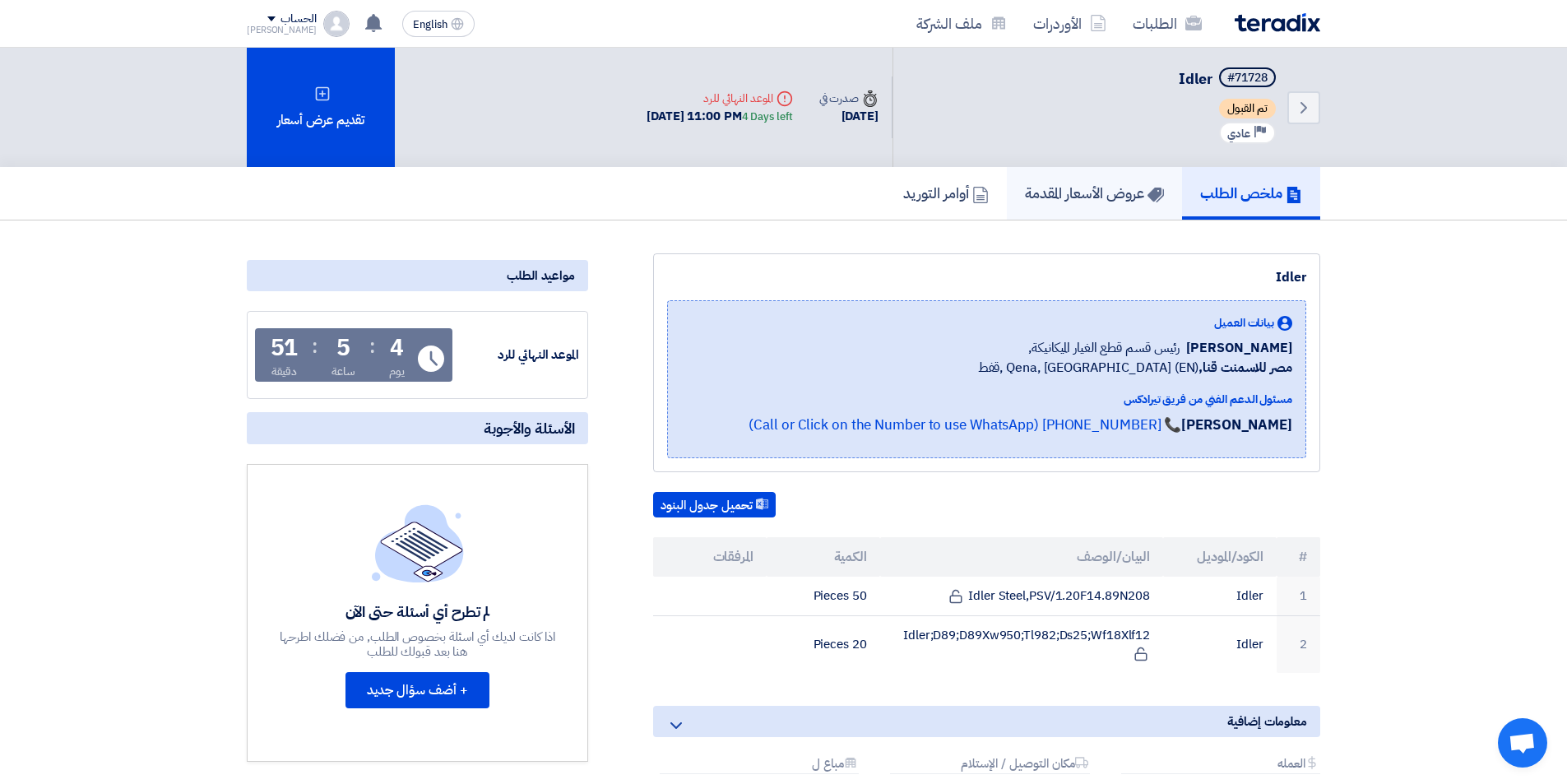
click at [1065, 196] on h5 "عروض الأسعار المقدمة" at bounding box center [1094, 193] width 139 height 19
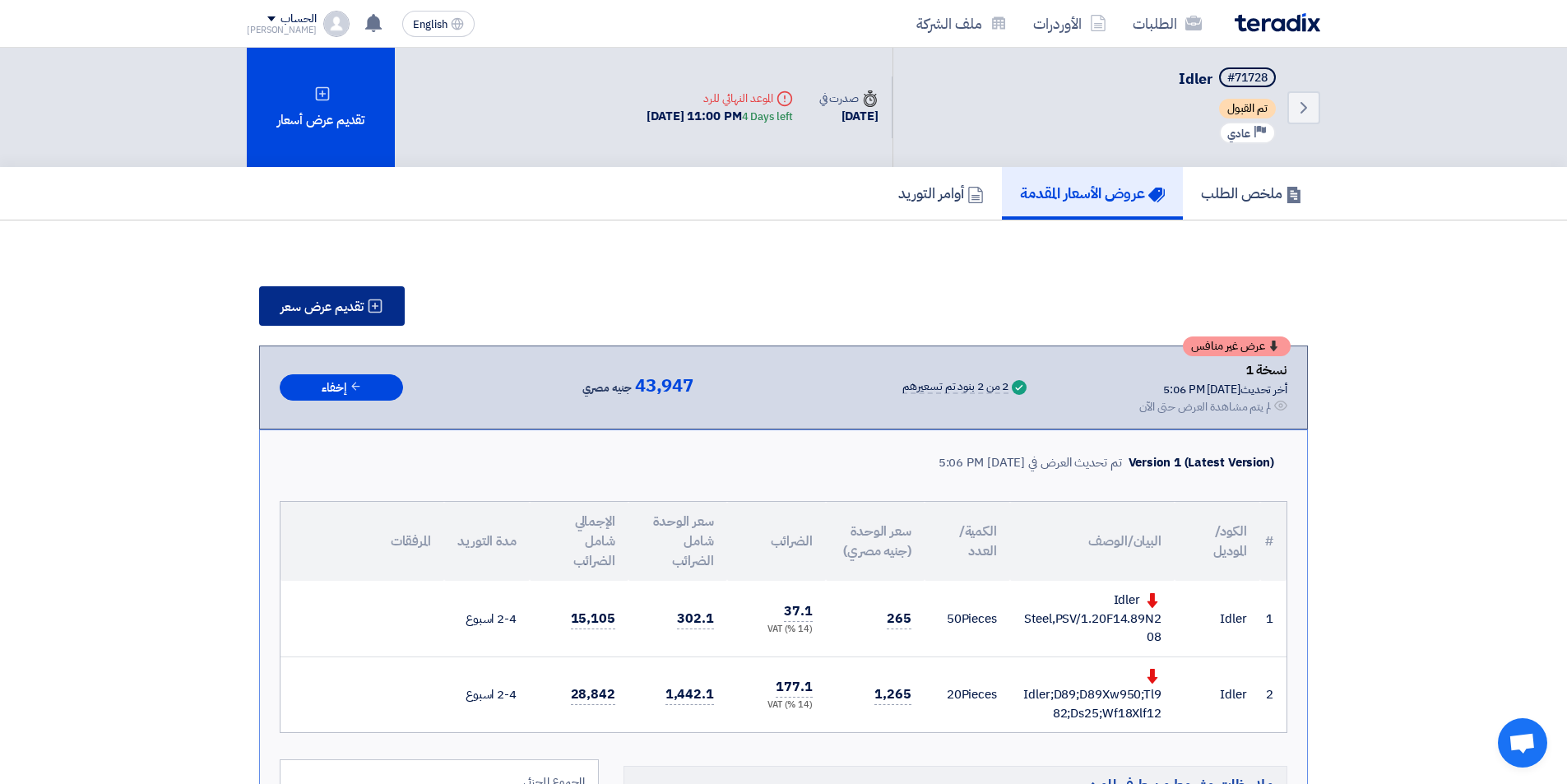
click at [325, 318] on button "تقديم عرض سعر" at bounding box center [332, 306] width 145 height 39
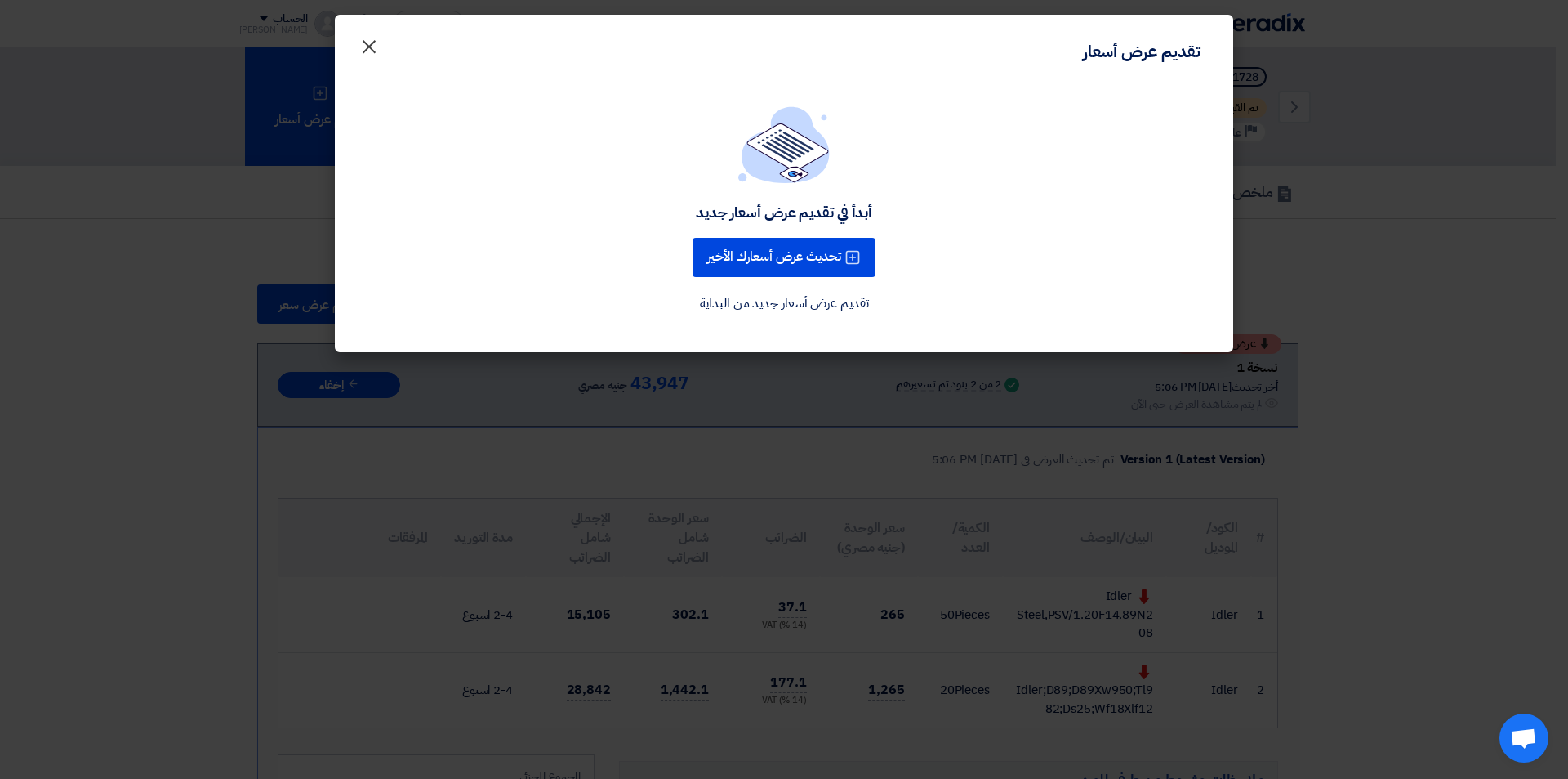
click at [383, 37] on button "×" at bounding box center [369, 42] width 46 height 33
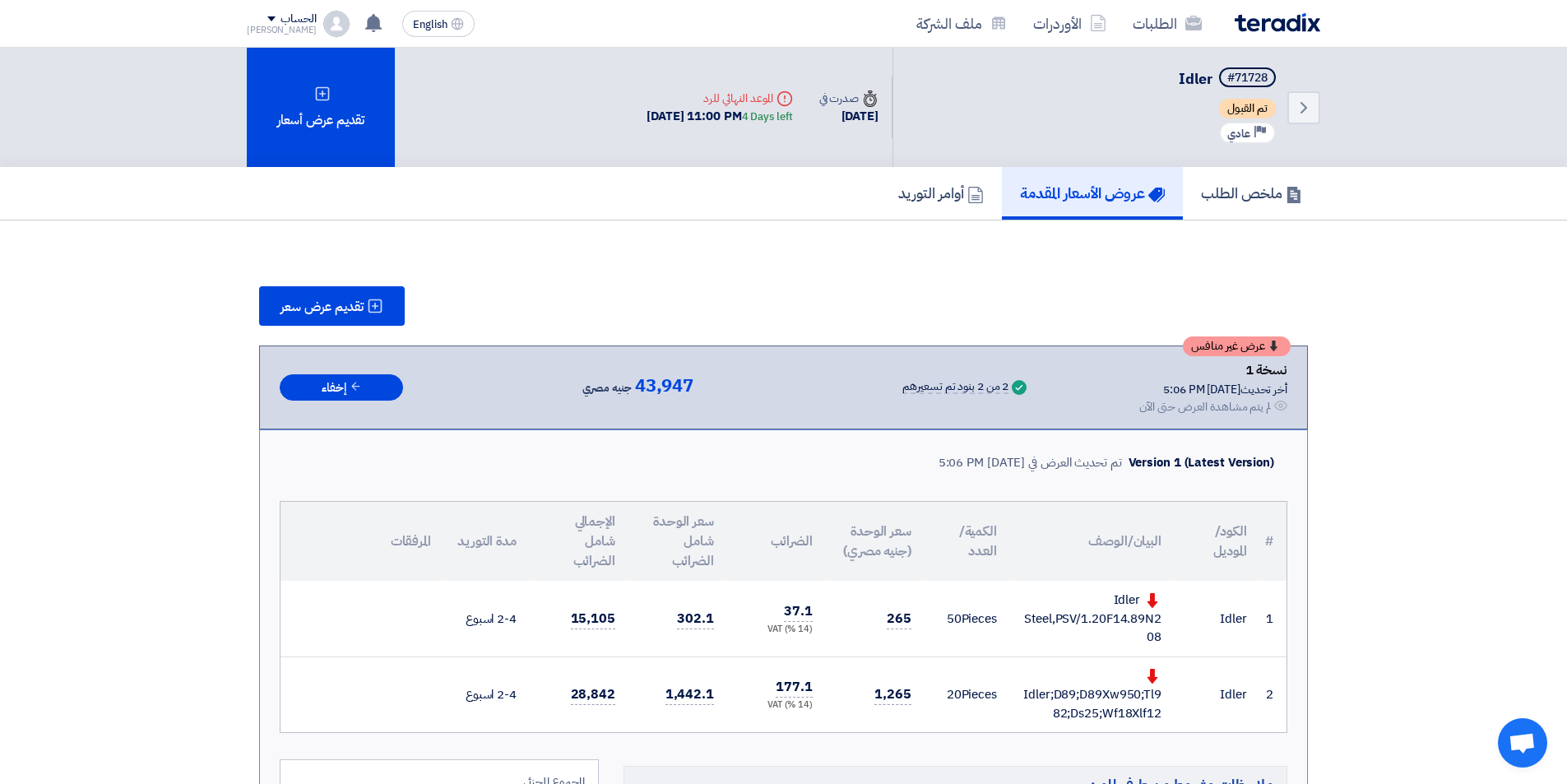
drag, startPoint x: 795, startPoint y: 618, endPoint x: 828, endPoint y: 608, distance: 34.5
click at [796, 618] on span "37.1" at bounding box center [799, 611] width 29 height 20
click at [875, 602] on td "265" at bounding box center [875, 618] width 99 height 76
click at [905, 619] on span "265" at bounding box center [899, 619] width 25 height 20
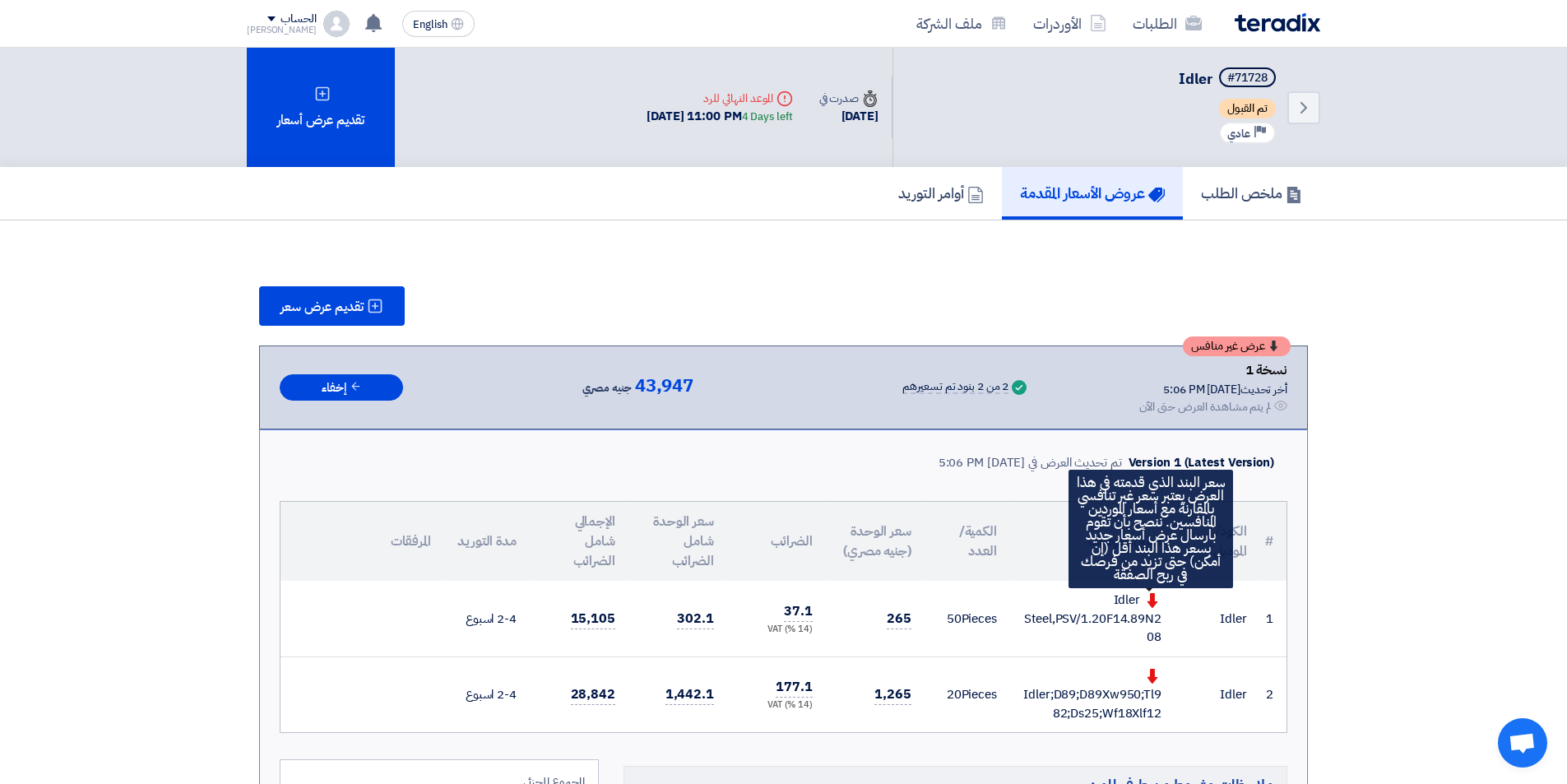
click at [1152, 602] on use at bounding box center [1153, 599] width 11 height 14
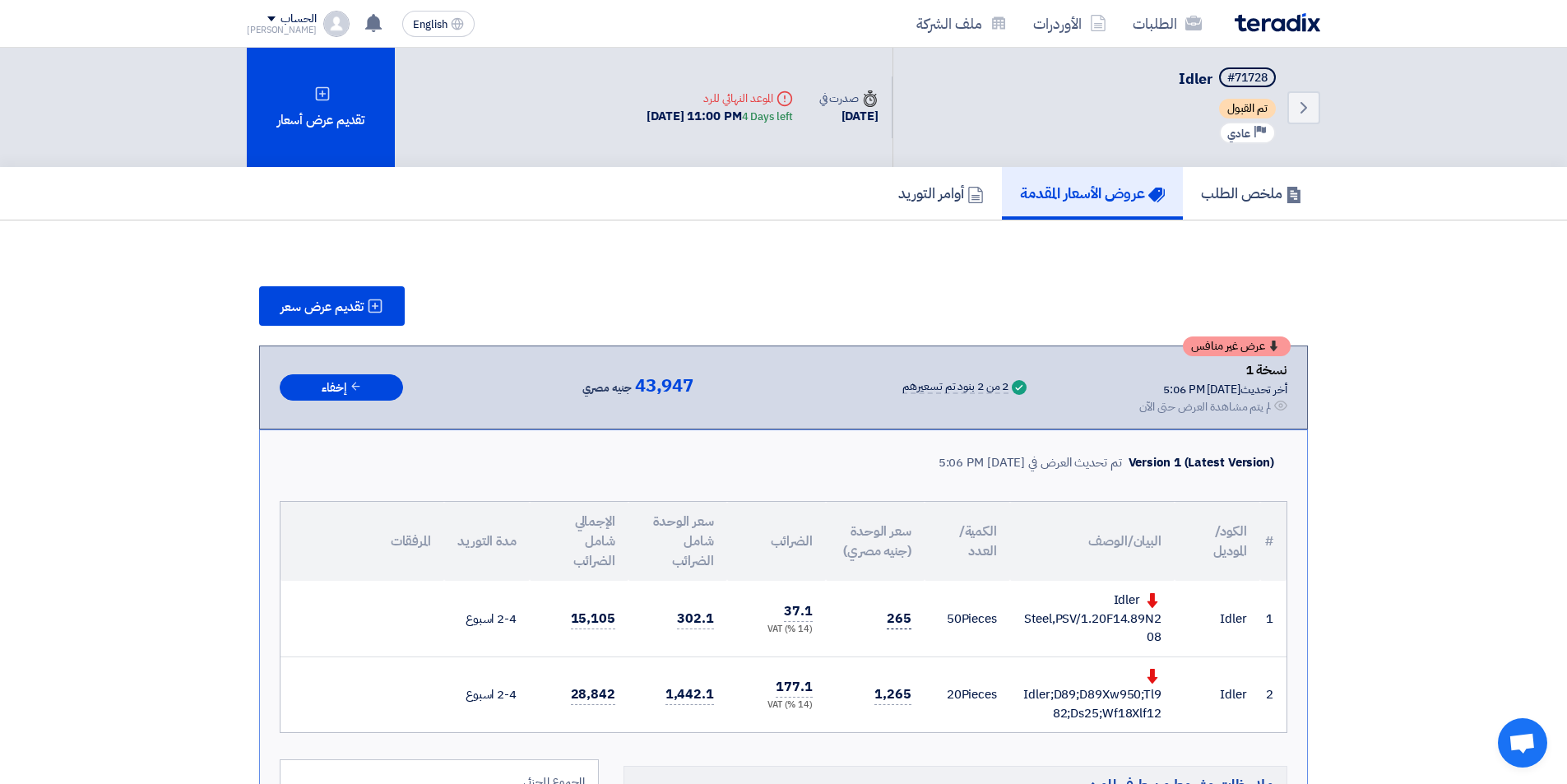
click at [902, 623] on span "265" at bounding box center [899, 619] width 25 height 20
click at [886, 627] on td "265" at bounding box center [875, 618] width 99 height 76
click at [316, 304] on span "تقديم عرض سعر" at bounding box center [322, 306] width 83 height 13
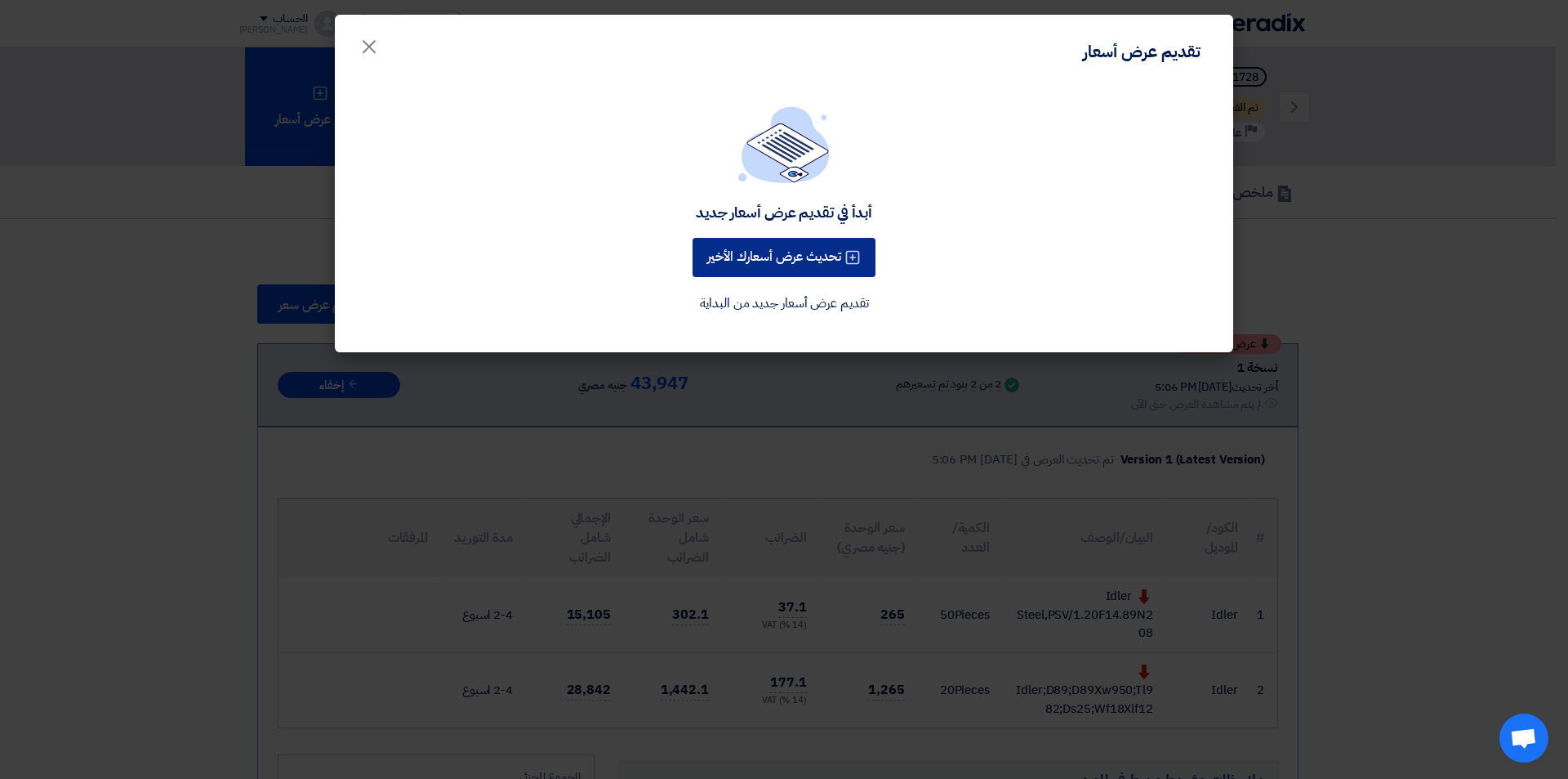
click at [849, 264] on icon at bounding box center [852, 257] width 16 height 16
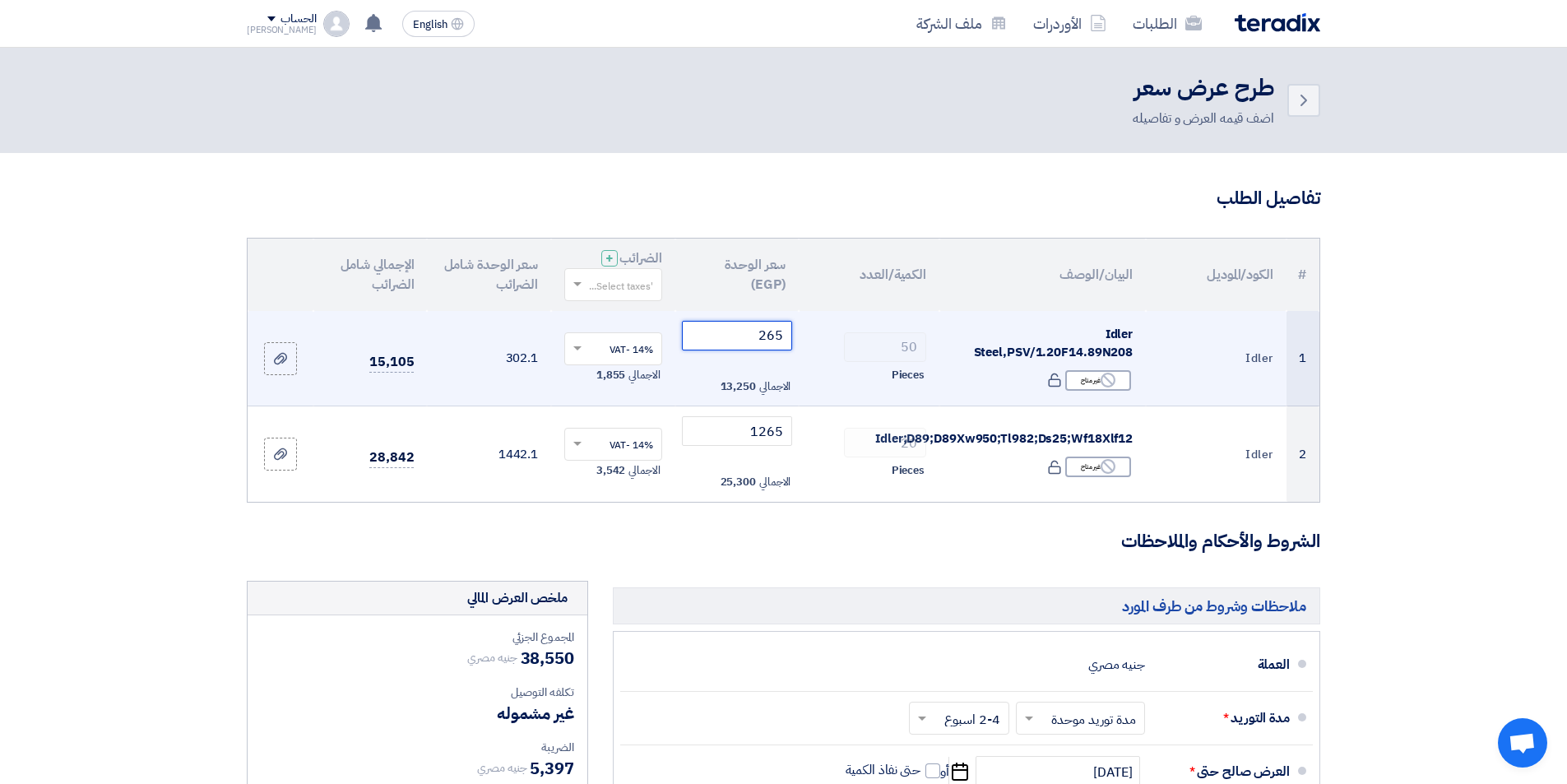
click at [755, 340] on input "265" at bounding box center [738, 335] width 111 height 30
click at [844, 341] on tr "1 Idler Idler Steel,PSV/1.20F14.89N208 Reject غير متاح 50 265" at bounding box center [784, 359] width 1072 height 95
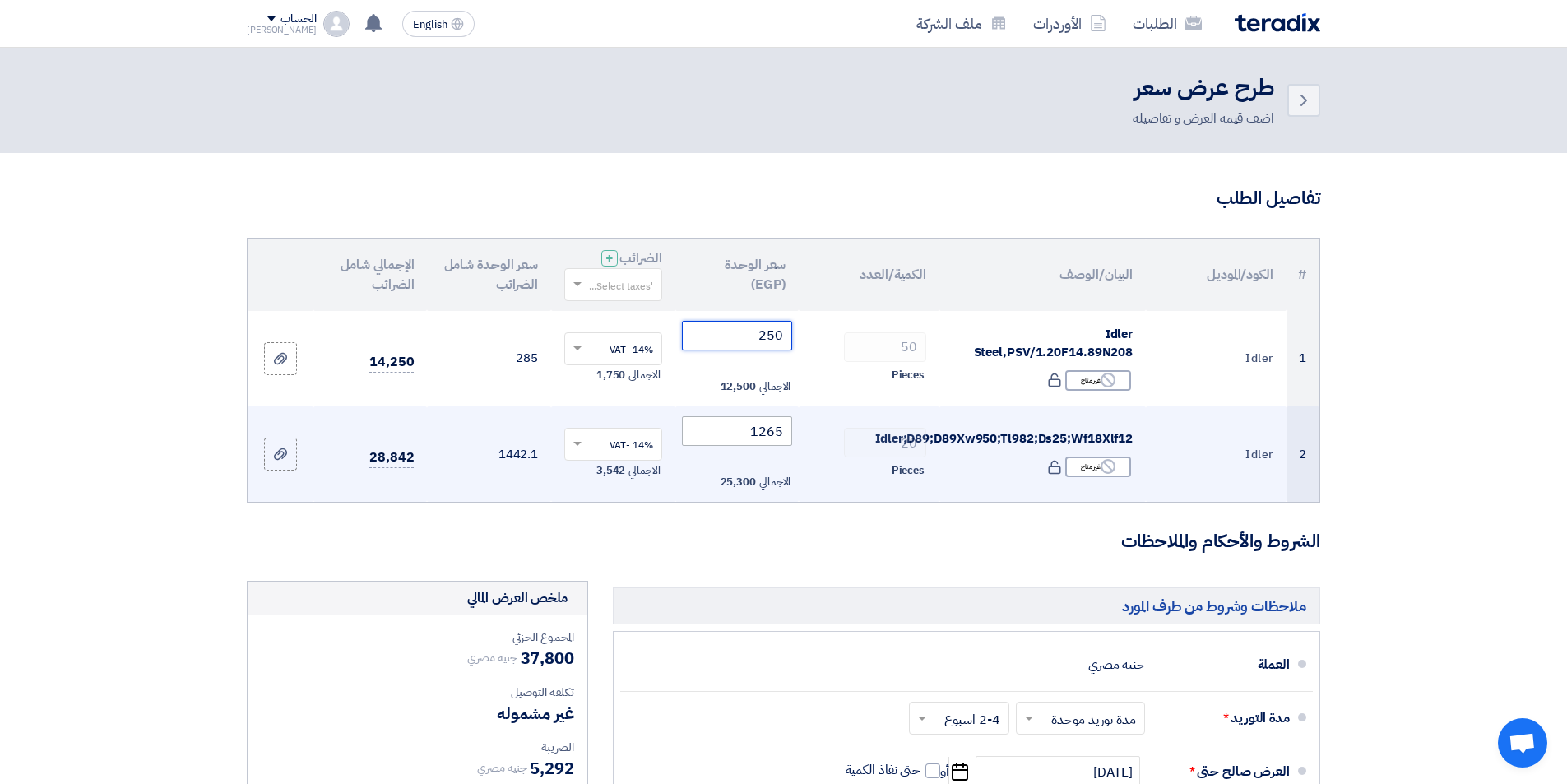
type input "250"
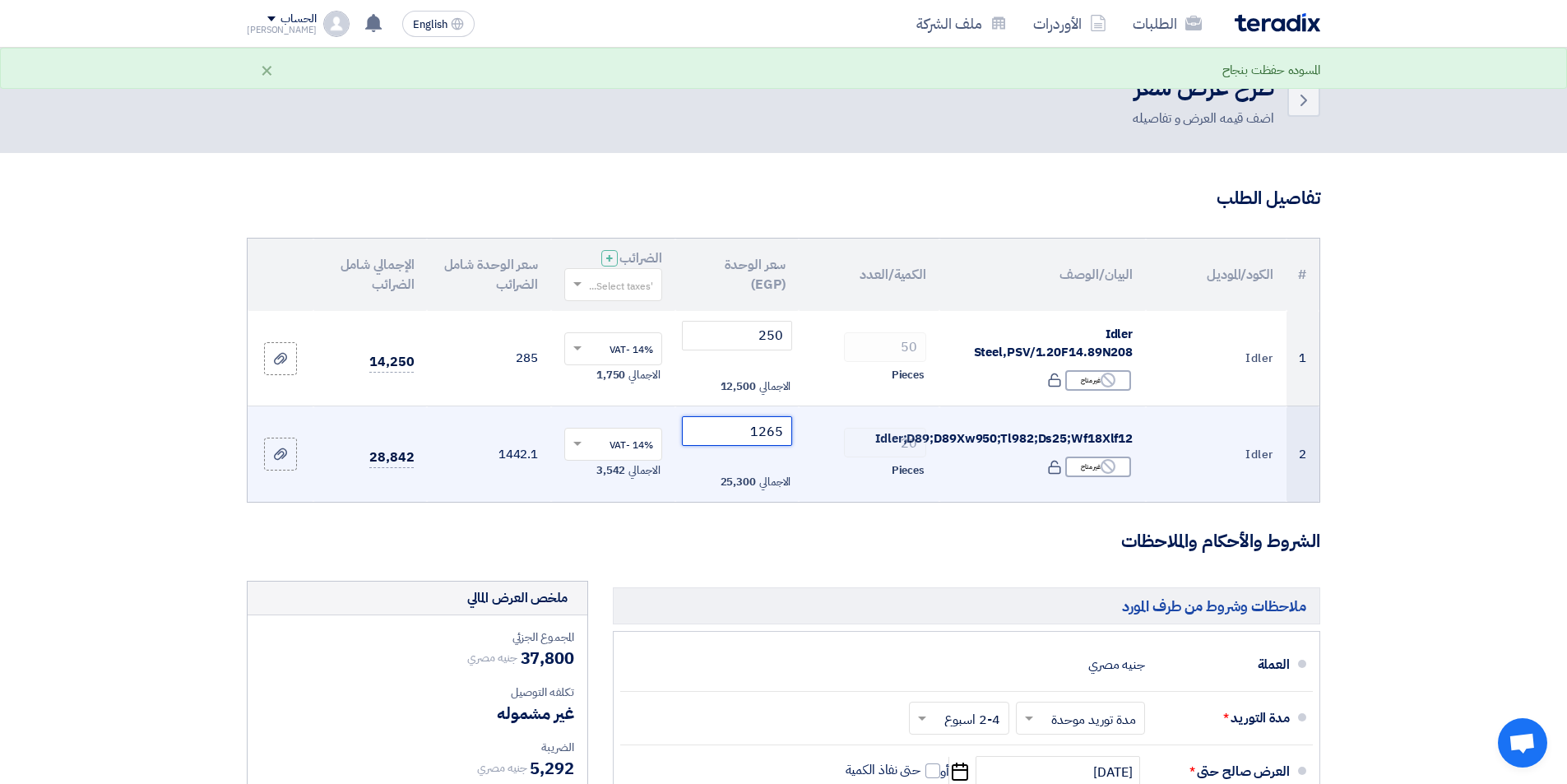
click at [733, 425] on input "1265" at bounding box center [738, 430] width 111 height 30
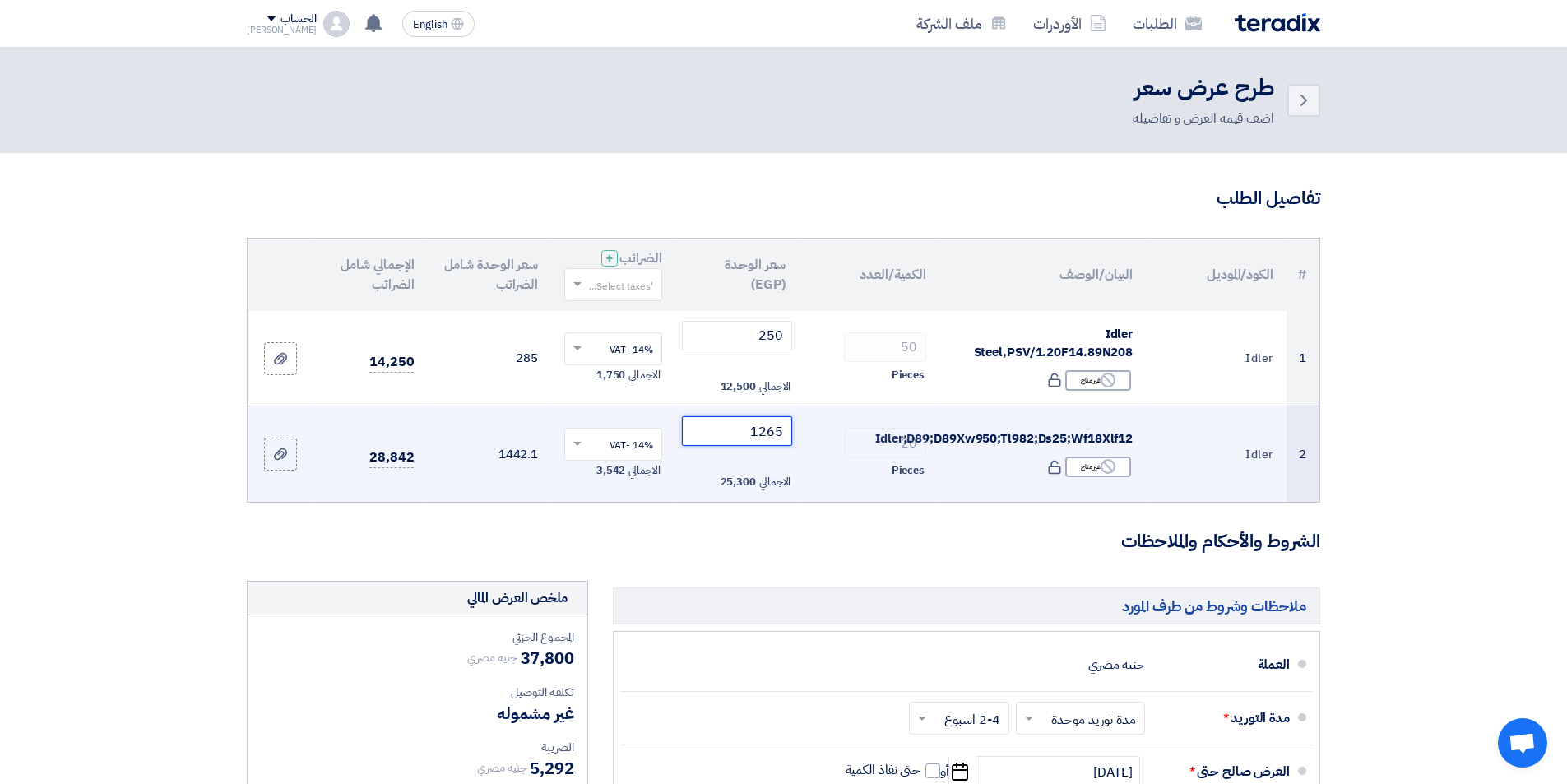
drag, startPoint x: 734, startPoint y: 430, endPoint x: 1032, endPoint y: 438, distance: 298.1
click at [1032, 438] on tr "2 Idler Idler;D89;D89Xw950;Tl982;Ds25;Wf18Xlf12 Reject غير متاح 20" at bounding box center [784, 454] width 1072 height 95
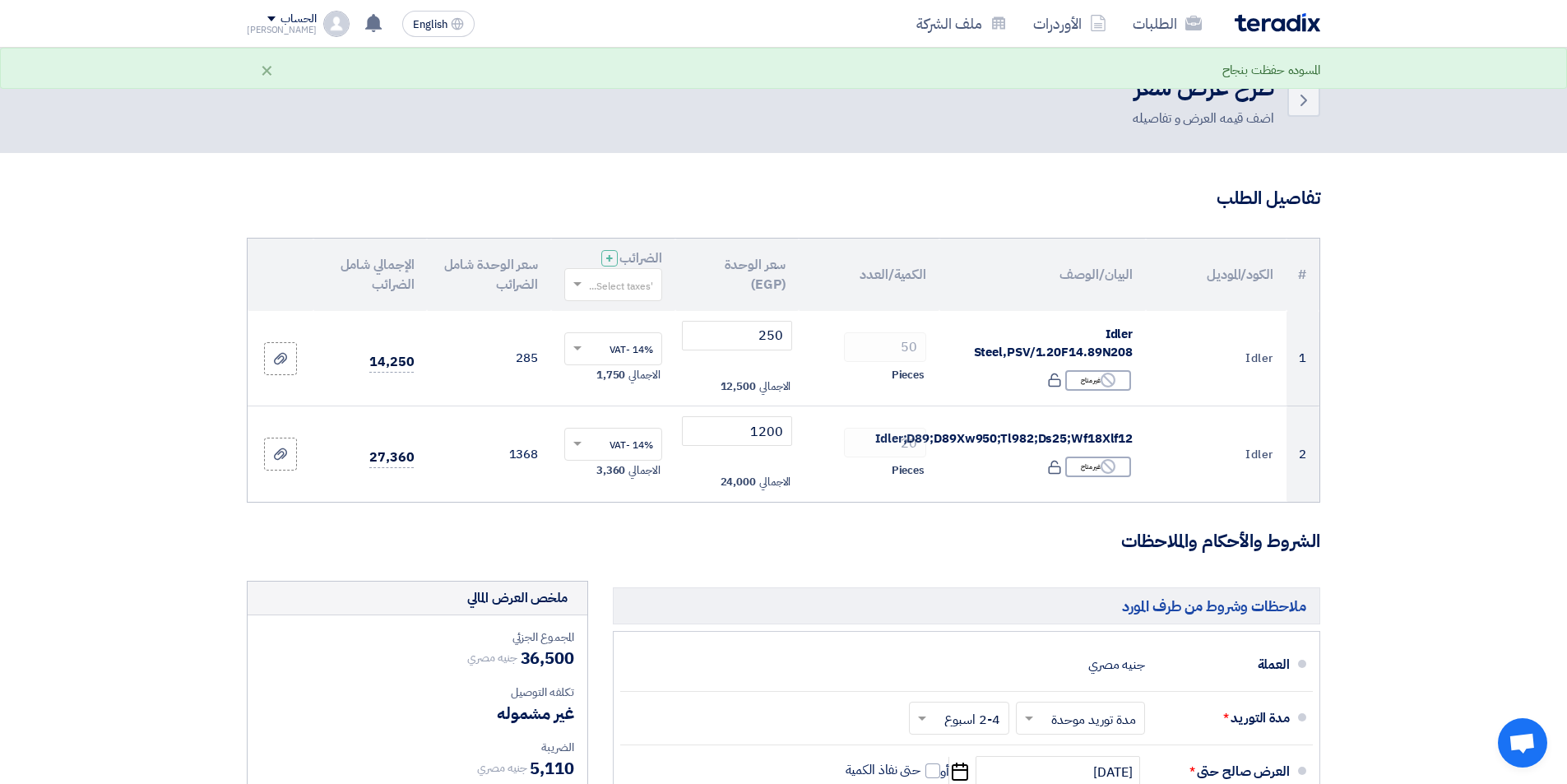
click at [944, 537] on h3 "الشروط والأحكام والملاحظات" at bounding box center [784, 542] width 1074 height 26
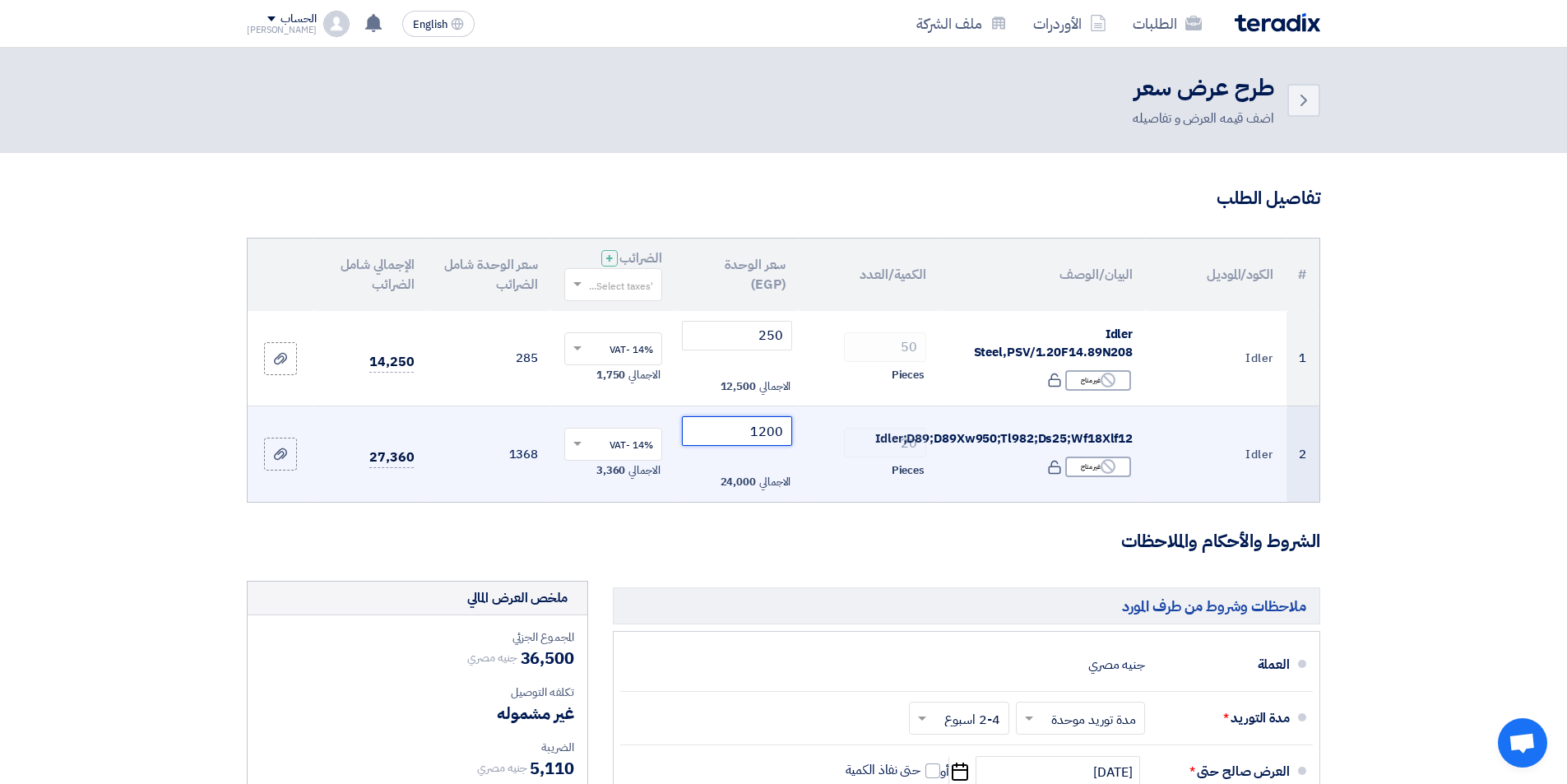
drag, startPoint x: 775, startPoint y: 437, endPoint x: 796, endPoint y: 440, distance: 21.2
click at [796, 440] on td "1200 الاجمالي 24,000" at bounding box center [738, 454] width 124 height 95
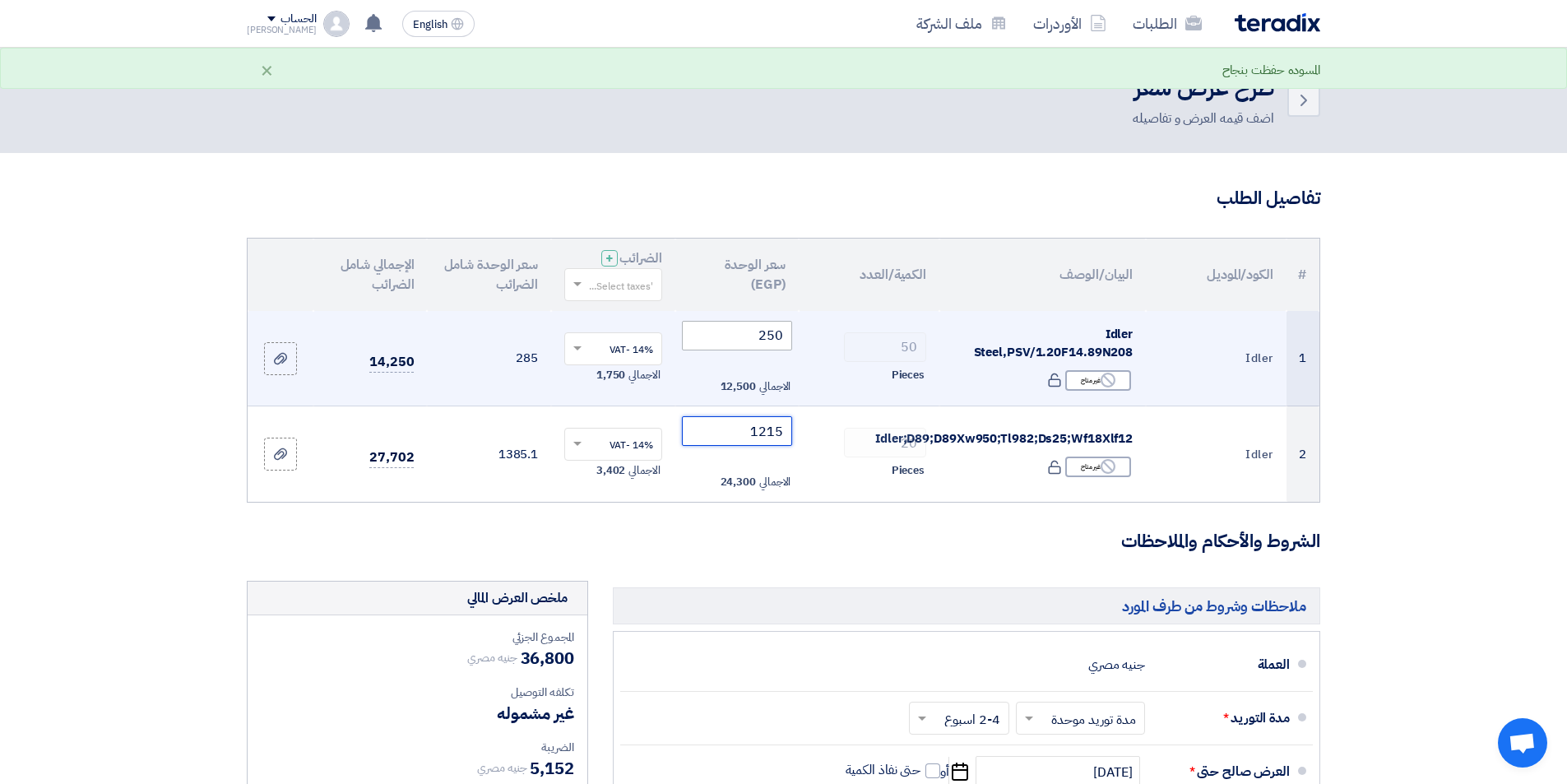
type input "1215"
click at [777, 338] on input "250" at bounding box center [738, 335] width 111 height 30
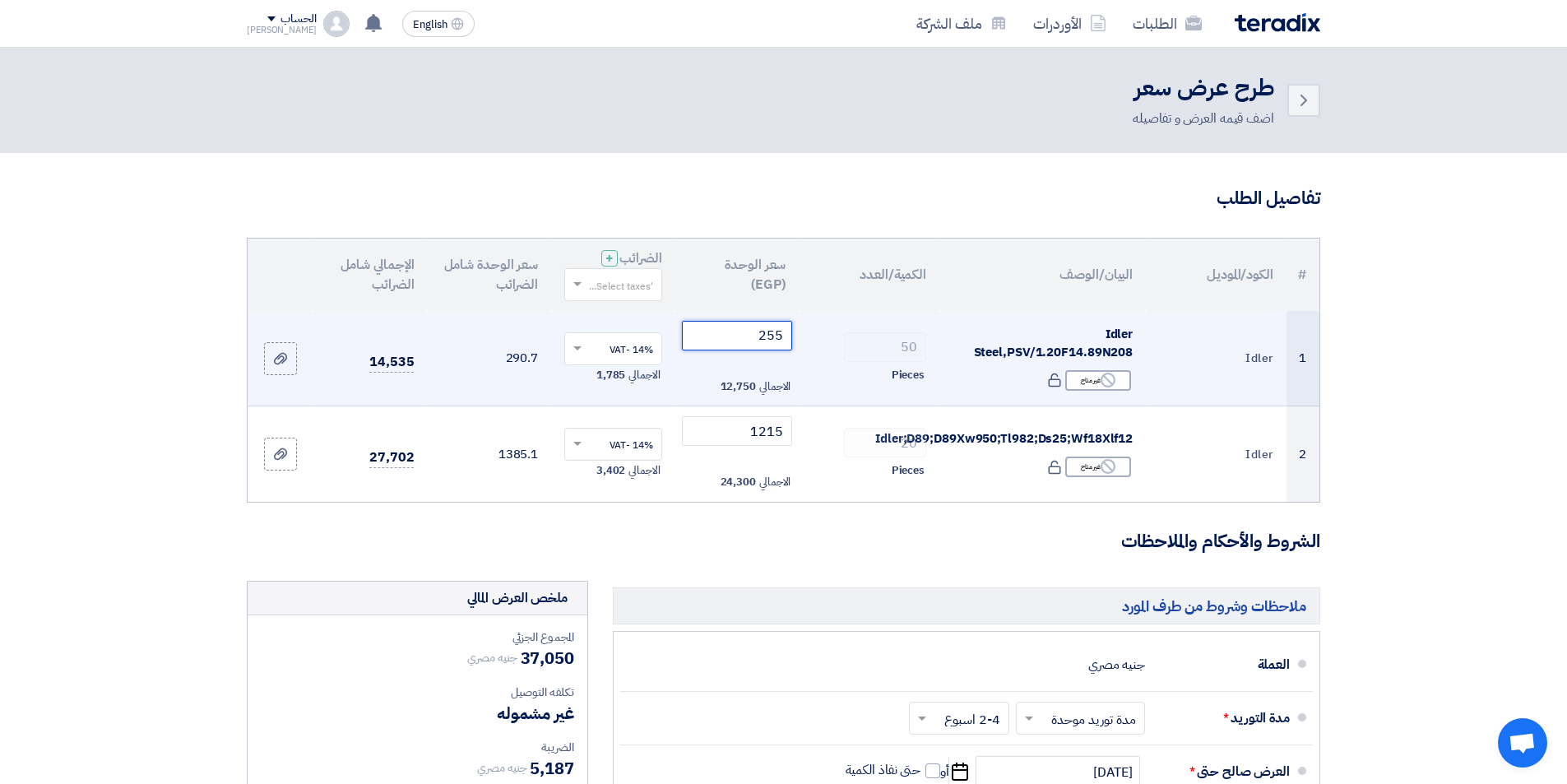
click at [779, 338] on input "255" at bounding box center [738, 335] width 111 height 30
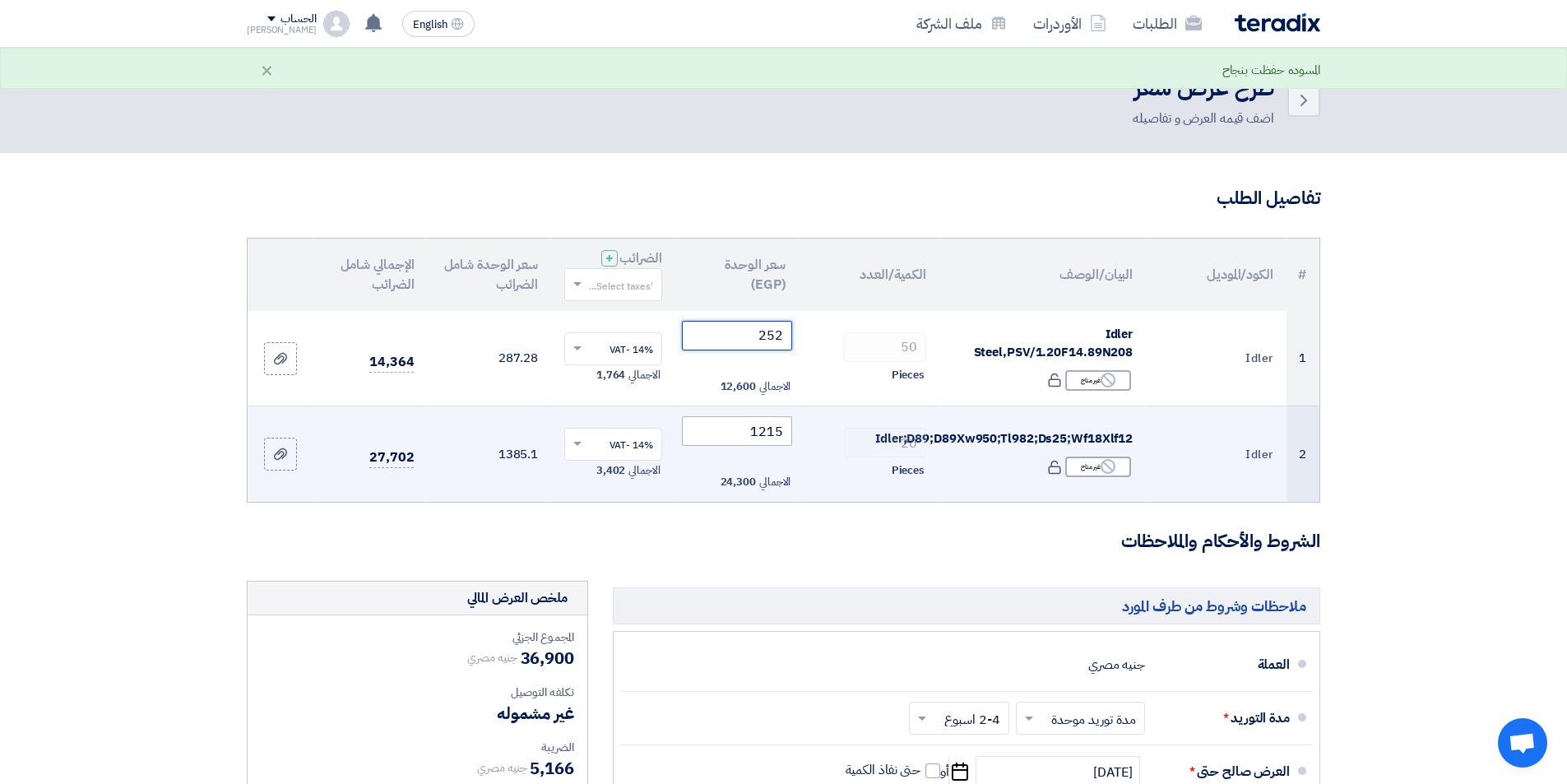
type input "252"
click at [778, 431] on input "1215" at bounding box center [738, 430] width 111 height 30
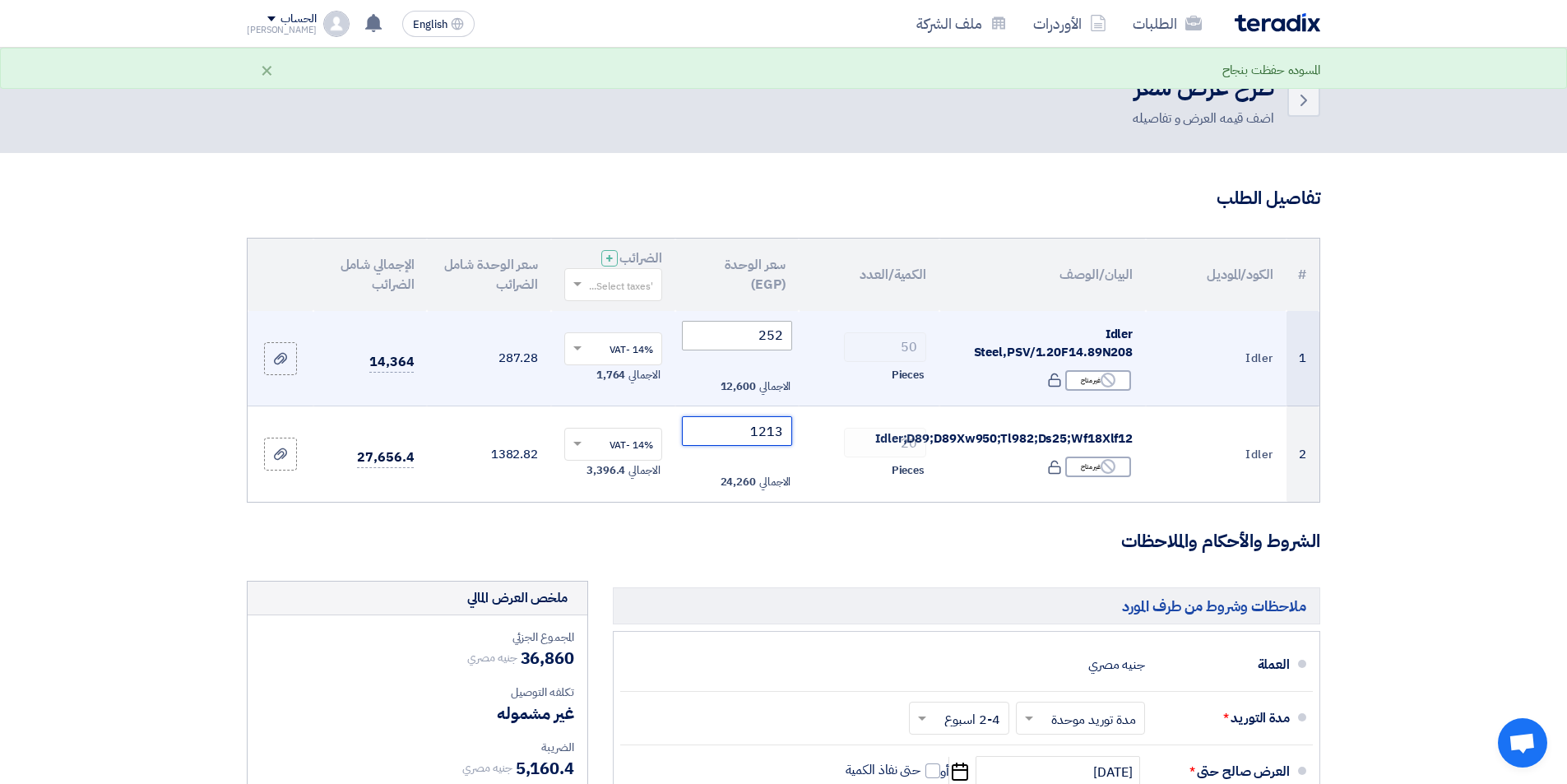
type input "1213"
click at [777, 338] on input "252" at bounding box center [738, 335] width 111 height 30
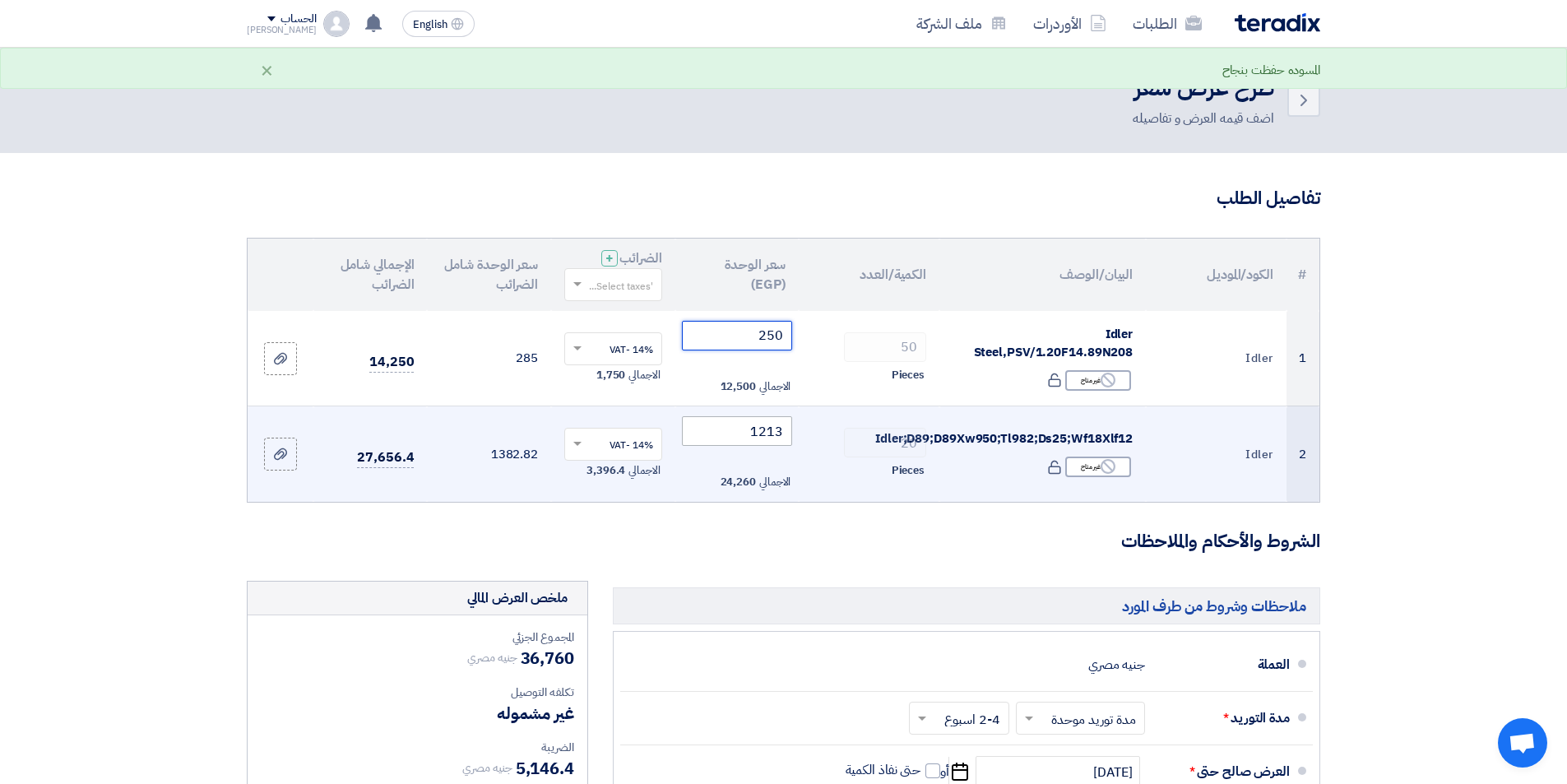
type input "250"
click at [779, 432] on input "1213" at bounding box center [738, 430] width 111 height 30
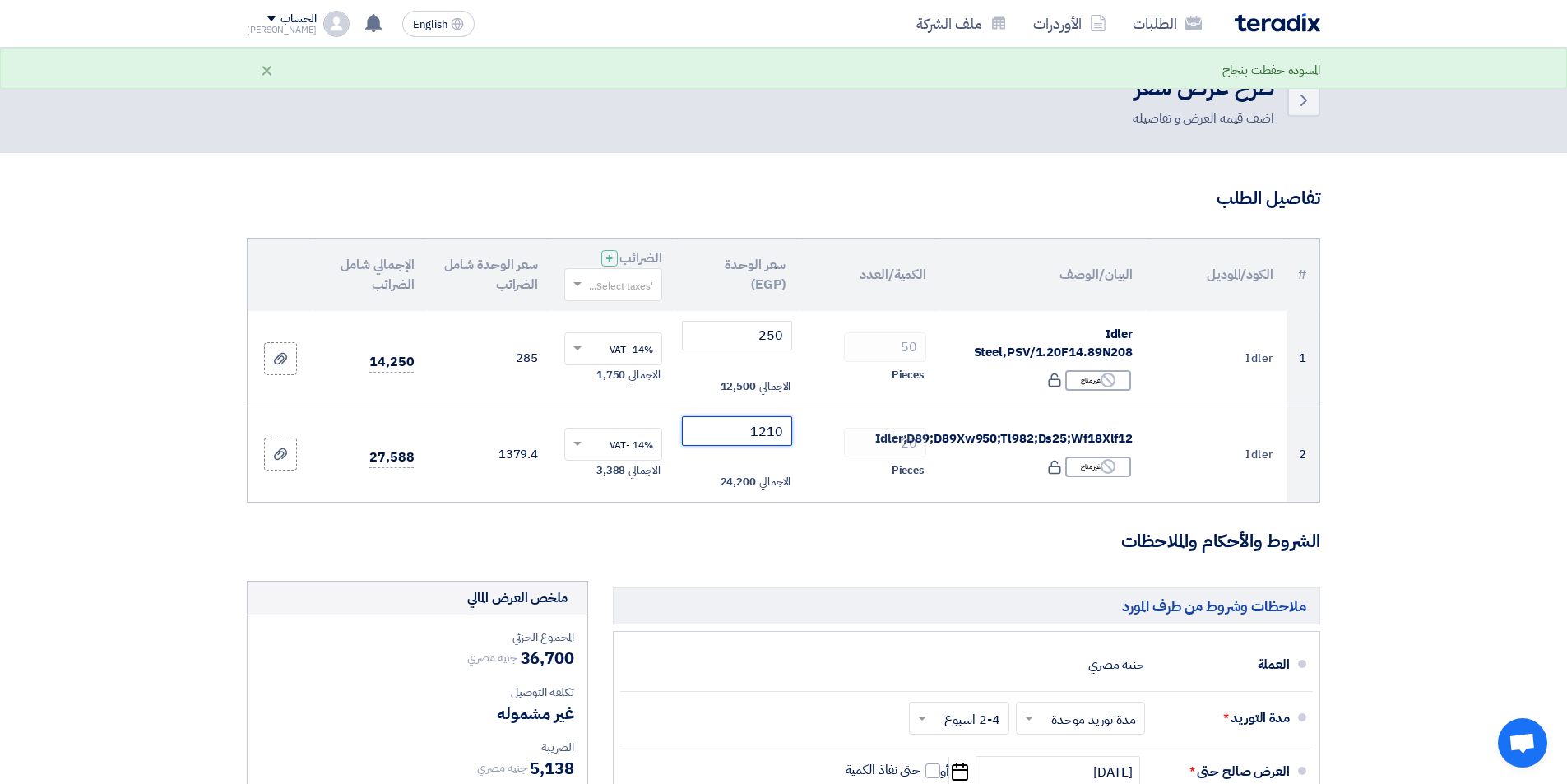
type input "1210"
click at [1357, 405] on section "تفاصيل الطلب # الكود/الموديل البيان/الوصف الكمية/العدد سعر الوحدة (EGP) [DEMOGR…" at bounding box center [784, 706] width 1567 height 1105
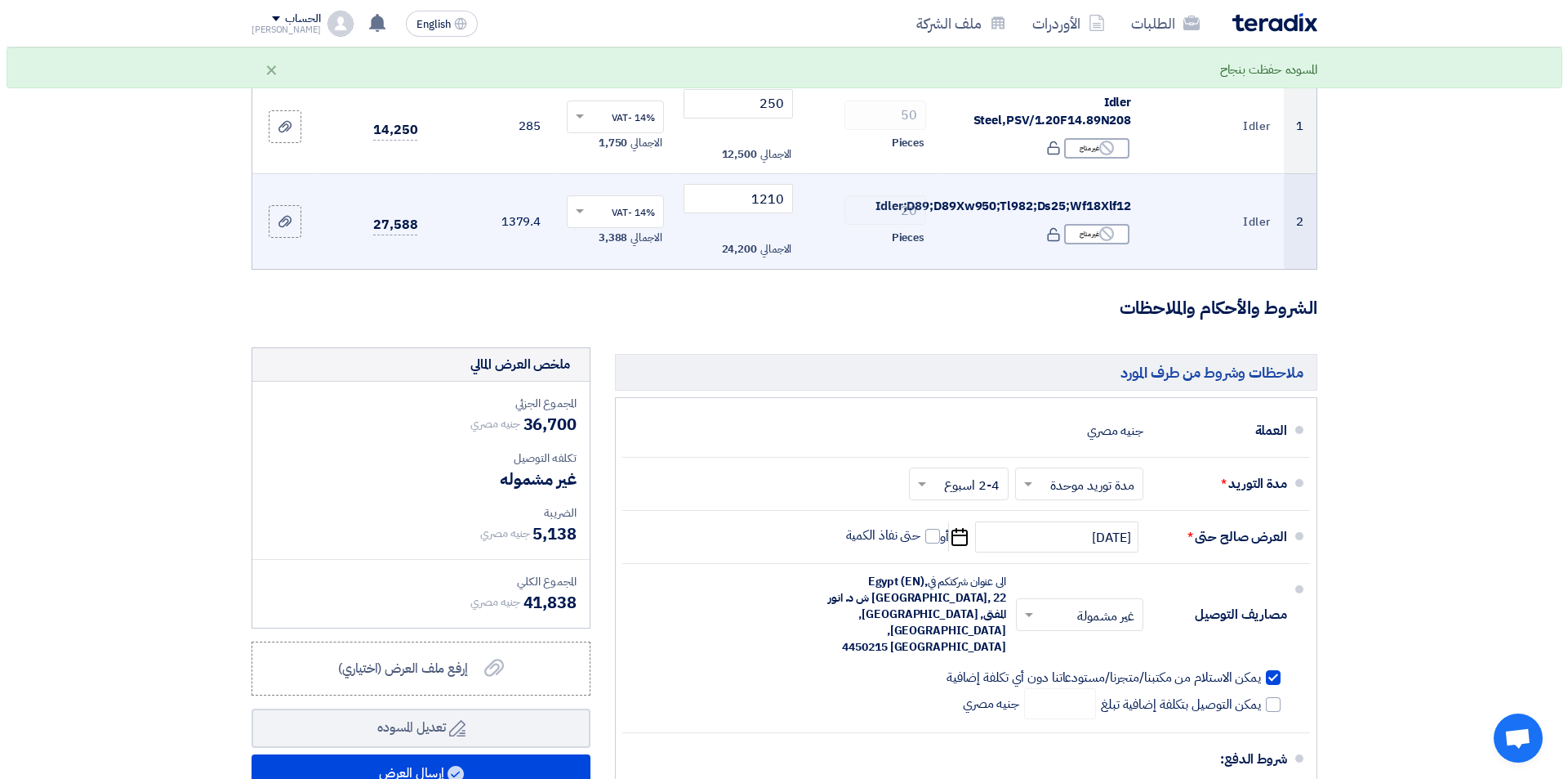
scroll to position [272, 0]
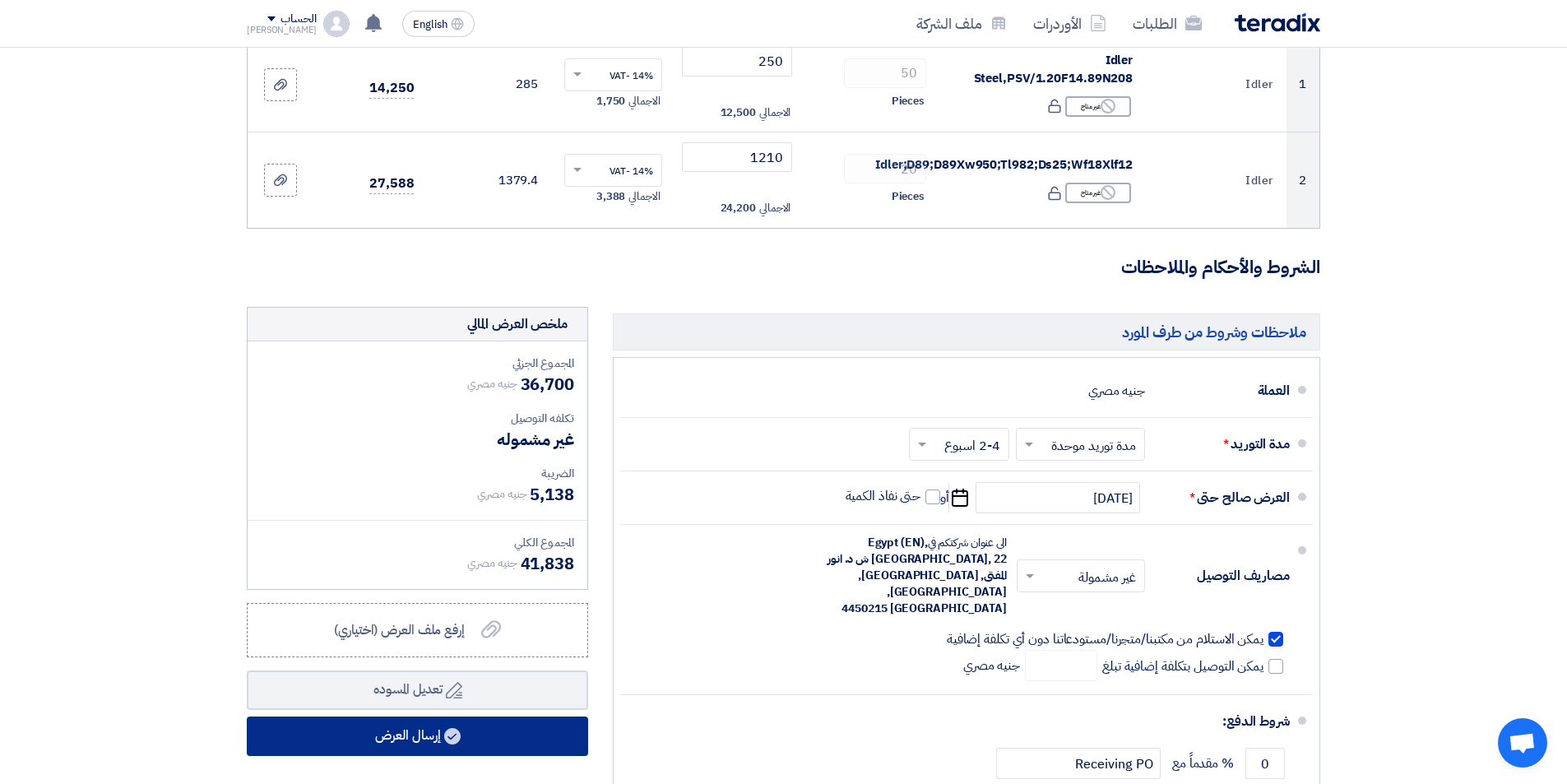
click at [441, 736] on button "إرسال العرض" at bounding box center [417, 736] width 341 height 39
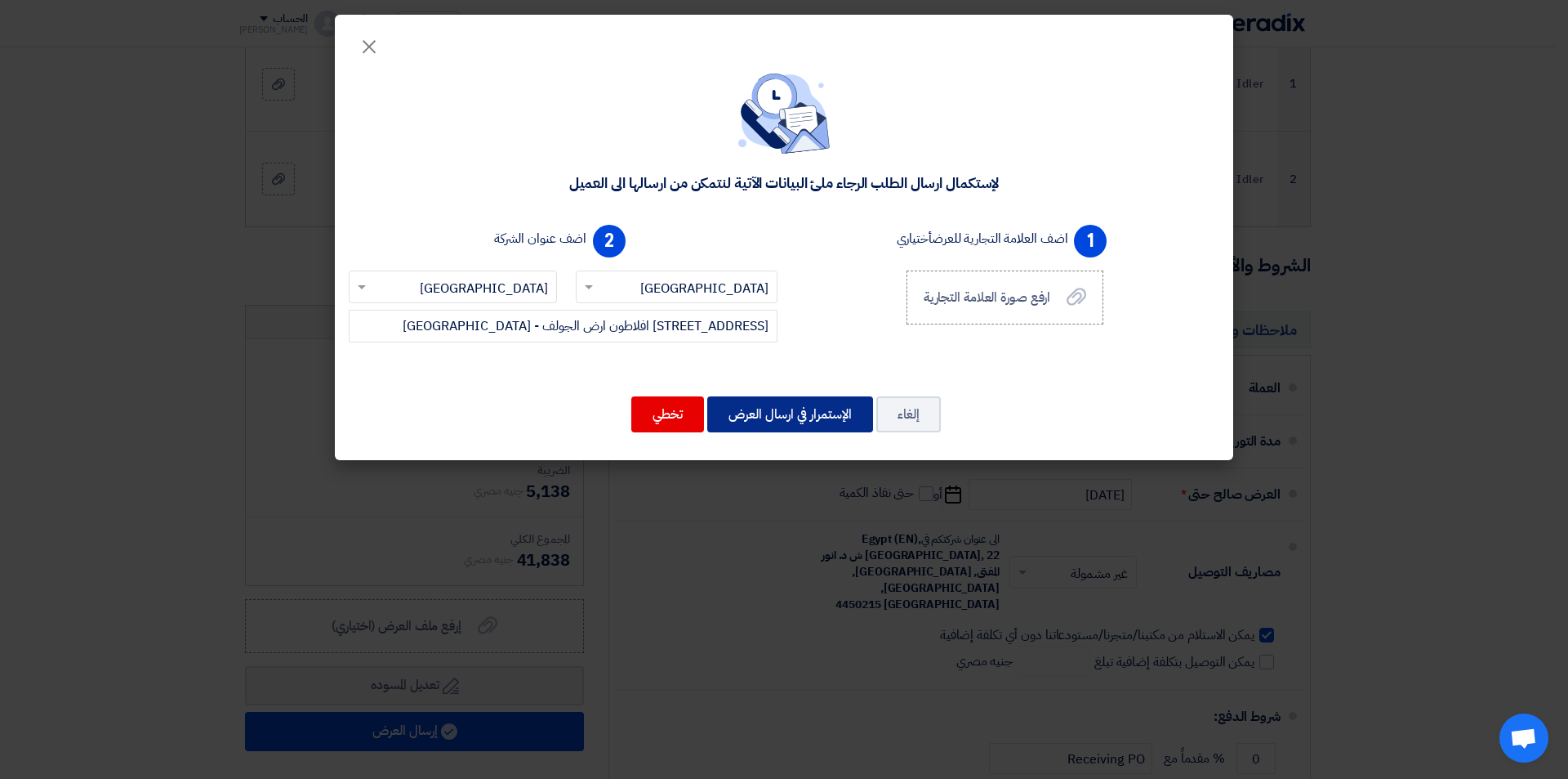
click at [783, 422] on button "الإستمرار في ارسال العرض" at bounding box center [790, 414] width 165 height 36
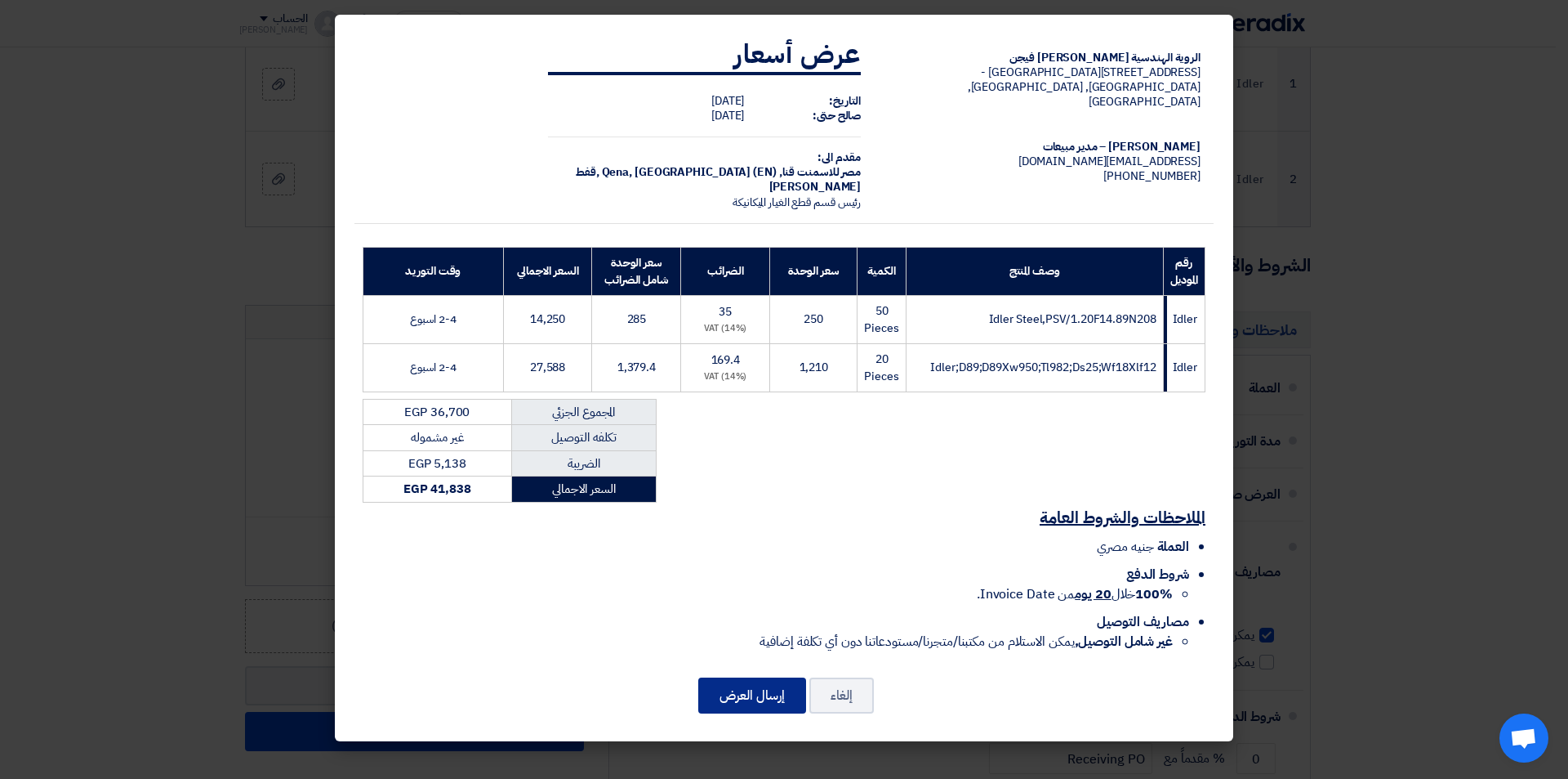
click at [786, 691] on button "إرسال العرض" at bounding box center [752, 695] width 108 height 36
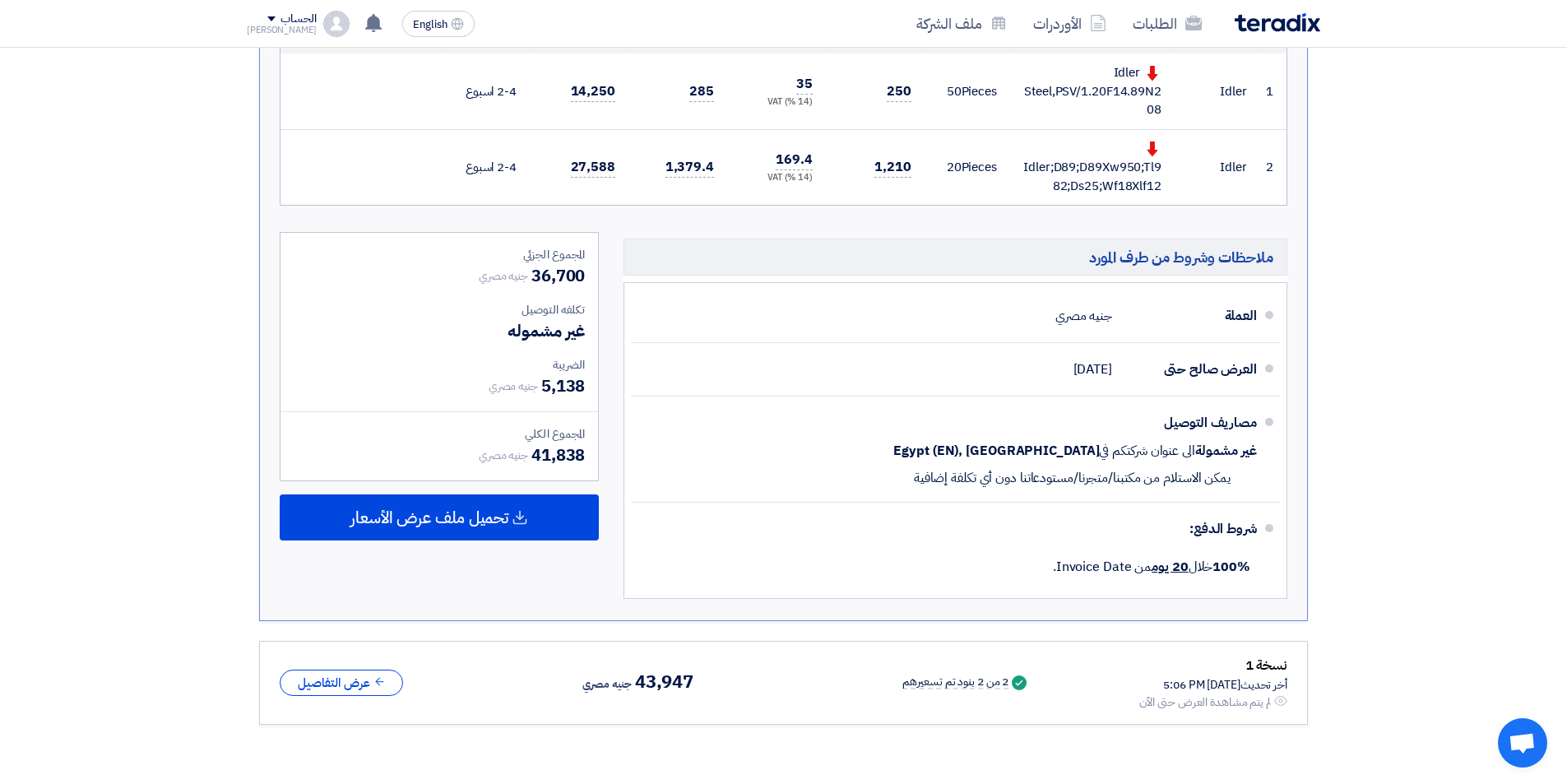
scroll to position [548, 0]
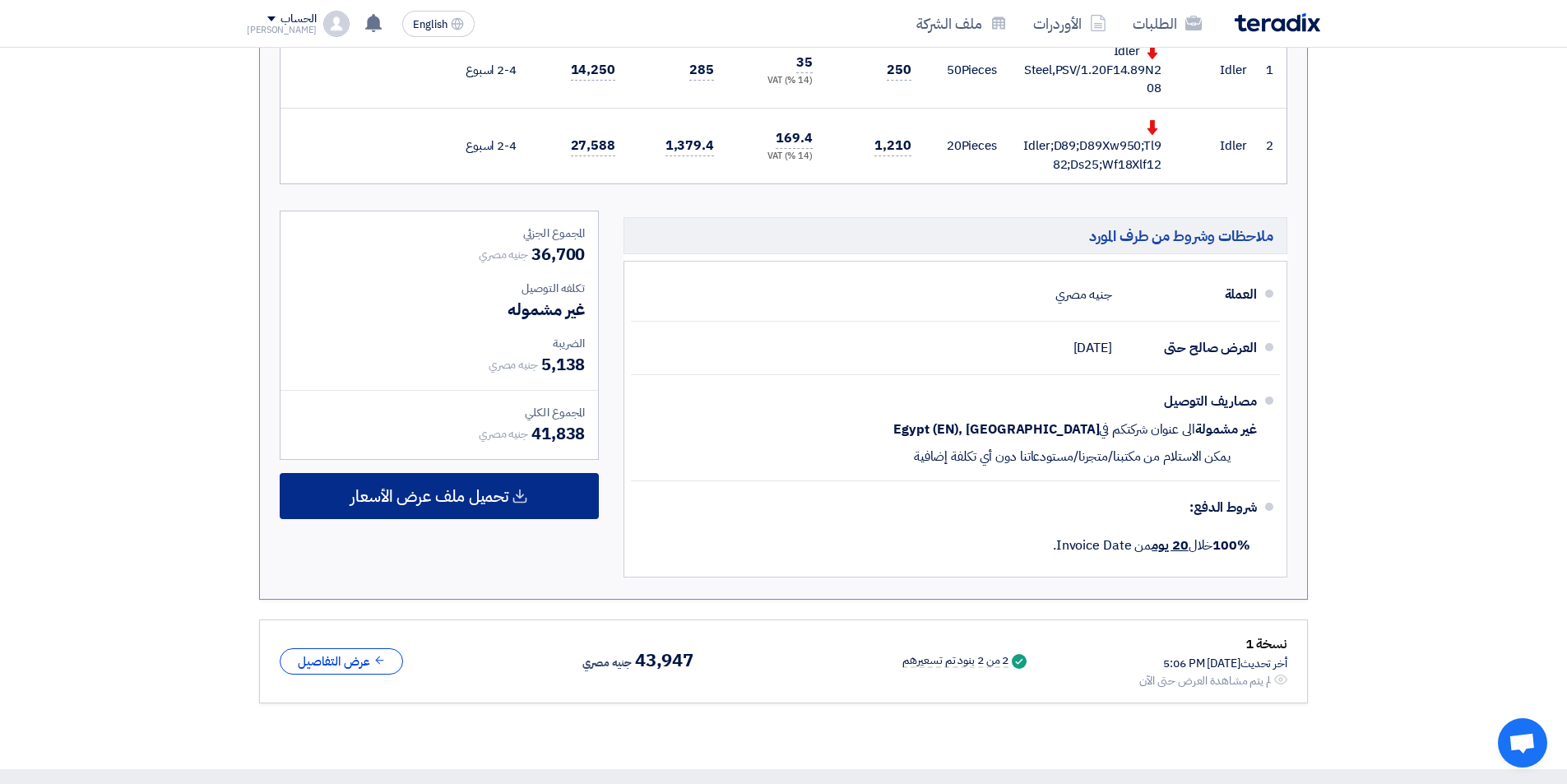
click at [565, 512] on div "تحميل ملف عرض الأسعار" at bounding box center [439, 496] width 319 height 46
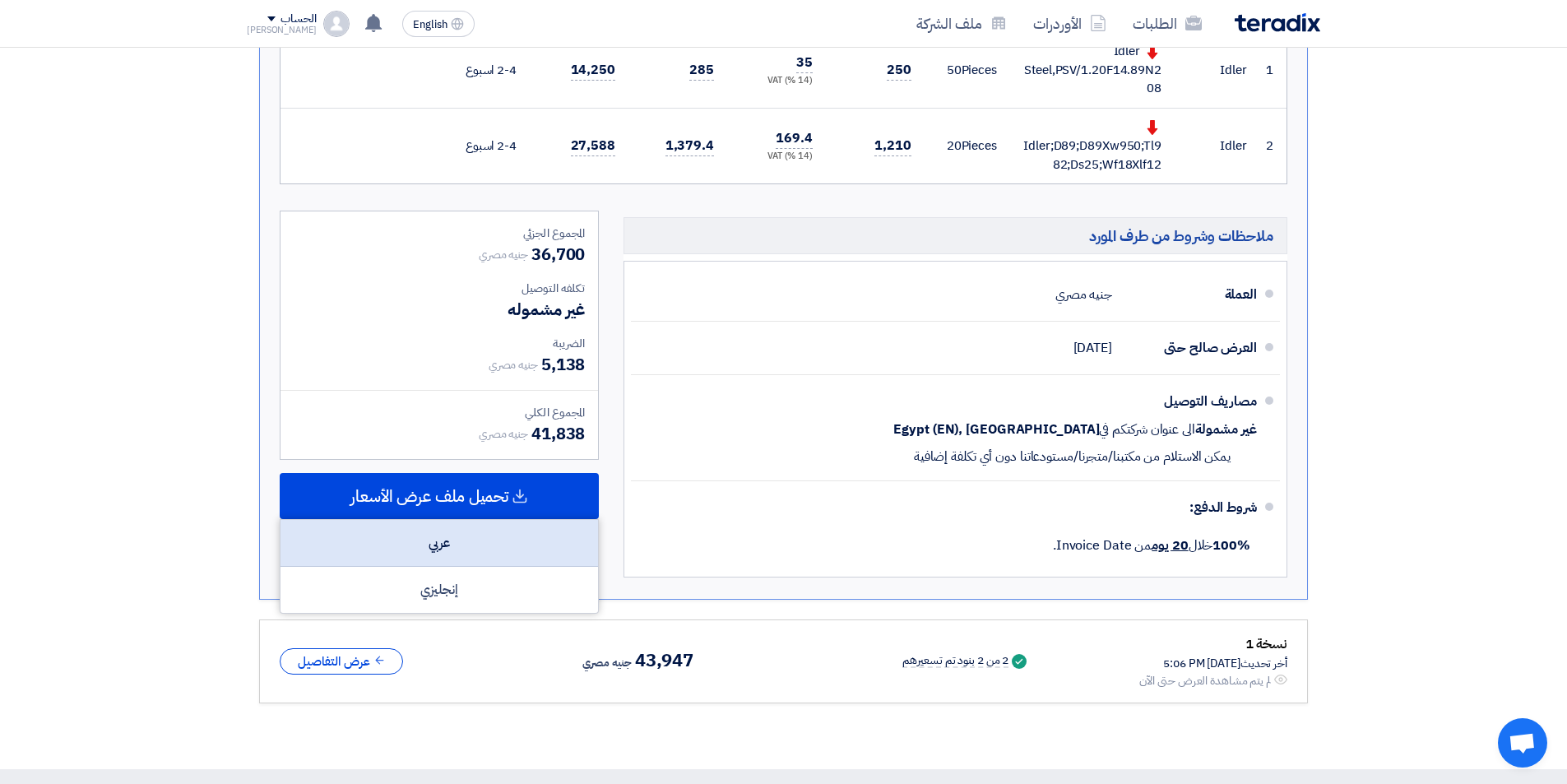
click at [487, 545] on div "عربي" at bounding box center [439, 543] width 317 height 47
